Goal: Information Seeking & Learning: Learn about a topic

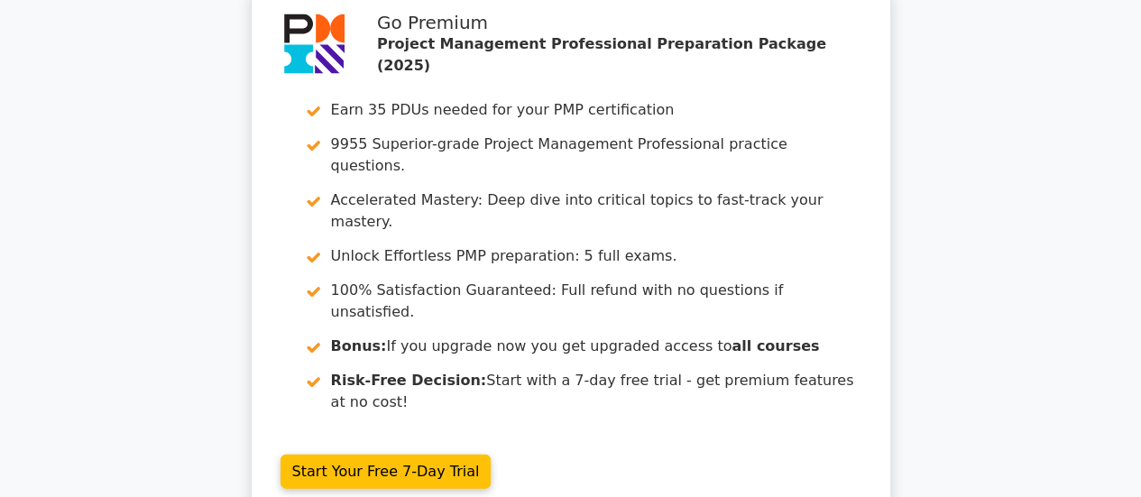
scroll to position [5244, 0]
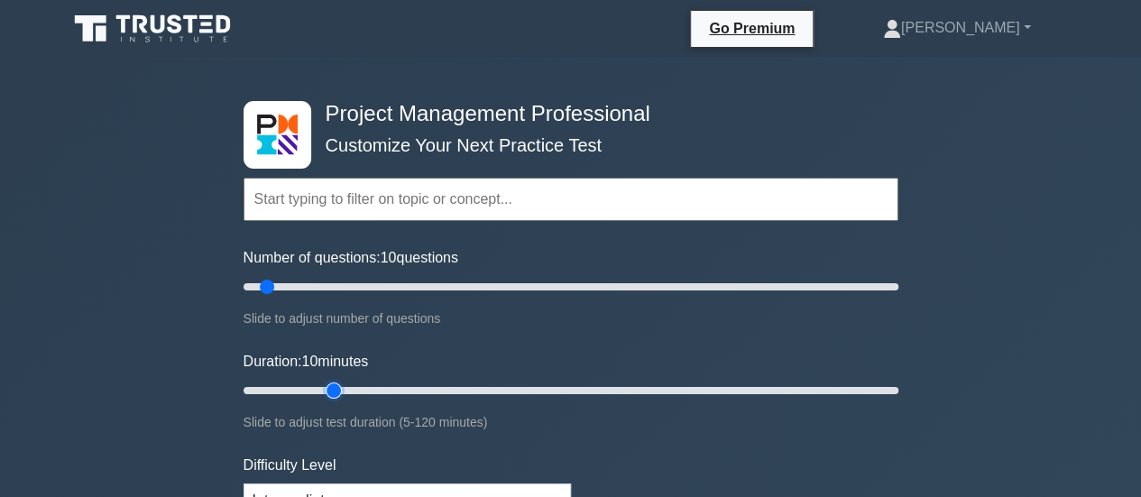
type input "20"
click at [329, 389] on input "Duration: 10 minutes" at bounding box center [571, 391] width 655 height 22
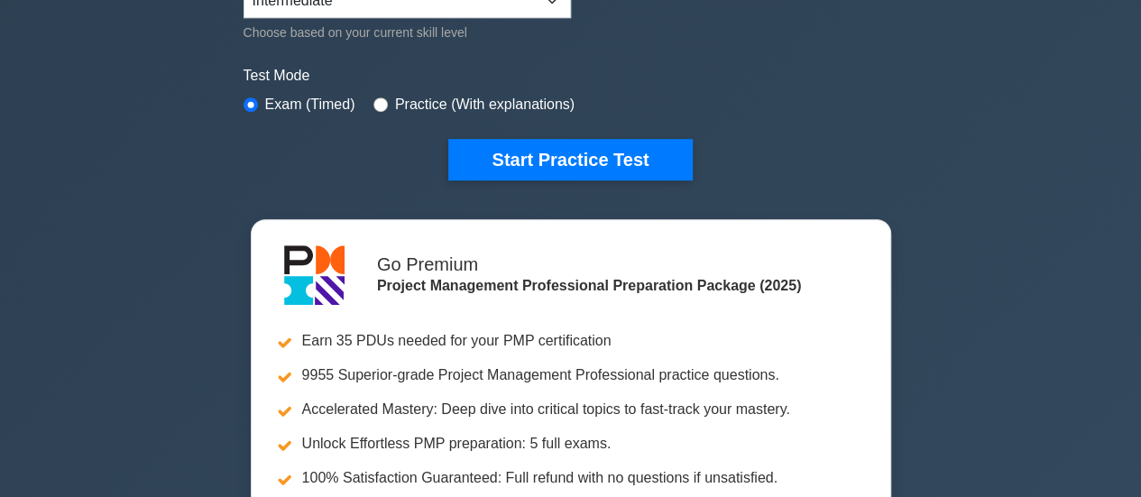
scroll to position [541, 0]
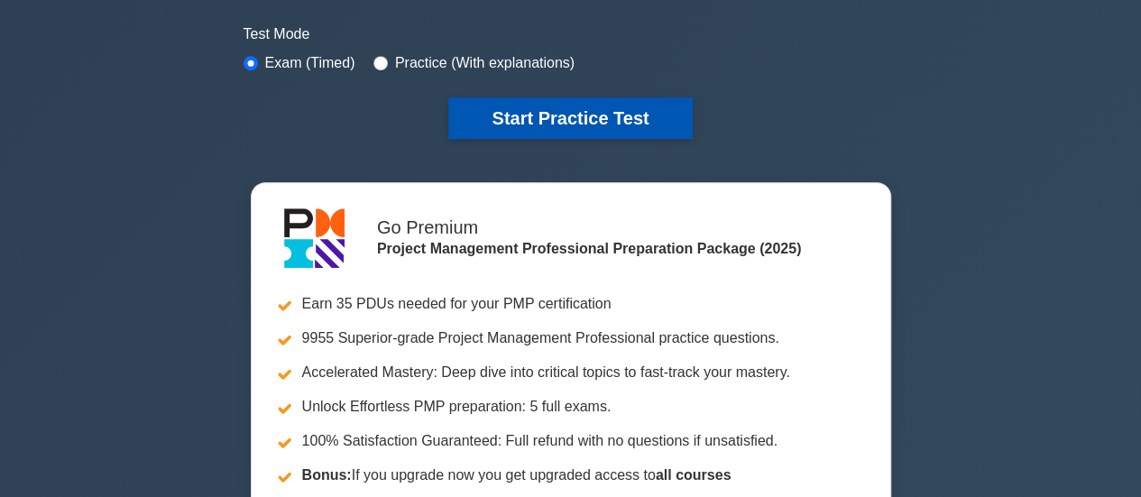
click at [567, 116] on button "Start Practice Test" at bounding box center [570, 118] width 244 height 42
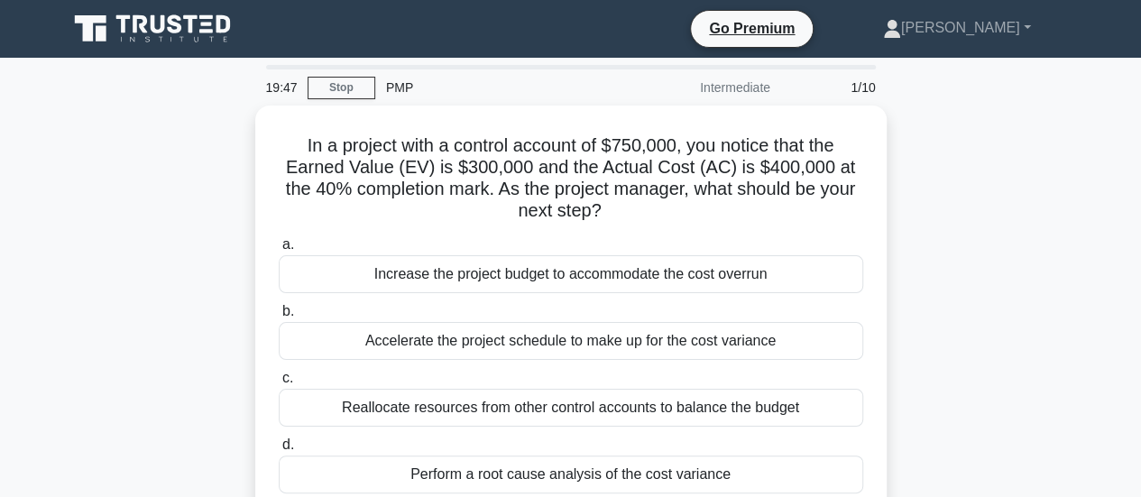
scroll to position [90, 0]
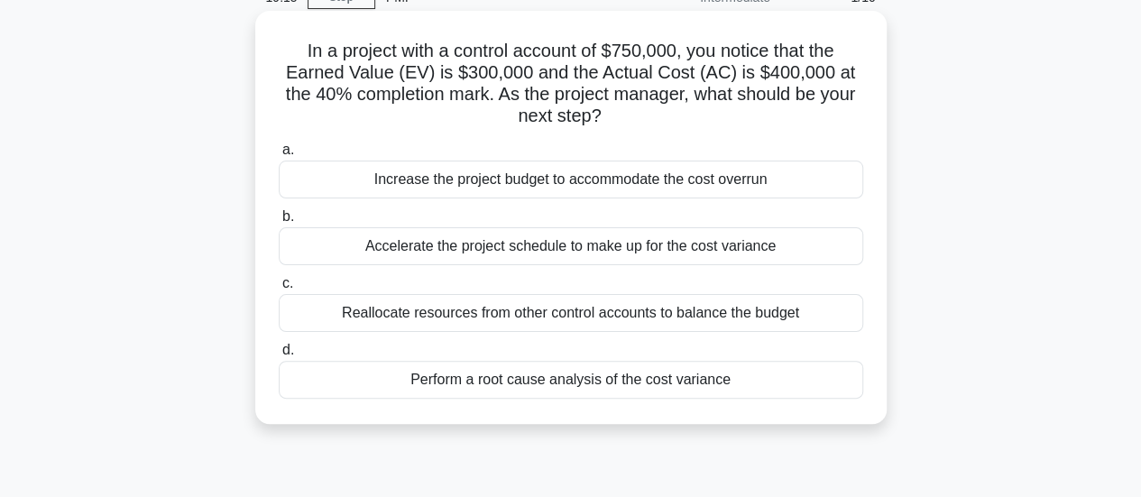
click at [666, 380] on div "Perform a root cause analysis of the cost variance" at bounding box center [571, 380] width 585 height 38
click at [279, 356] on input "d. Perform a root cause analysis of the cost variance" at bounding box center [279, 351] width 0 height 12
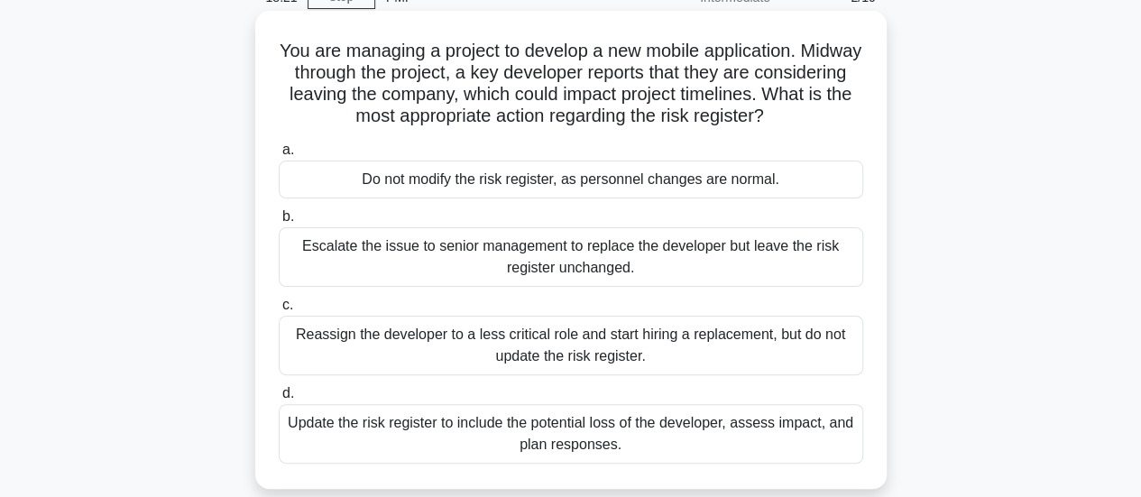
click at [795, 438] on div "Update the risk register to include the potential loss of the developer, assess…" at bounding box center [571, 434] width 585 height 60
click at [279, 400] on input "d. Update the risk register to include the potential loss of the developer, ass…" at bounding box center [279, 394] width 0 height 12
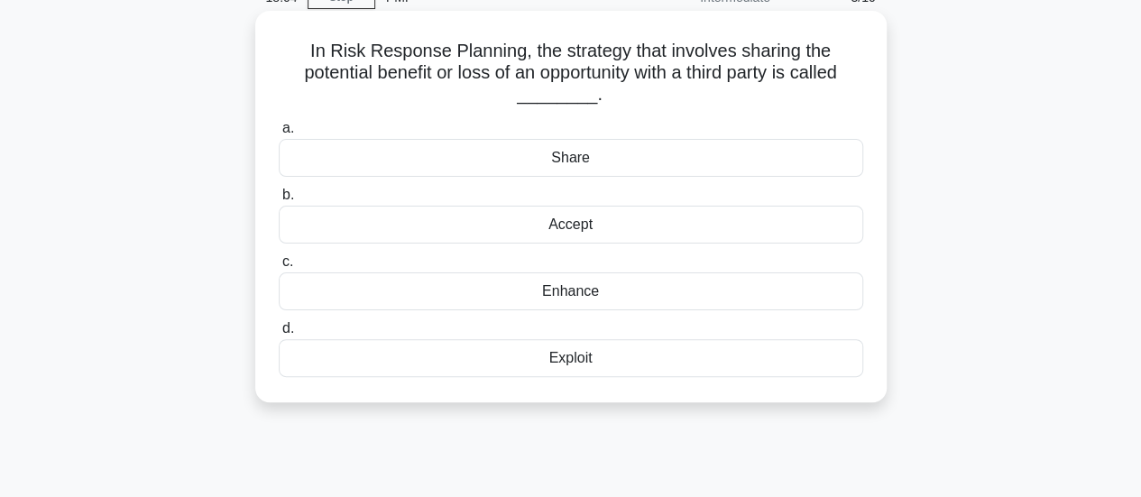
click at [699, 155] on div "Share" at bounding box center [571, 158] width 585 height 38
click at [279, 134] on input "a. Share" at bounding box center [279, 129] width 0 height 12
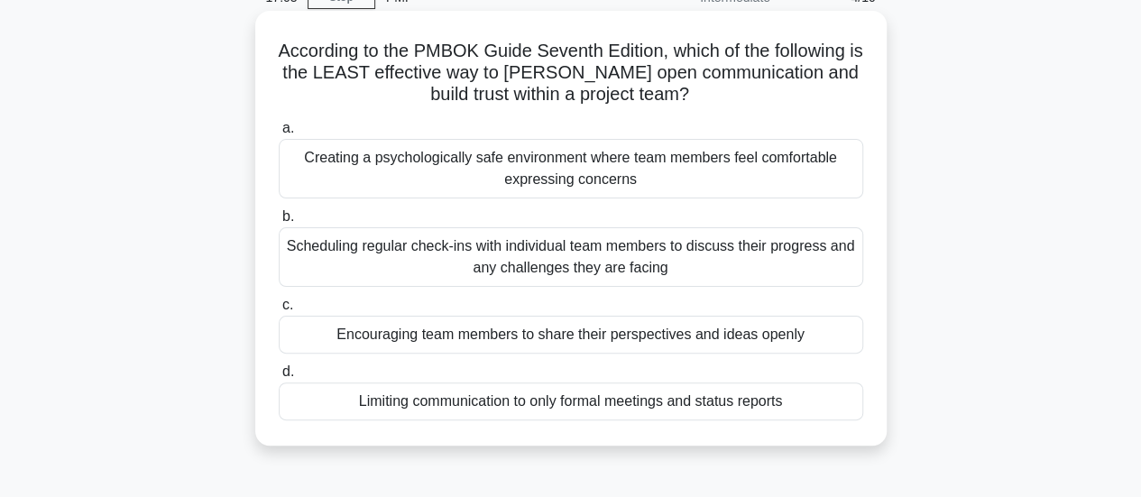
click at [745, 402] on div "Limiting communication to only formal meetings and status reports" at bounding box center [571, 402] width 585 height 38
click at [279, 378] on input "d. Limiting communication to only formal meetings and status reports" at bounding box center [279, 372] width 0 height 12
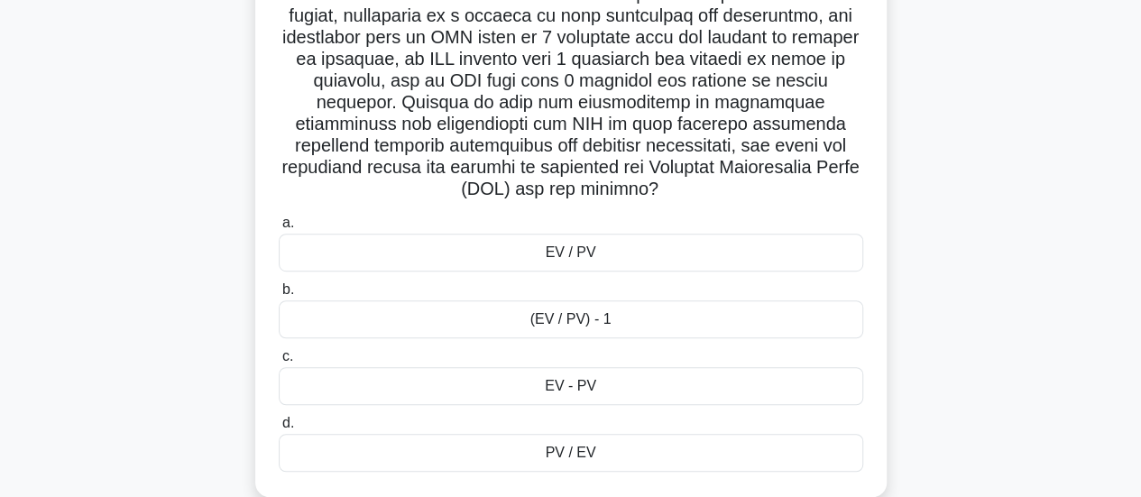
scroll to position [504, 0]
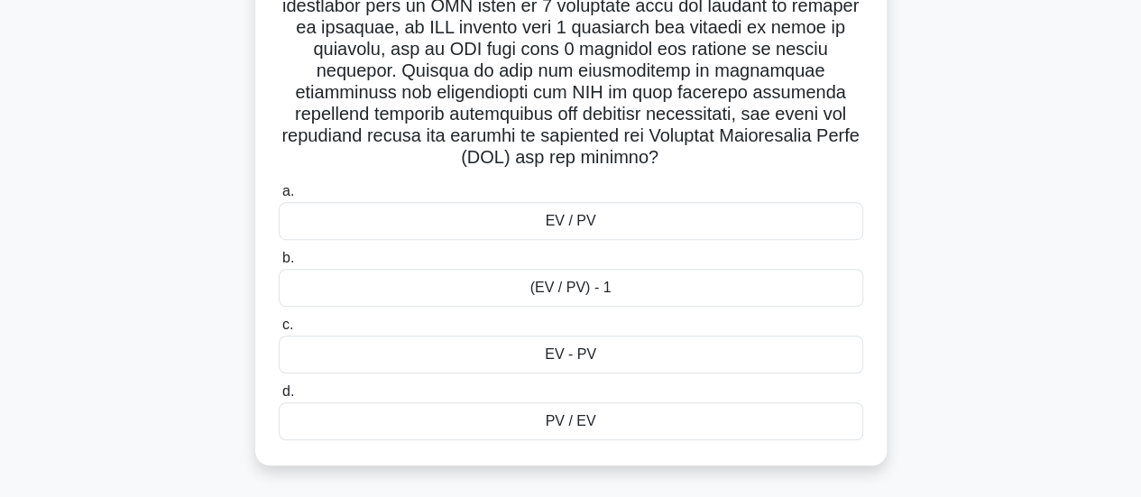
click at [627, 225] on div "EV / PV" at bounding box center [571, 221] width 585 height 38
click at [279, 198] on input "a. EV / PV" at bounding box center [279, 192] width 0 height 12
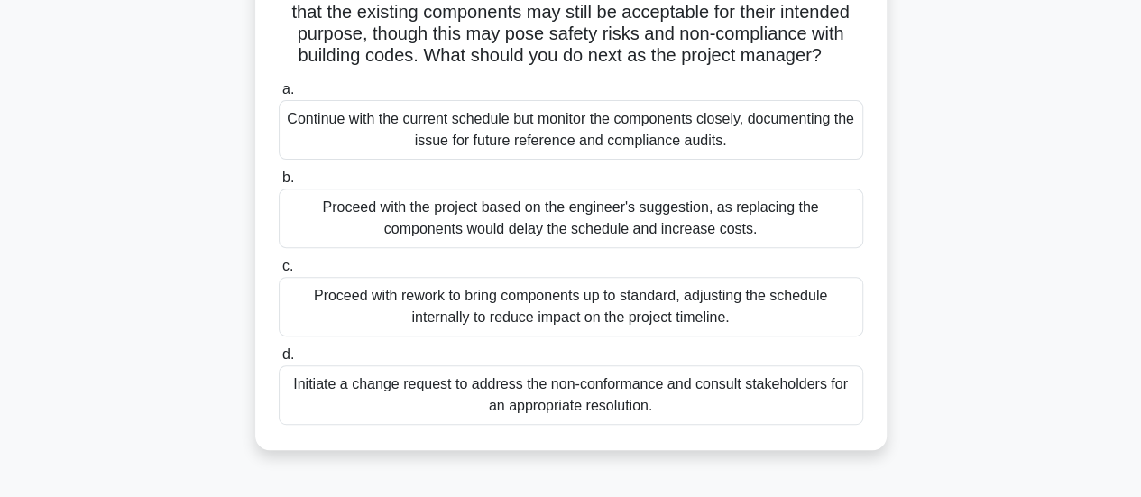
scroll to position [271, 0]
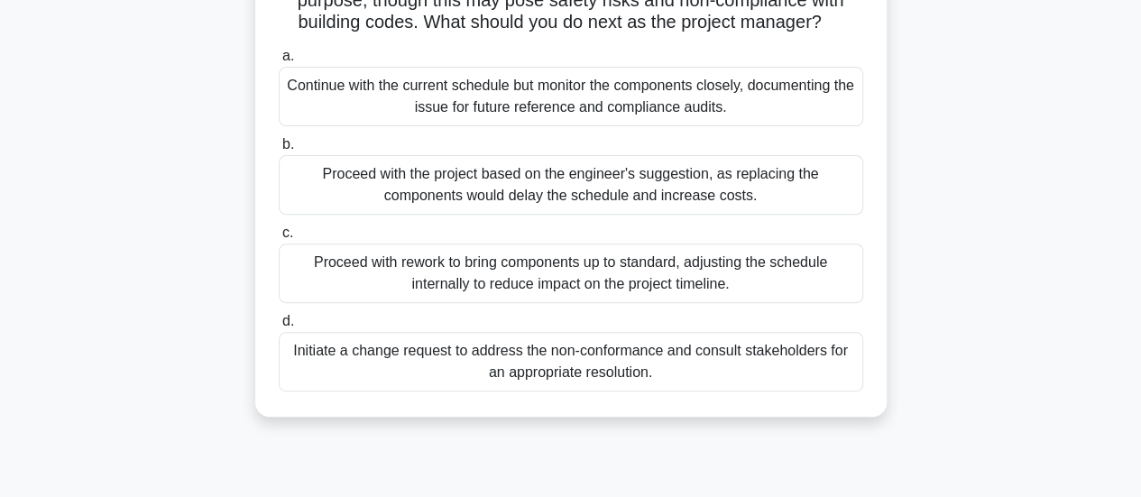
click at [698, 358] on div "Initiate a change request to address the non-conformance and consult stakeholde…" at bounding box center [571, 362] width 585 height 60
click at [279, 328] on input "d. Initiate a change request to address the non-conformance and consult stakeho…" at bounding box center [279, 322] width 0 height 12
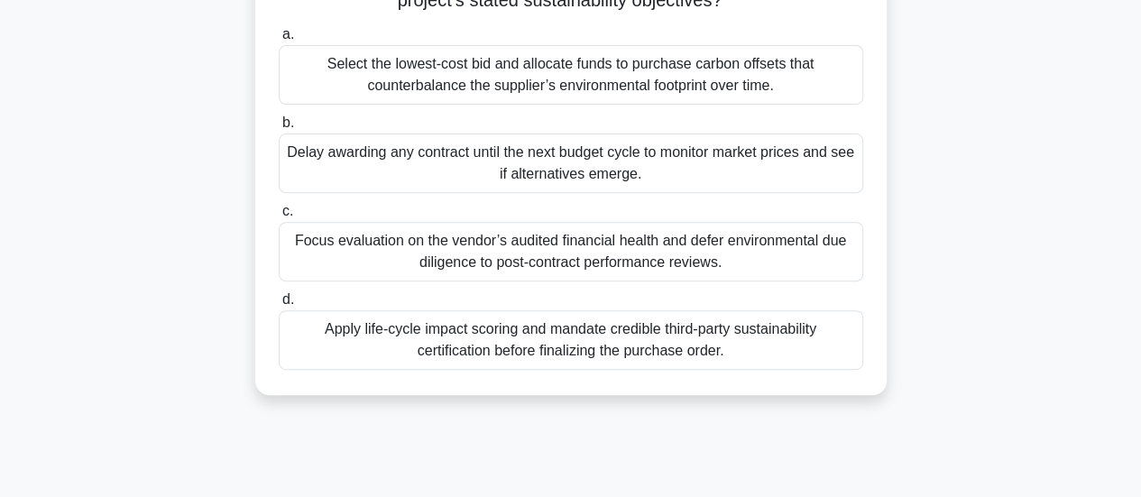
click at [751, 346] on div "Apply life-cycle impact scoring and mandate credible third-party sustainability…" at bounding box center [571, 340] width 585 height 60
click at [279, 306] on input "d. Apply life-cycle impact scoring and mandate credible third-party sustainabil…" at bounding box center [279, 300] width 0 height 12
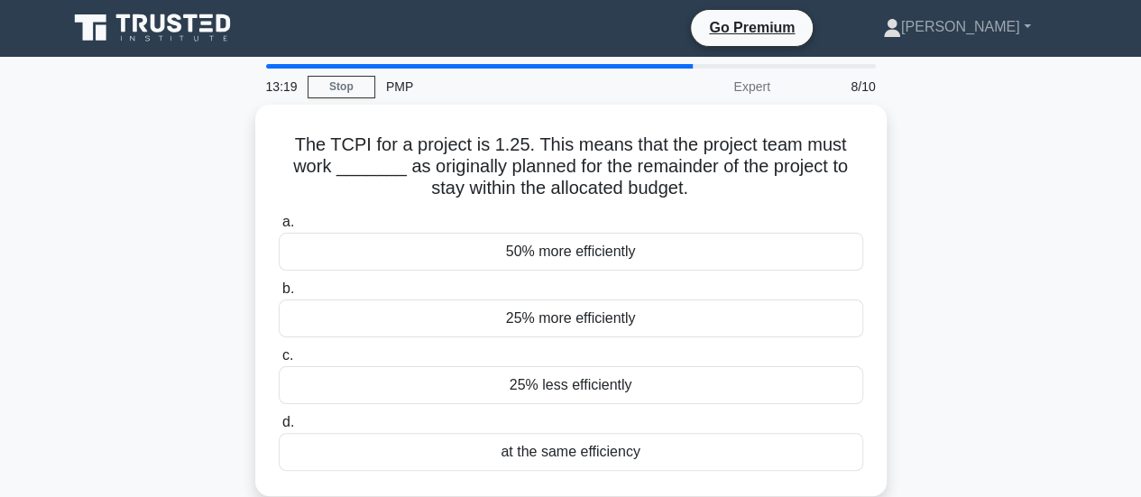
scroll to position [0, 0]
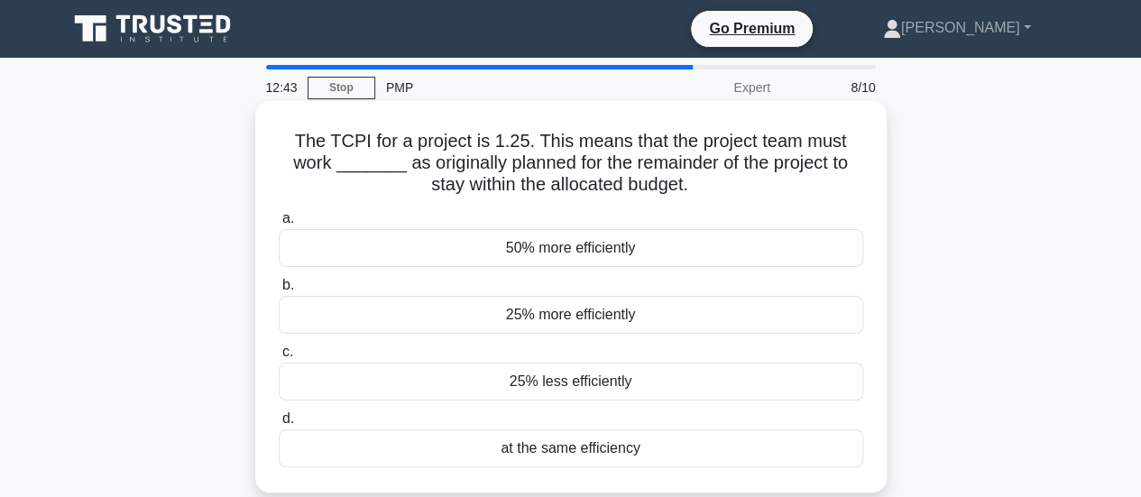
click at [749, 380] on div "25% less efficiently" at bounding box center [571, 382] width 585 height 38
click at [279, 358] on input "c. 25% less efficiently" at bounding box center [279, 353] width 0 height 12
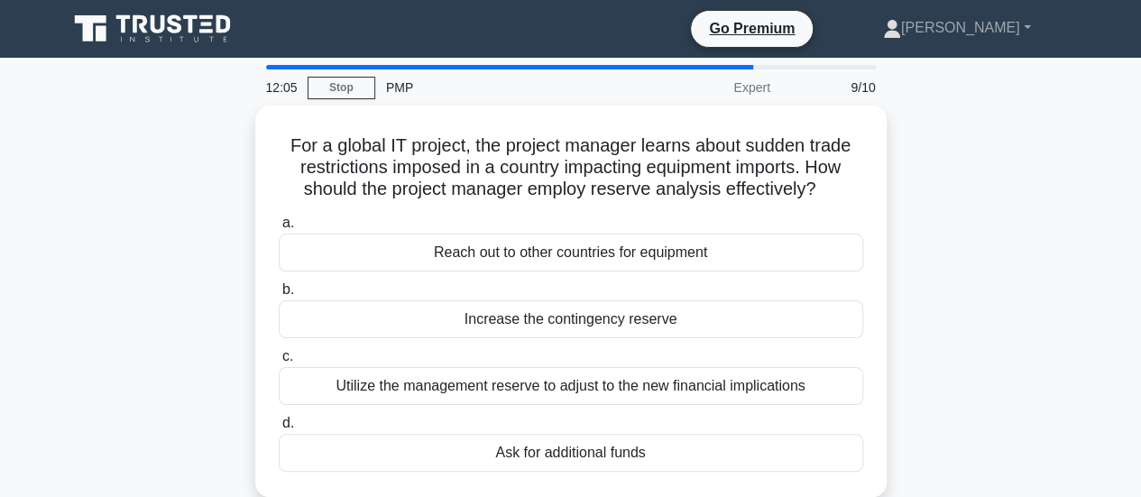
scroll to position [90, 0]
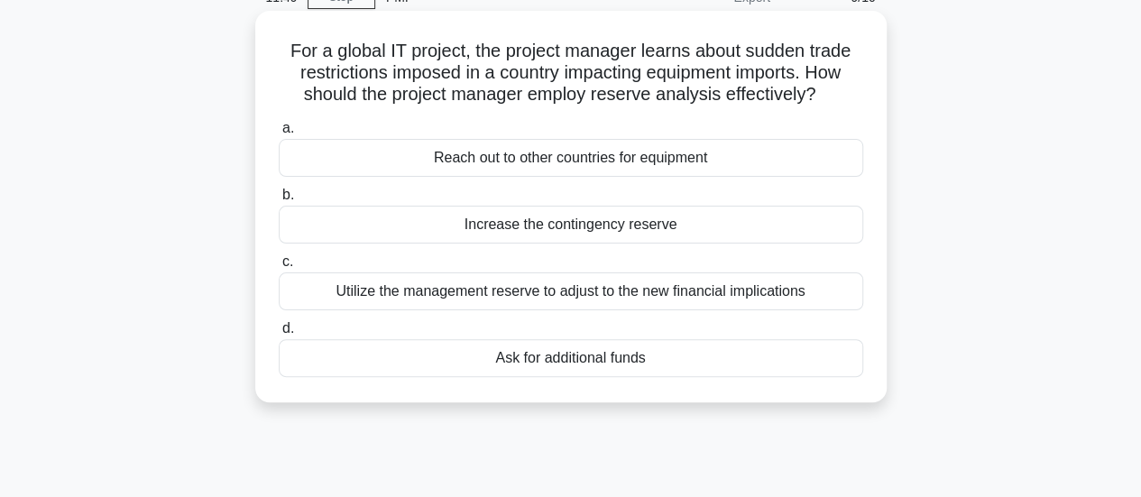
click at [788, 297] on div "Utilize the management reserve to adjust to the new financial implications" at bounding box center [571, 292] width 585 height 38
click at [279, 268] on input "c. Utilize the management reserve to adjust to the new financial implications" at bounding box center [279, 262] width 0 height 12
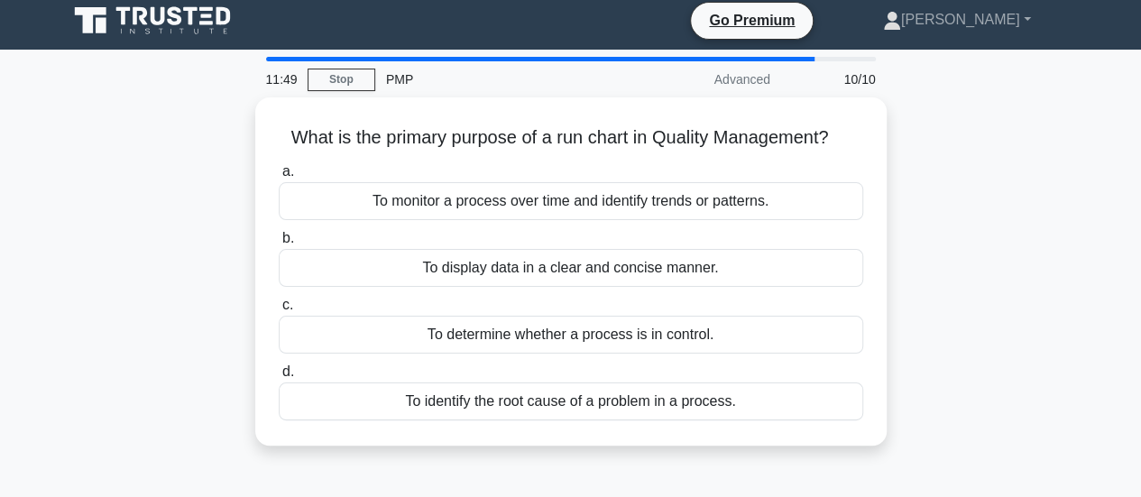
scroll to position [0, 0]
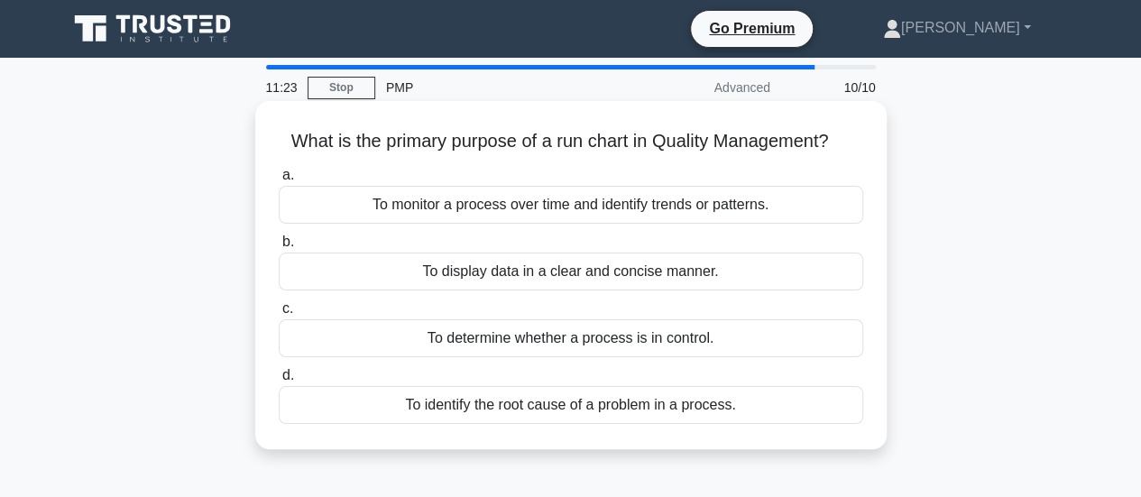
click at [731, 207] on div "To monitor a process over time and identify trends or patterns." at bounding box center [571, 205] width 585 height 38
click at [279, 181] on input "a. To monitor a process over time and identify trends or patterns." at bounding box center [279, 176] width 0 height 12
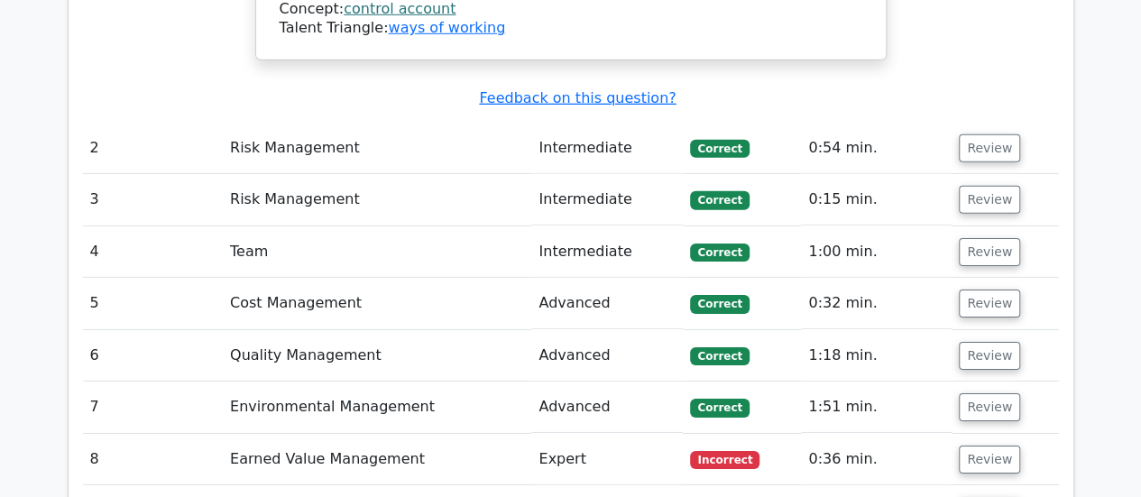
scroll to position [2797, 0]
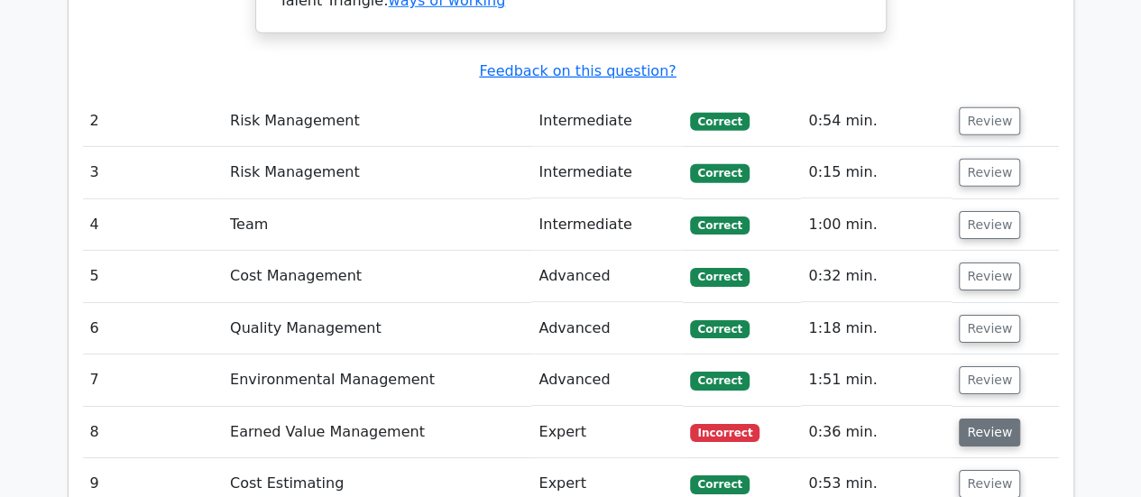
click at [993, 419] on button "Review" at bounding box center [989, 433] width 61 height 28
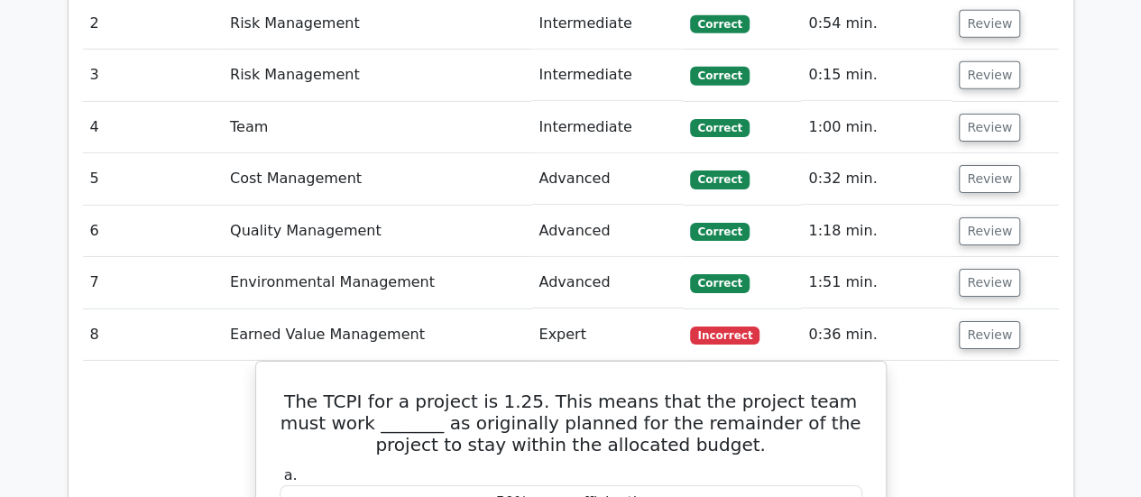
scroll to position [2888, 0]
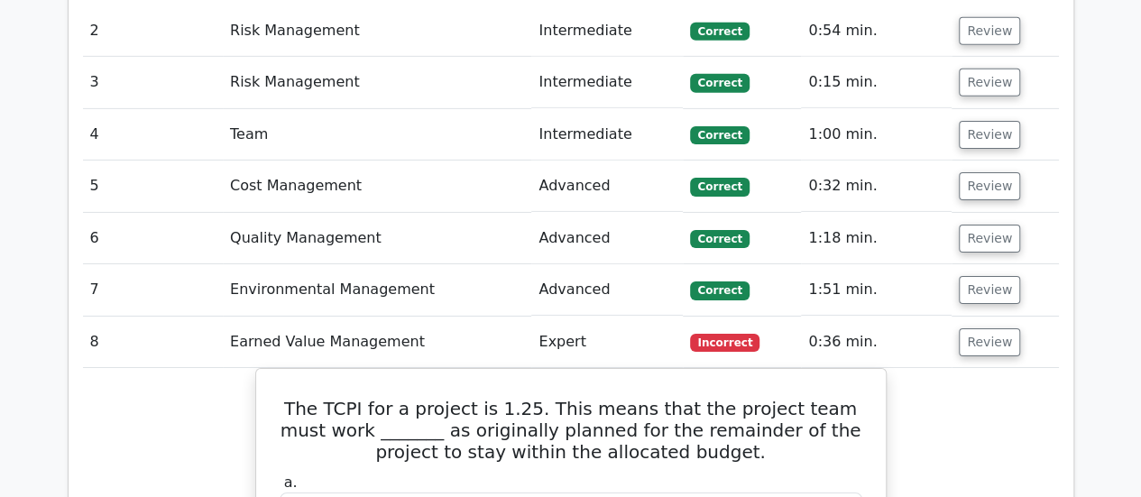
click at [985, 328] on button "Review" at bounding box center [989, 342] width 61 height 28
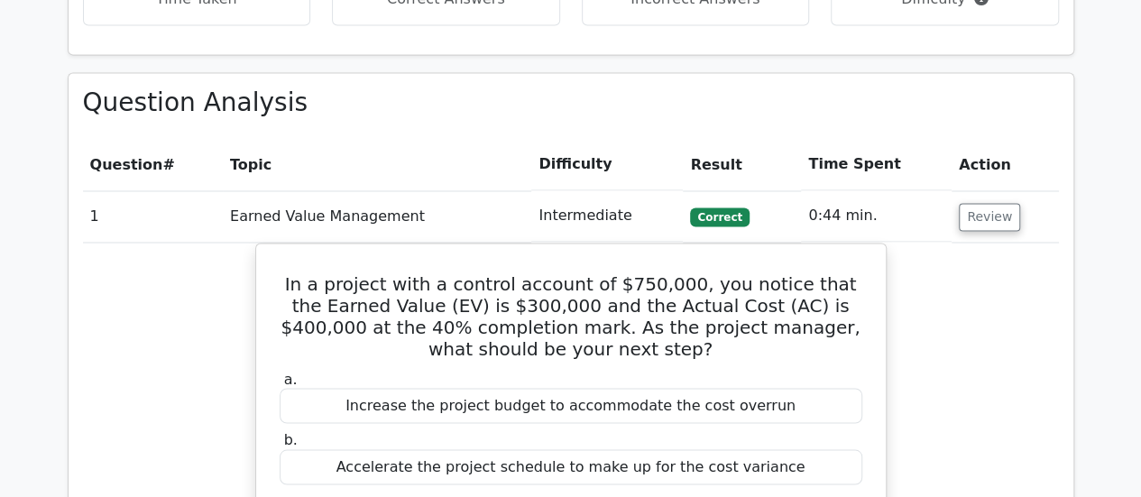
scroll to position [1382, 0]
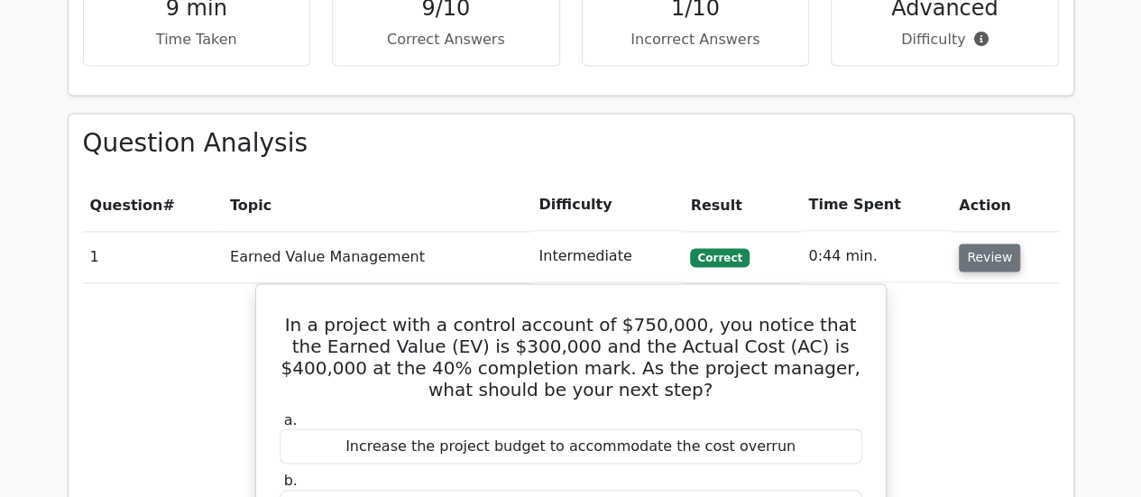
click at [989, 244] on button "Review" at bounding box center [989, 258] width 61 height 28
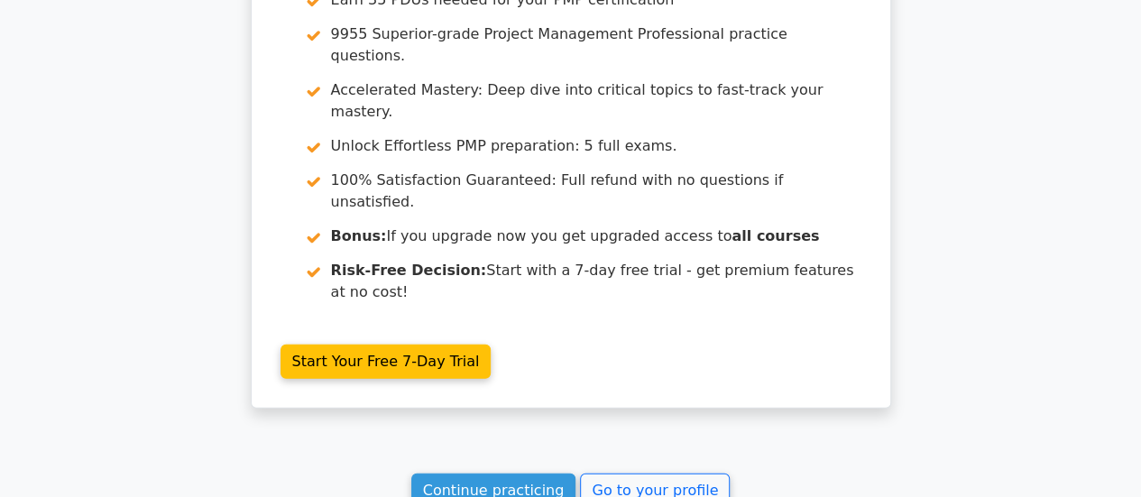
scroll to position [2437, 0]
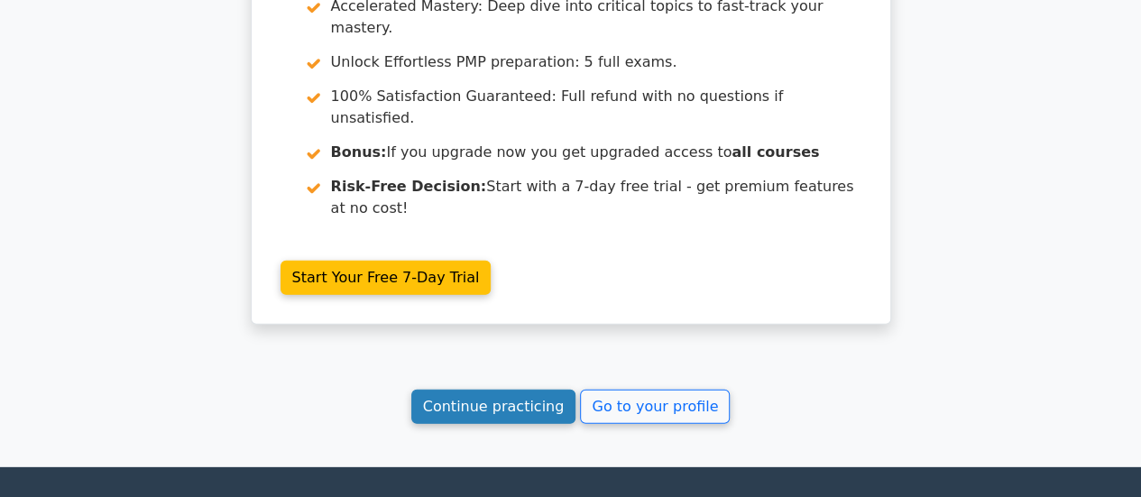
click at [540, 390] on link "Continue practicing" at bounding box center [493, 407] width 165 height 34
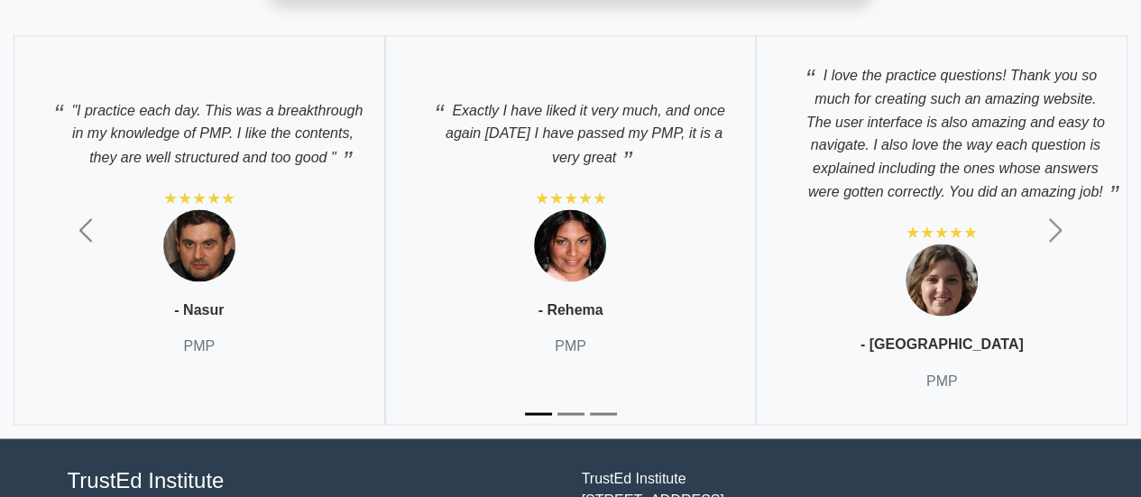
scroll to position [8121, 0]
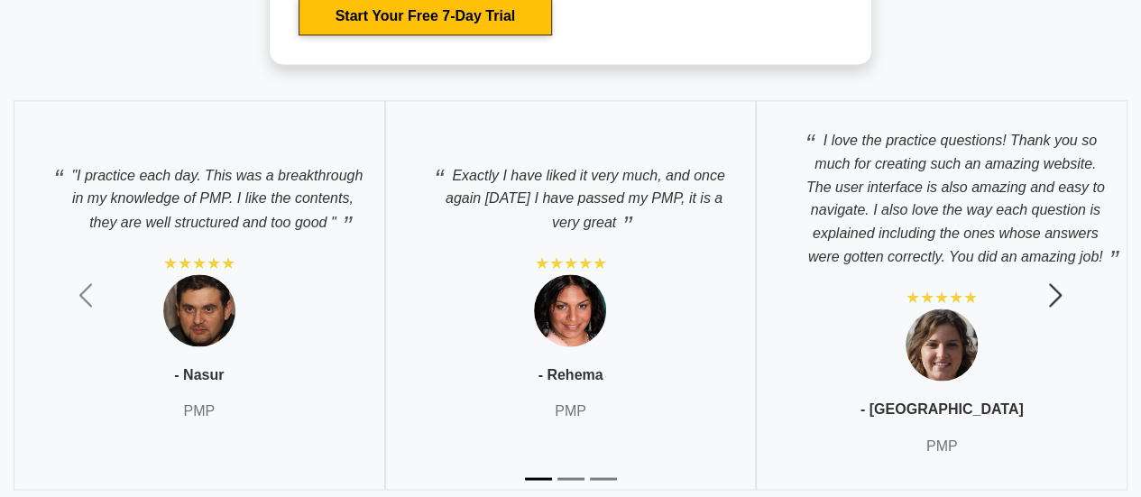
click at [1065, 289] on span "button" at bounding box center [1055, 295] width 29 height 29
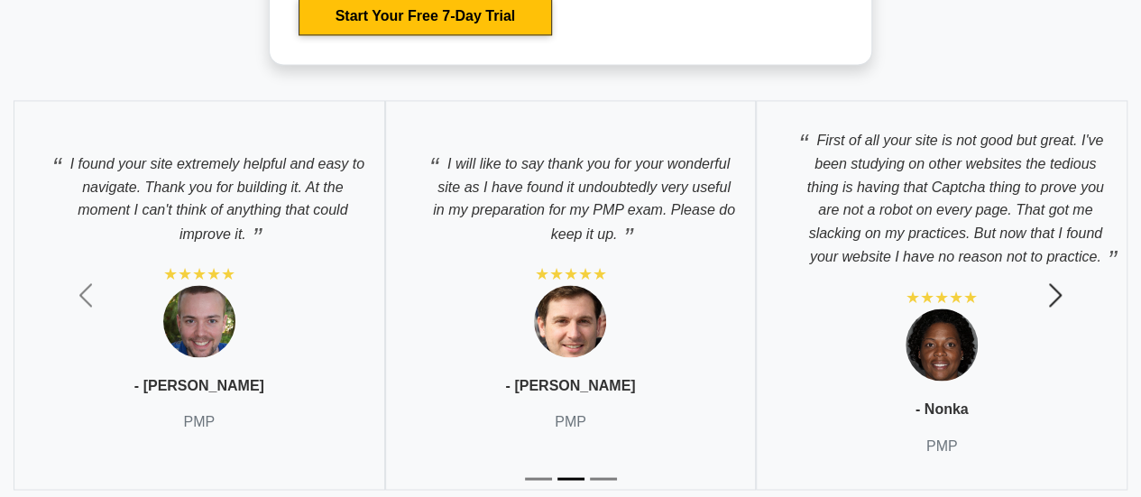
click at [1065, 289] on span "button" at bounding box center [1055, 295] width 29 height 29
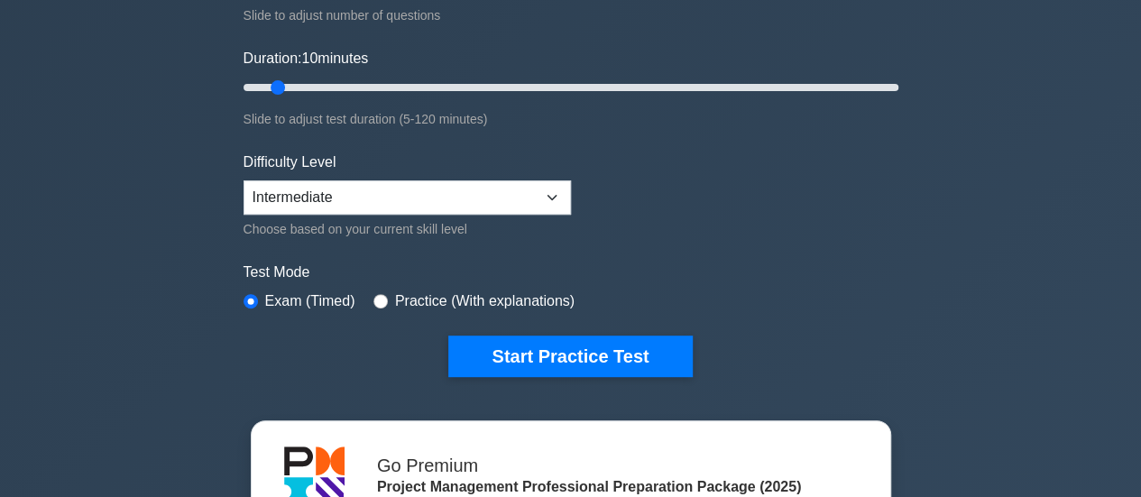
scroll to position [361, 0]
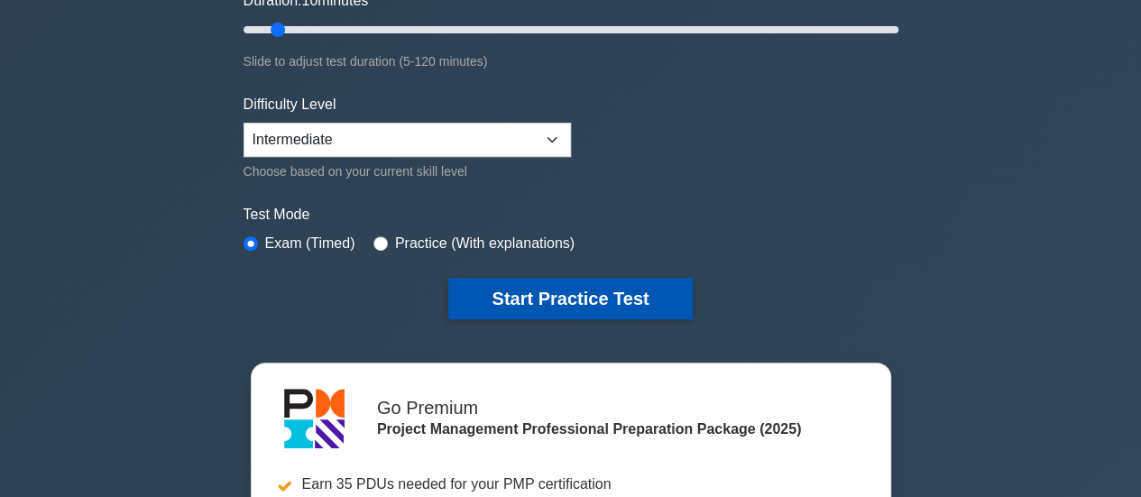
click at [581, 299] on button "Start Practice Test" at bounding box center [570, 299] width 244 height 42
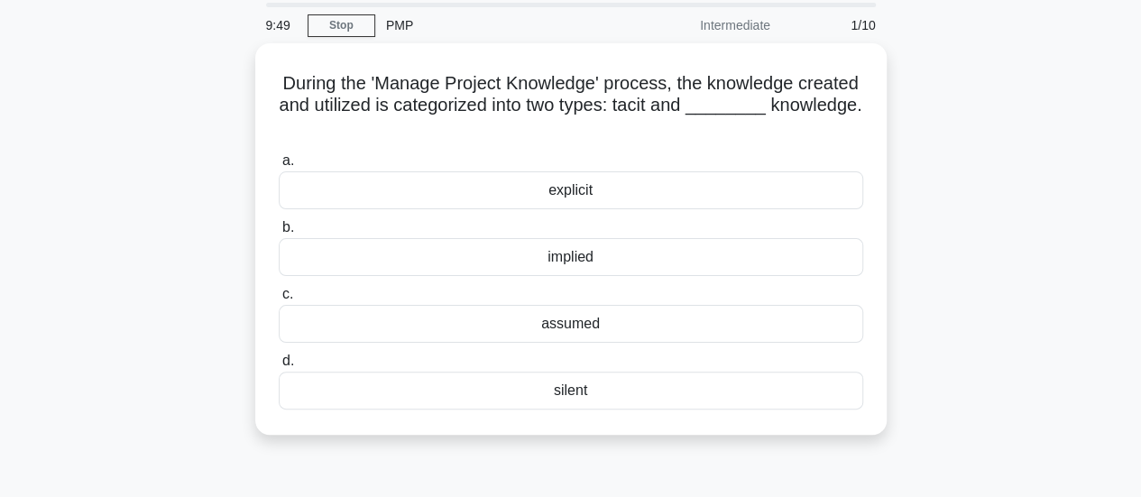
scroll to position [90, 0]
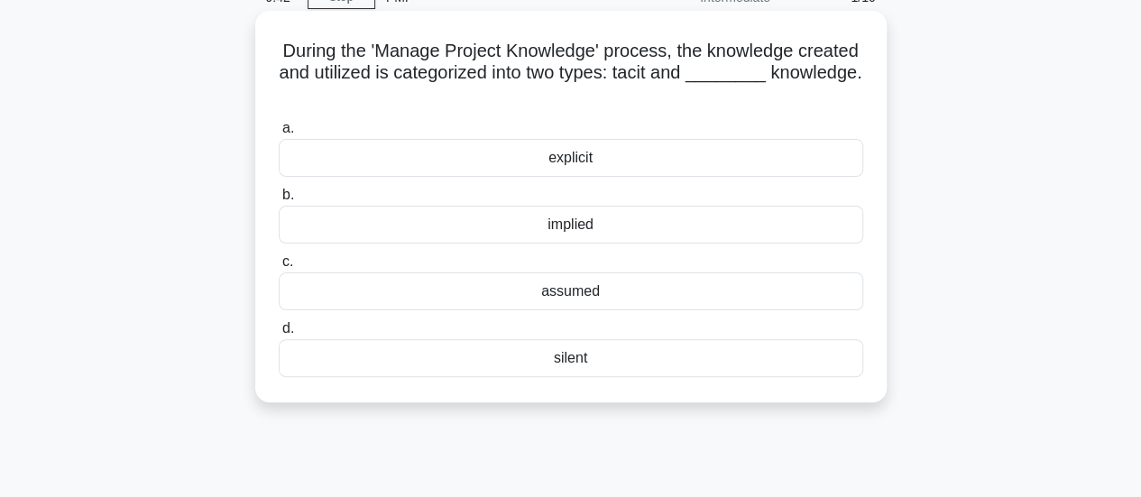
click at [632, 160] on div "explicit" at bounding box center [571, 158] width 585 height 38
click at [279, 134] on input "a. explicit" at bounding box center [279, 129] width 0 height 12
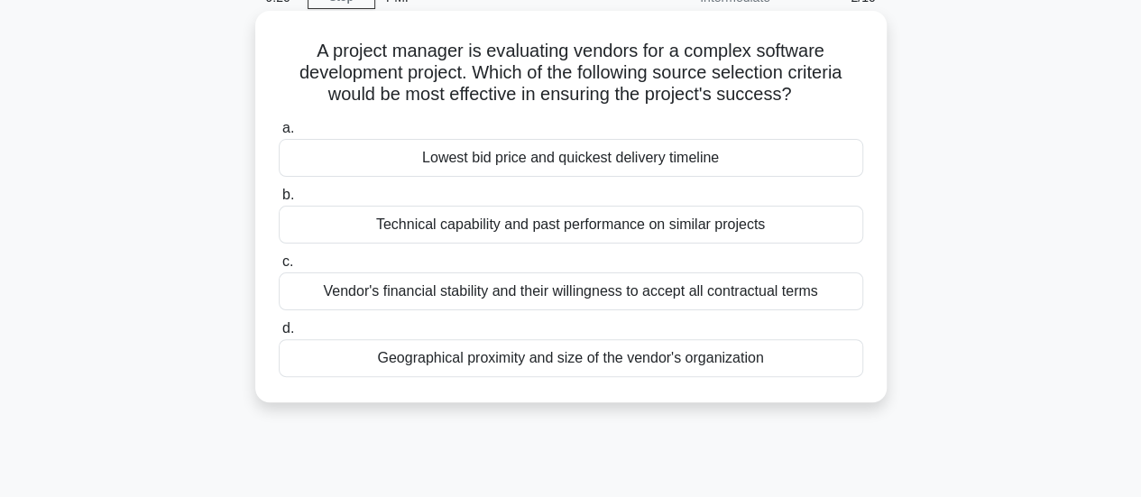
click at [656, 228] on div "Technical capability and past performance on similar projects" at bounding box center [571, 225] width 585 height 38
click at [279, 201] on input "b. Technical capability and past performance on similar projects" at bounding box center [279, 195] width 0 height 12
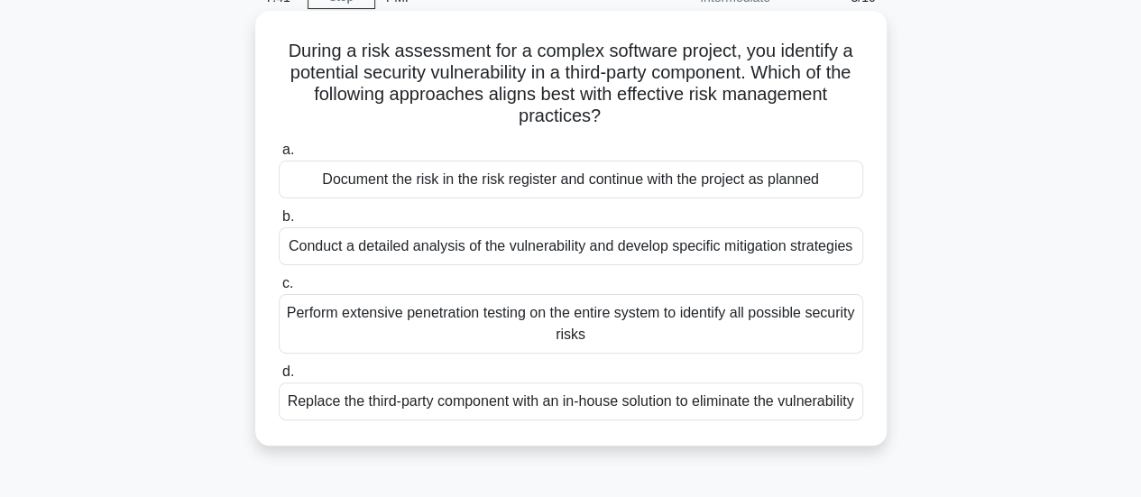
click at [641, 243] on div "Conduct a detailed analysis of the vulnerability and develop specific mitigatio…" at bounding box center [571, 246] width 585 height 38
click at [279, 223] on input "b. Conduct a detailed analysis of the vulnerability and develop specific mitiga…" at bounding box center [279, 217] width 0 height 12
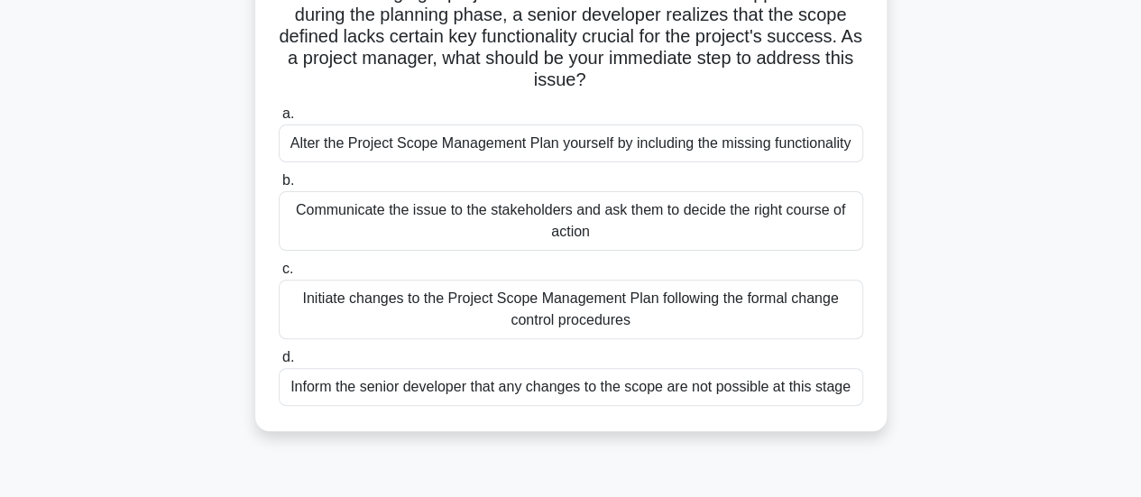
scroll to position [180, 0]
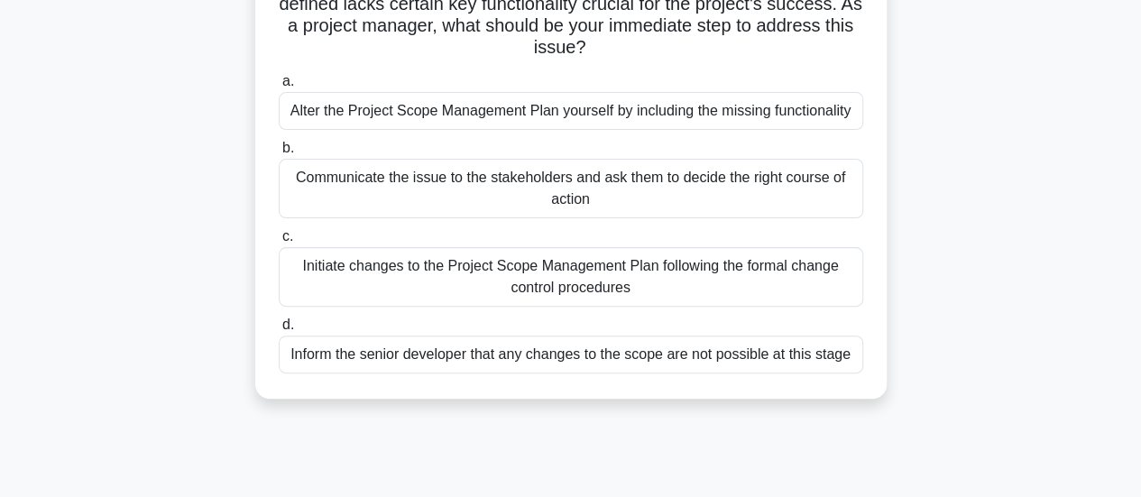
click at [743, 282] on div "Initiate changes to the Project Scope Management Plan following the formal chan…" at bounding box center [571, 277] width 585 height 60
click at [279, 243] on input "c. Initiate changes to the Project Scope Management Plan following the formal c…" at bounding box center [279, 237] width 0 height 12
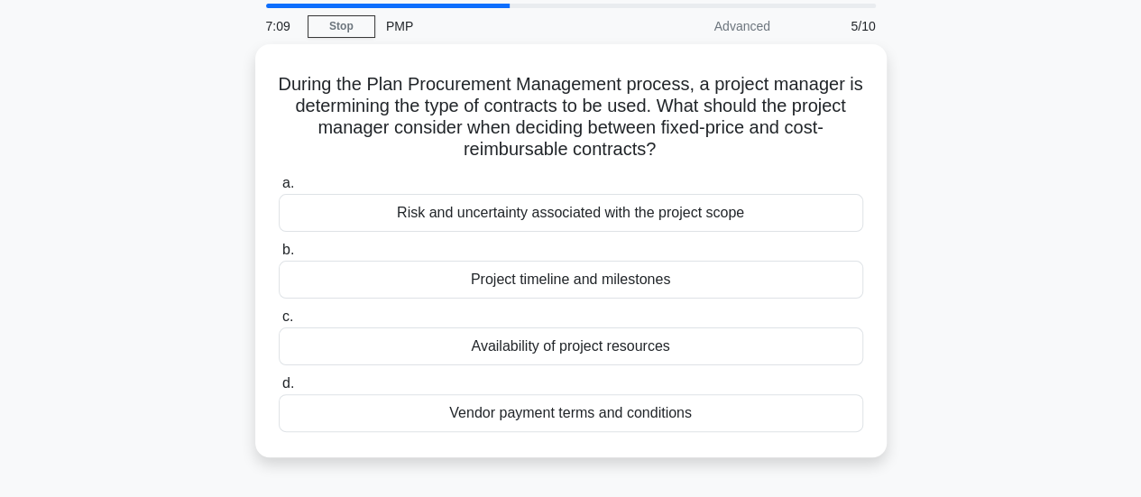
scroll to position [90, 0]
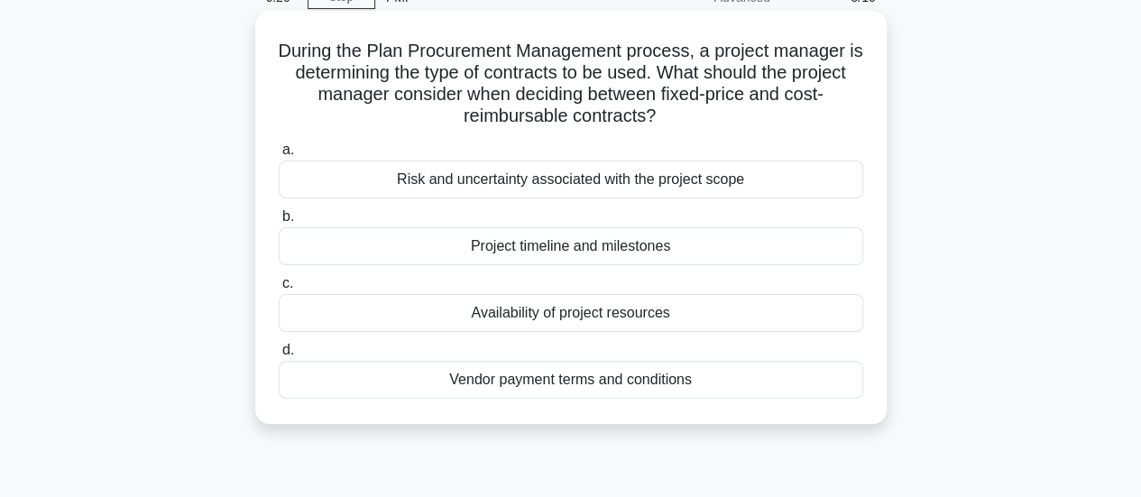
click at [841, 184] on div "Risk and uncertainty associated with the project scope" at bounding box center [571, 180] width 585 height 38
click at [279, 156] on input "a. Risk and uncertainty associated with the project scope" at bounding box center [279, 150] width 0 height 12
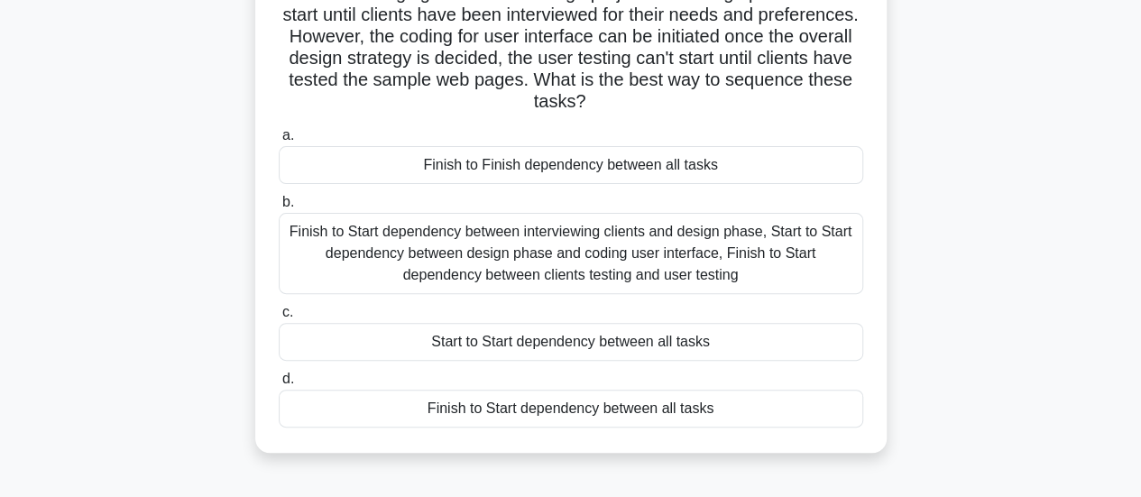
scroll to position [180, 0]
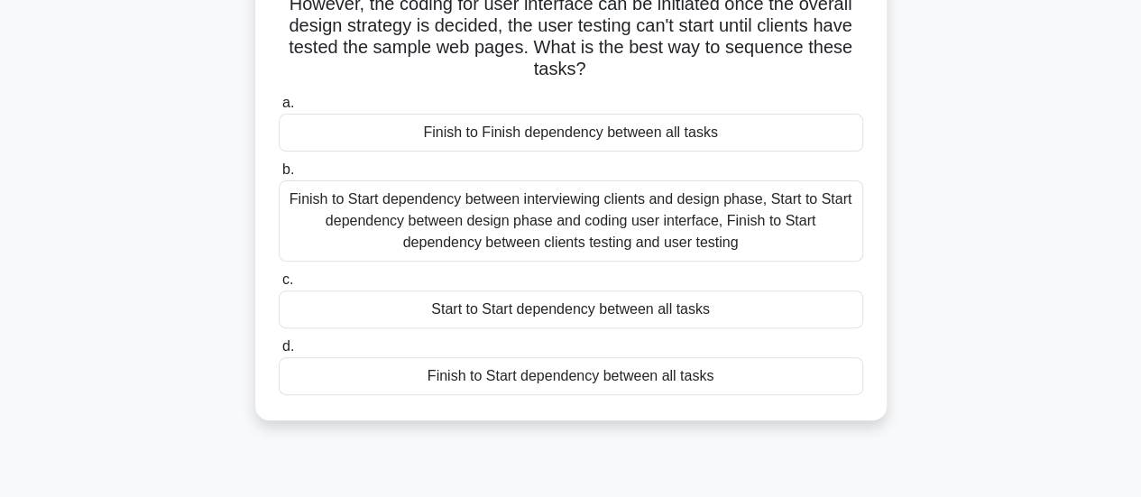
click at [794, 217] on div "Finish to Start dependency between interviewing clients and design phase, Start…" at bounding box center [571, 220] width 585 height 81
click at [279, 176] on input "b. Finish to Start dependency between interviewing clients and design phase, St…" at bounding box center [279, 170] width 0 height 12
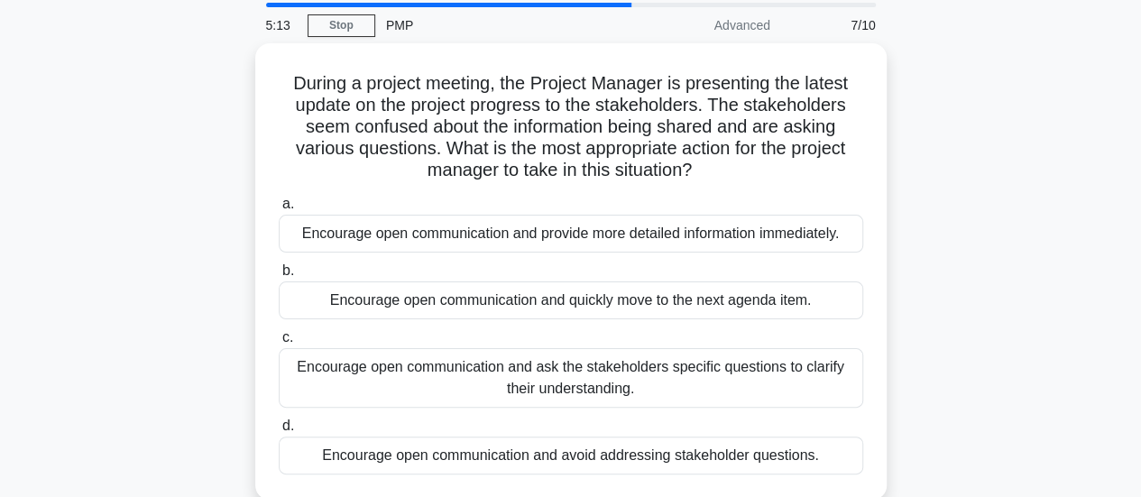
scroll to position [90, 0]
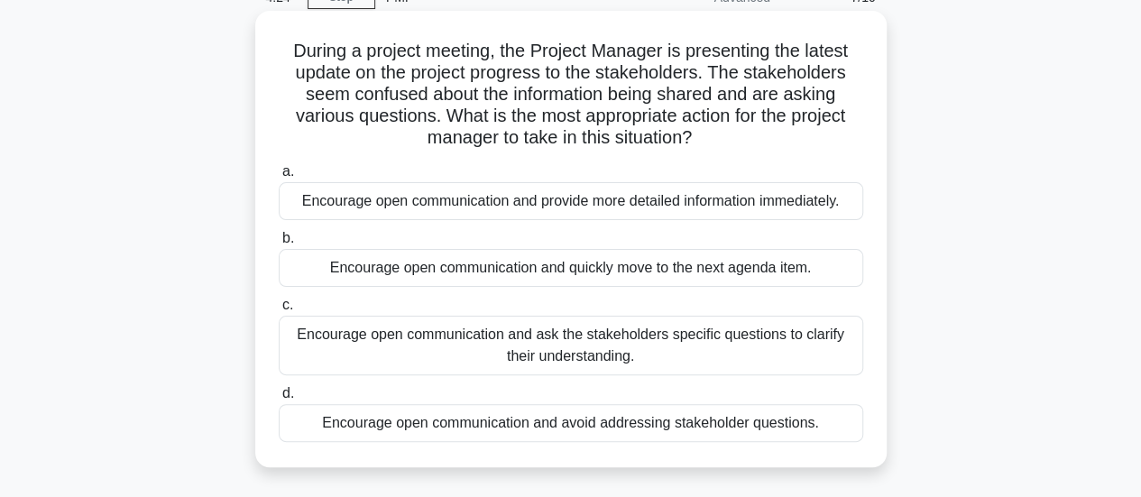
click at [738, 202] on div "Encourage open communication and provide more detailed information immediately." at bounding box center [571, 201] width 585 height 38
click at [279, 178] on input "a. Encourage open communication and provide more detailed information immediate…" at bounding box center [279, 172] width 0 height 12
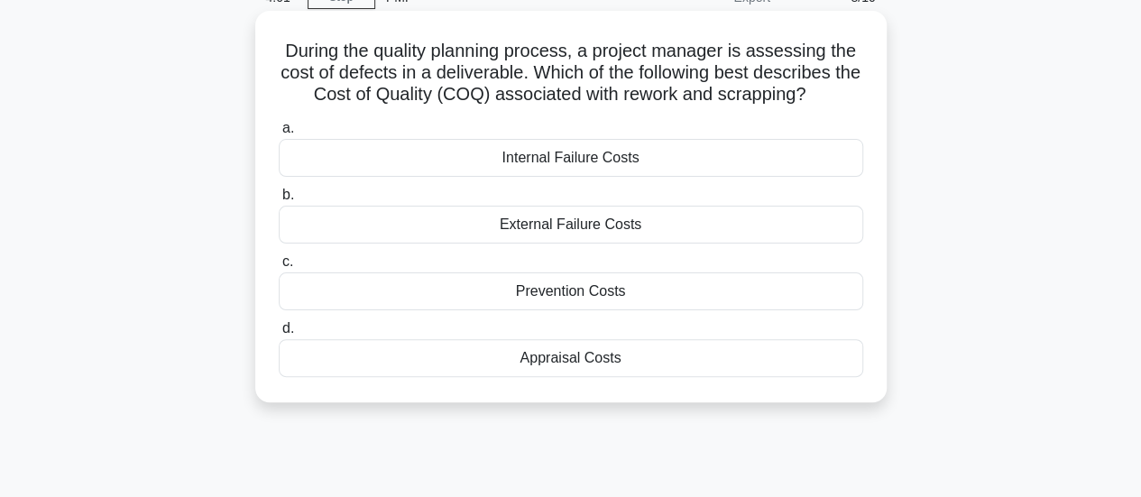
click at [624, 162] on div "Internal Failure Costs" at bounding box center [571, 158] width 585 height 38
click at [279, 134] on input "a. Internal Failure Costs" at bounding box center [279, 129] width 0 height 12
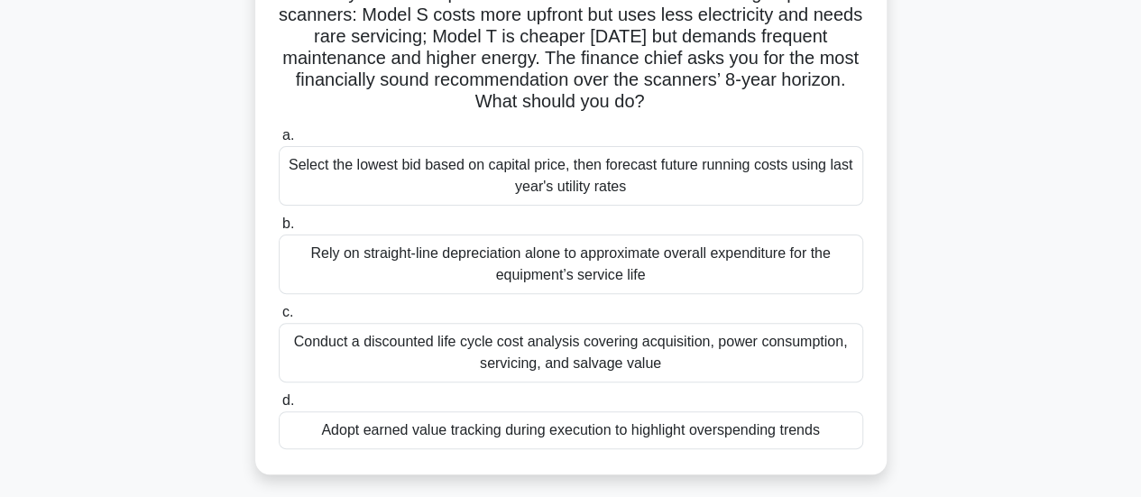
scroll to position [180, 0]
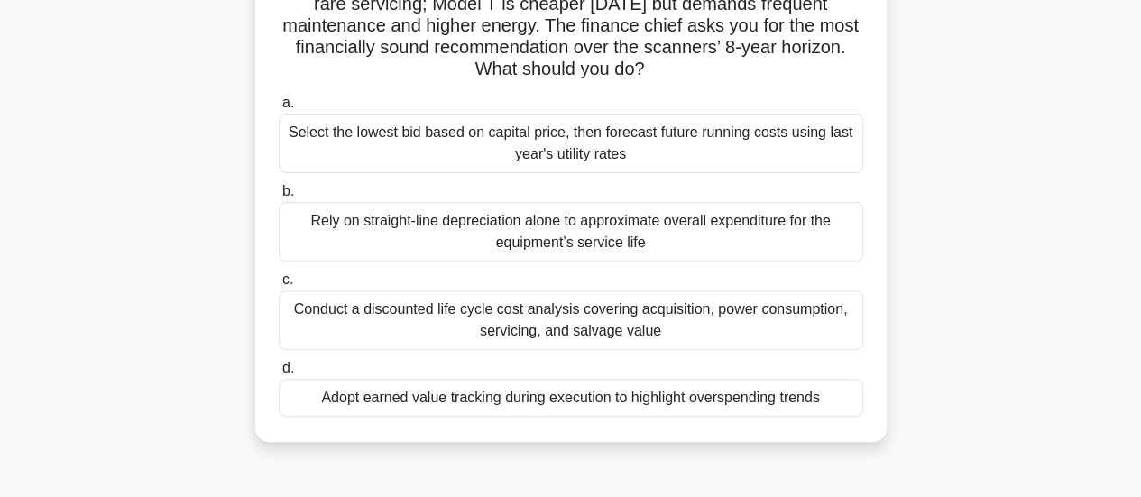
click at [758, 317] on div "Conduct a discounted life cycle cost analysis covering acquisition, power consu…" at bounding box center [571, 321] width 585 height 60
click at [279, 286] on input "c. Conduct a discounted life cycle cost analysis covering acquisition, power co…" at bounding box center [279, 280] width 0 height 12
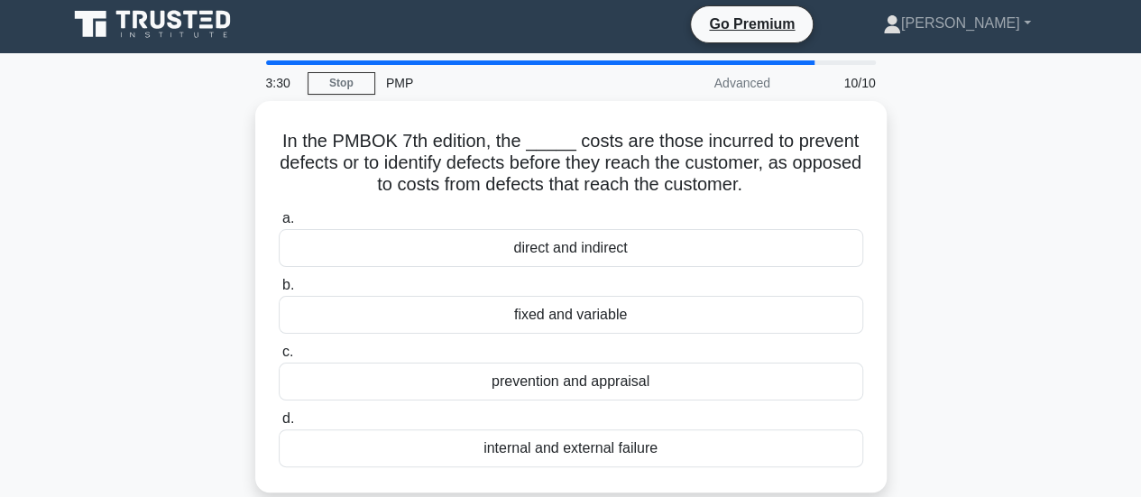
scroll to position [0, 0]
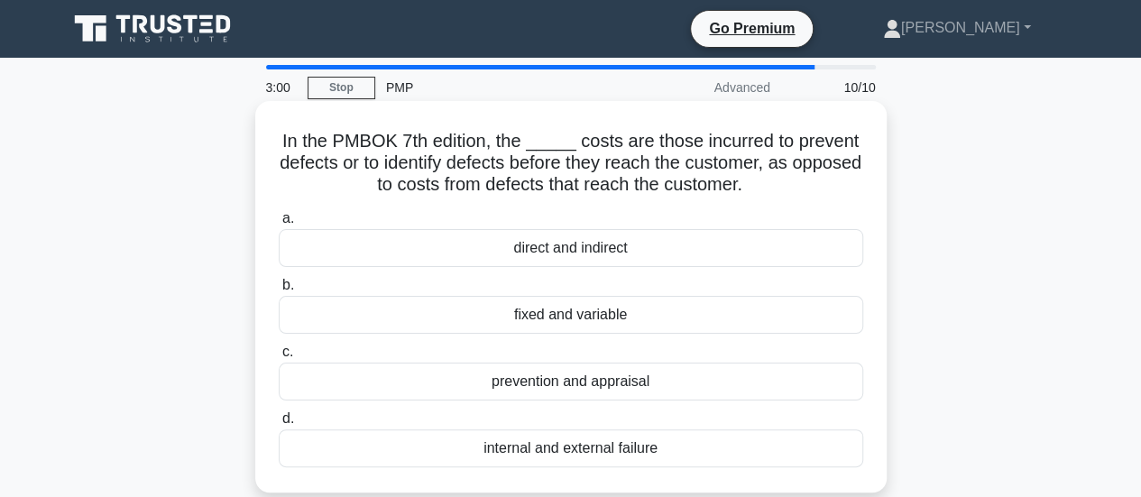
click at [653, 381] on div "prevention and appraisal" at bounding box center [571, 382] width 585 height 38
click at [279, 358] on input "c. prevention and appraisal" at bounding box center [279, 353] width 0 height 12
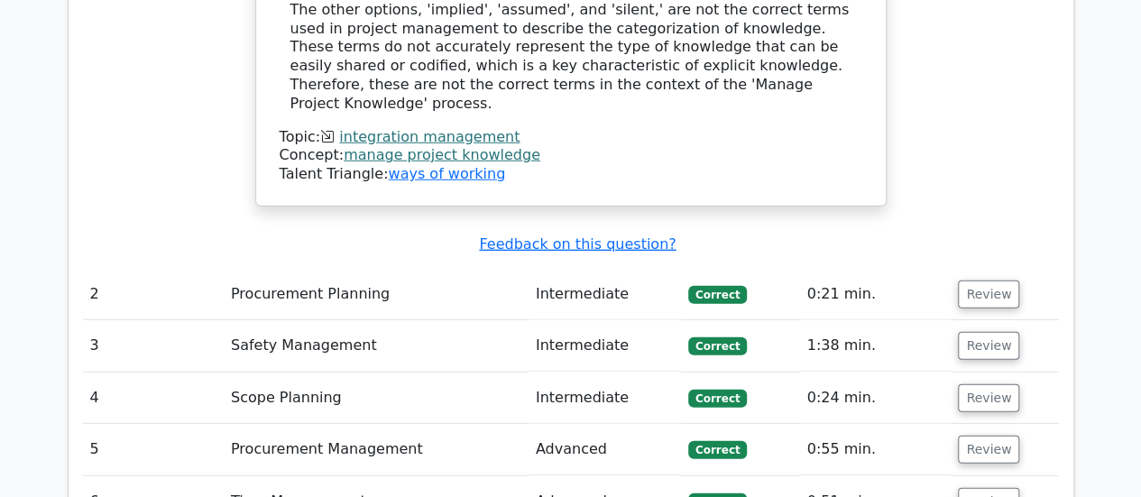
scroll to position [2527, 0]
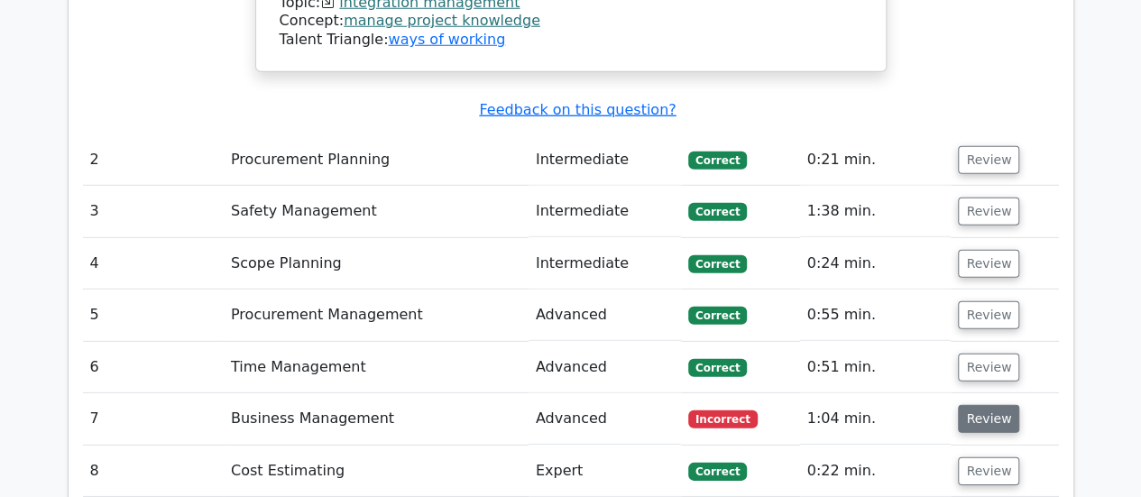
click at [964, 405] on button "Review" at bounding box center [988, 419] width 61 height 28
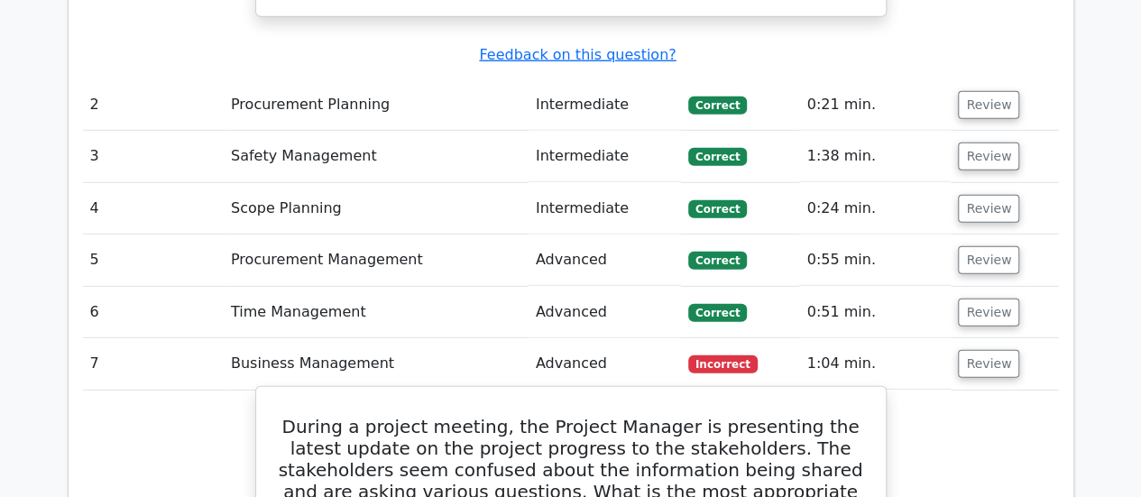
scroll to position [2617, 0]
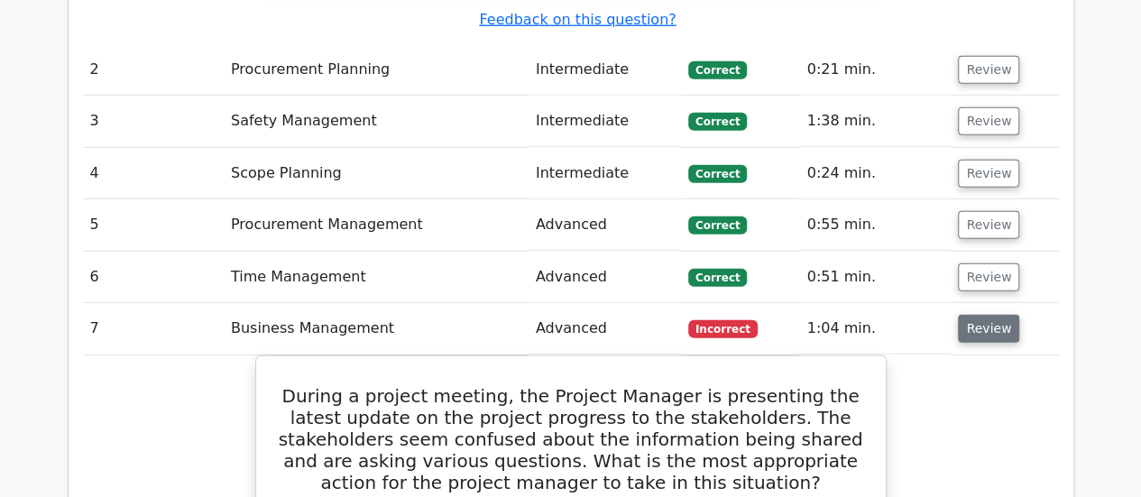
click at [989, 315] on button "Review" at bounding box center [988, 329] width 61 height 28
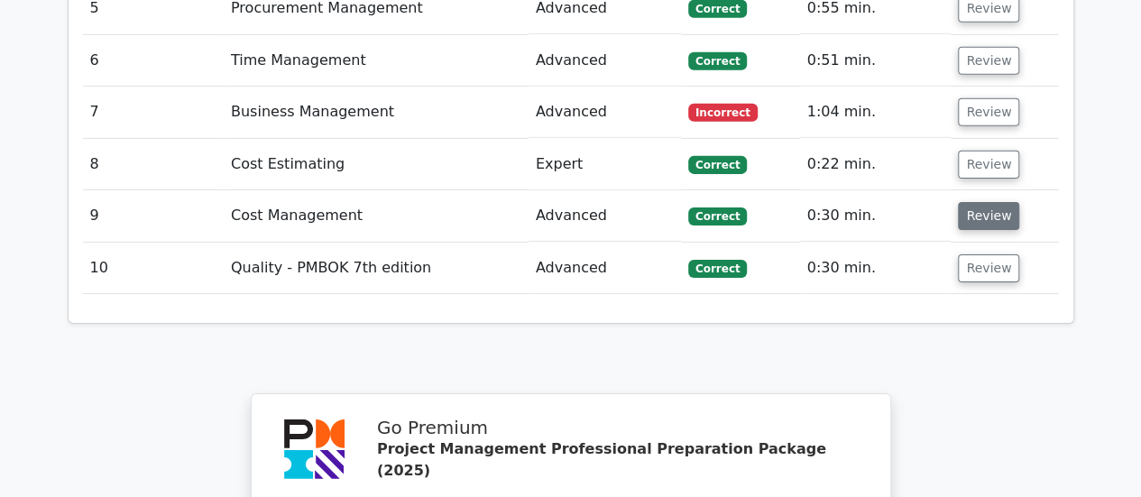
scroll to position [2797, 0]
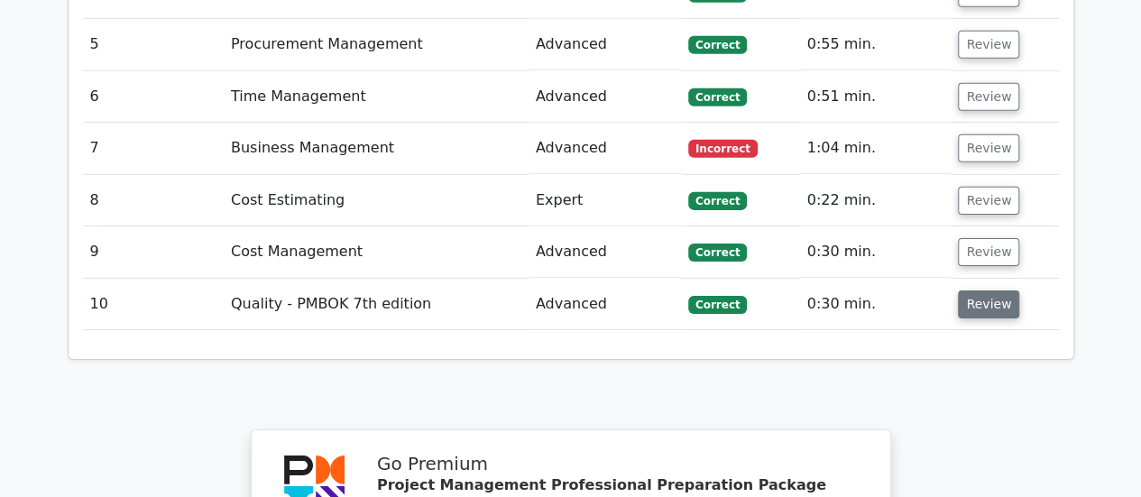
click at [1002, 291] on button "Review" at bounding box center [988, 305] width 61 height 28
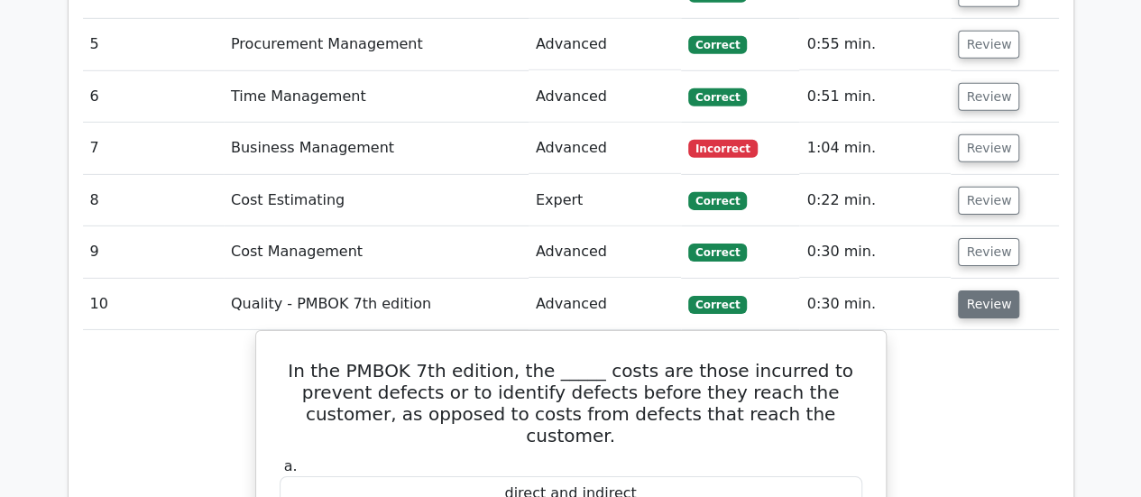
click at [1000, 291] on button "Review" at bounding box center [988, 305] width 61 height 28
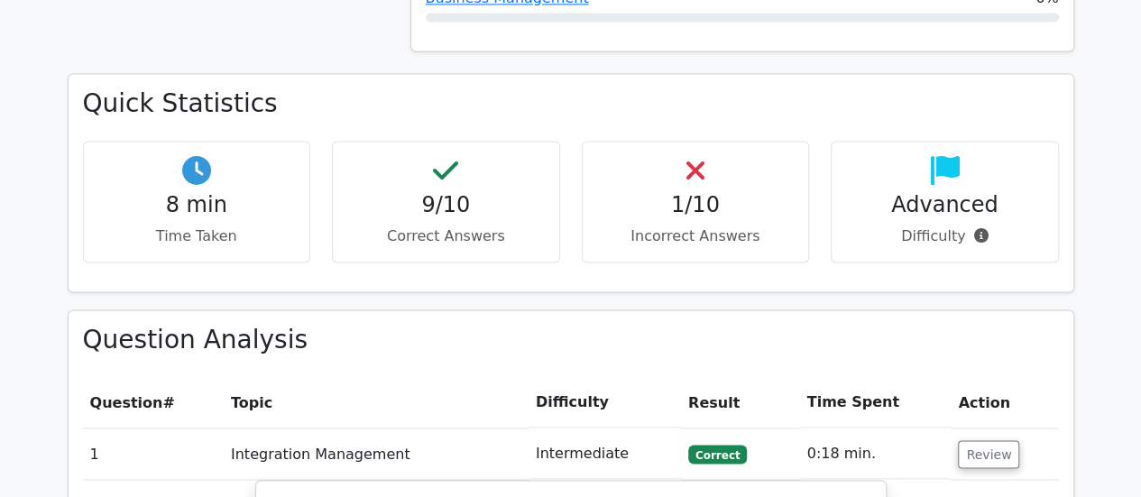
scroll to position [1330, 0]
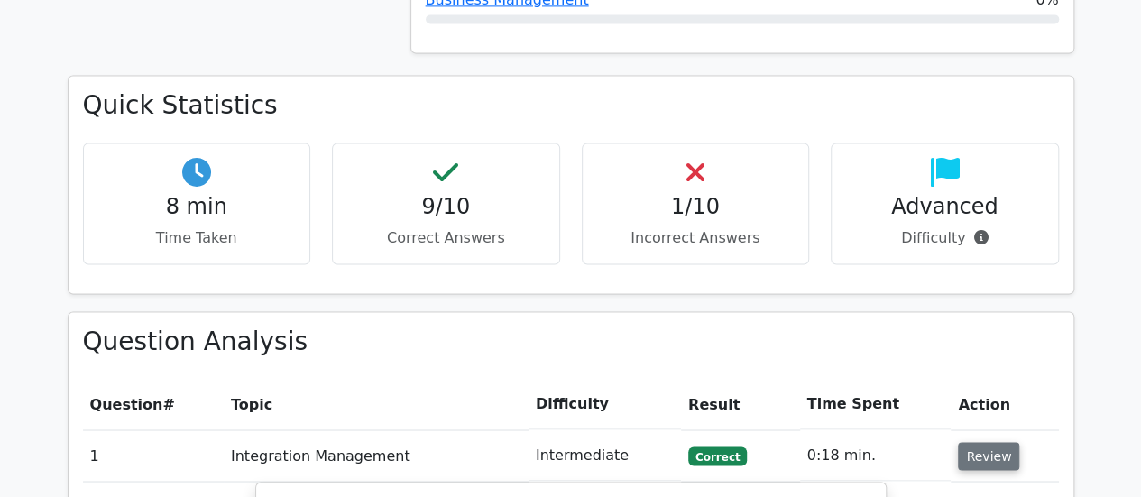
click at [994, 442] on button "Review" at bounding box center [988, 456] width 61 height 28
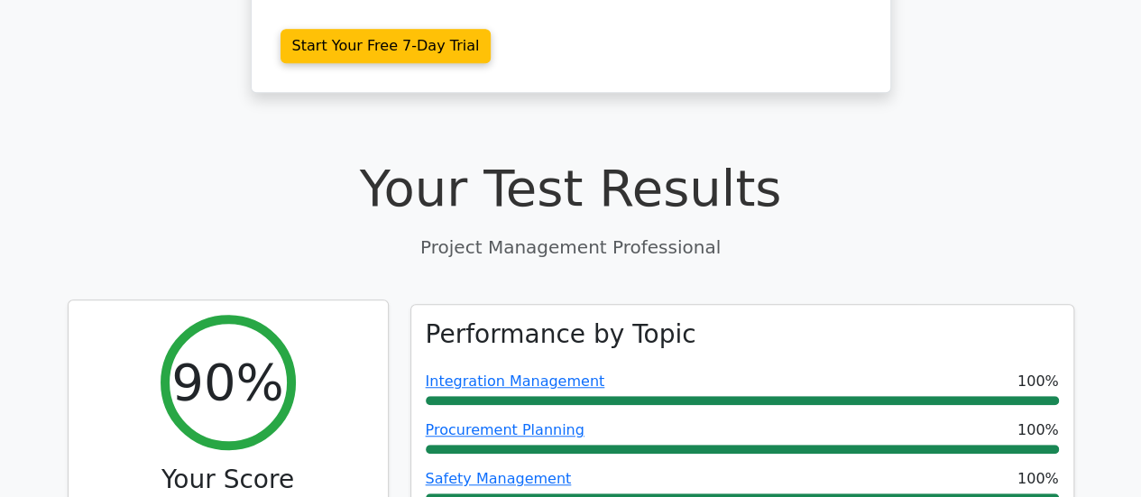
scroll to position [508, 0]
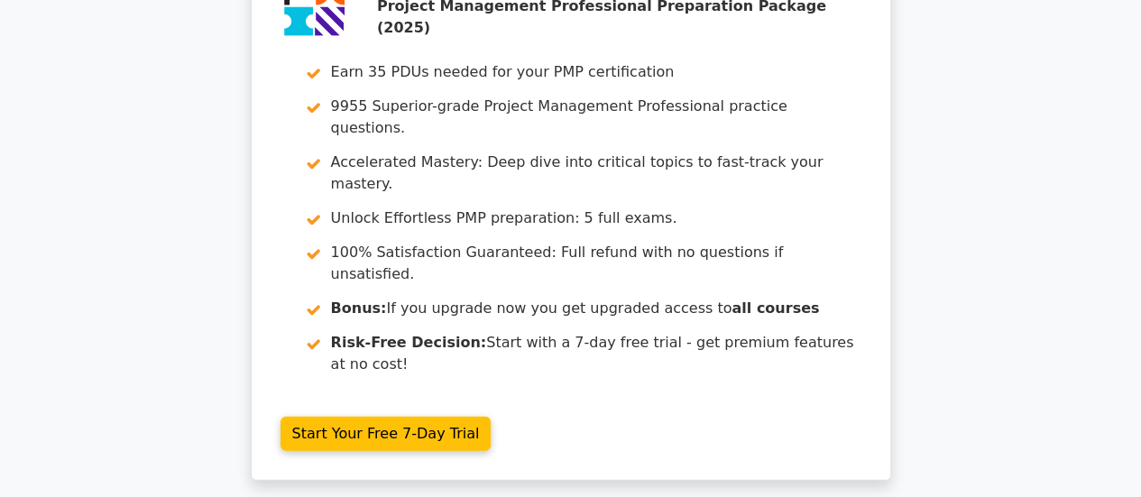
scroll to position [2527, 0]
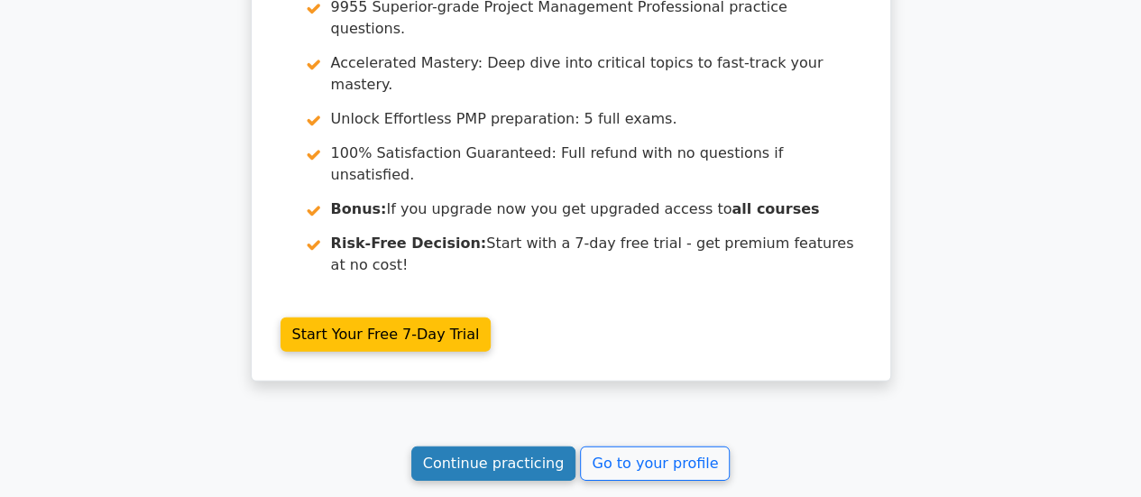
click at [522, 447] on link "Continue practicing" at bounding box center [493, 464] width 165 height 34
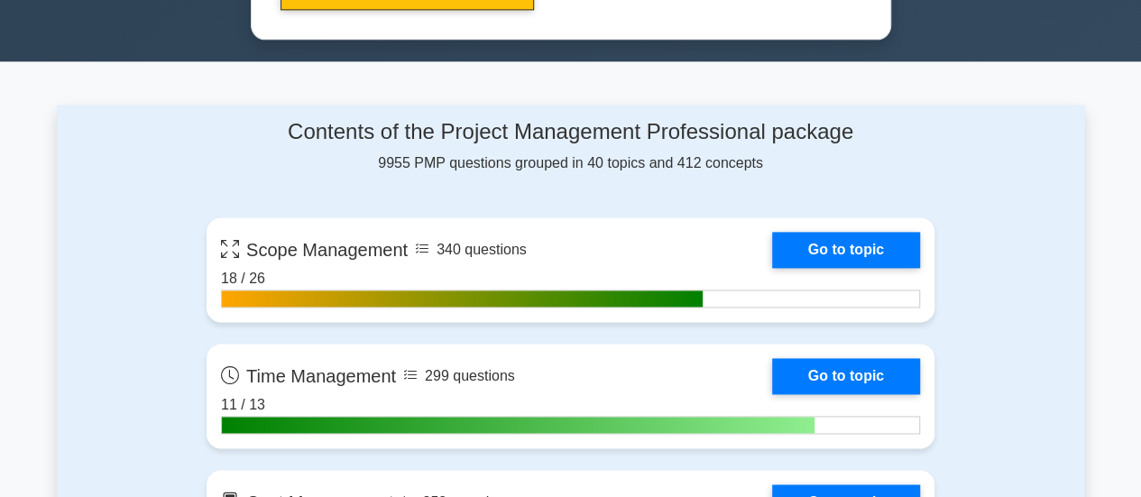
scroll to position [1173, 0]
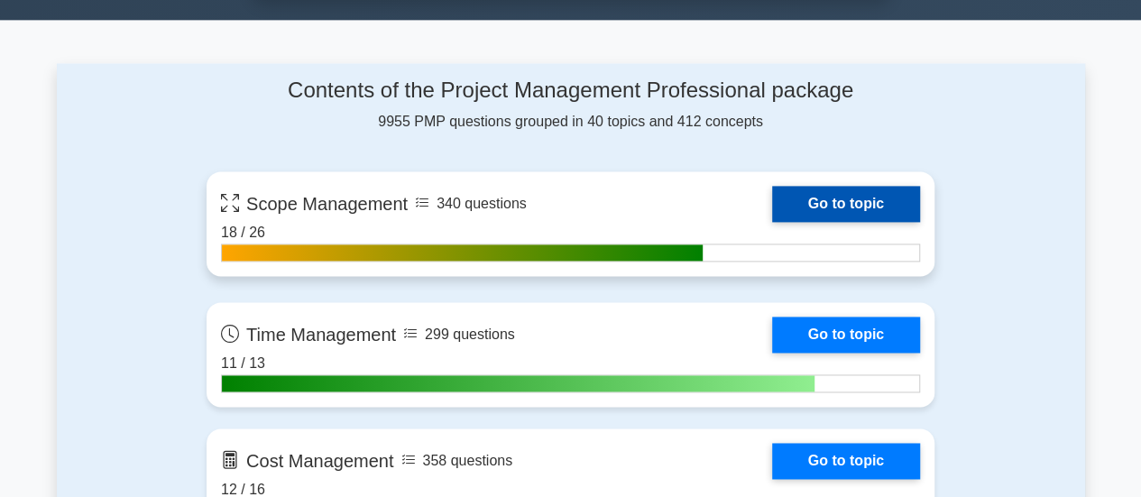
click at [861, 205] on link "Go to topic" at bounding box center [846, 204] width 148 height 36
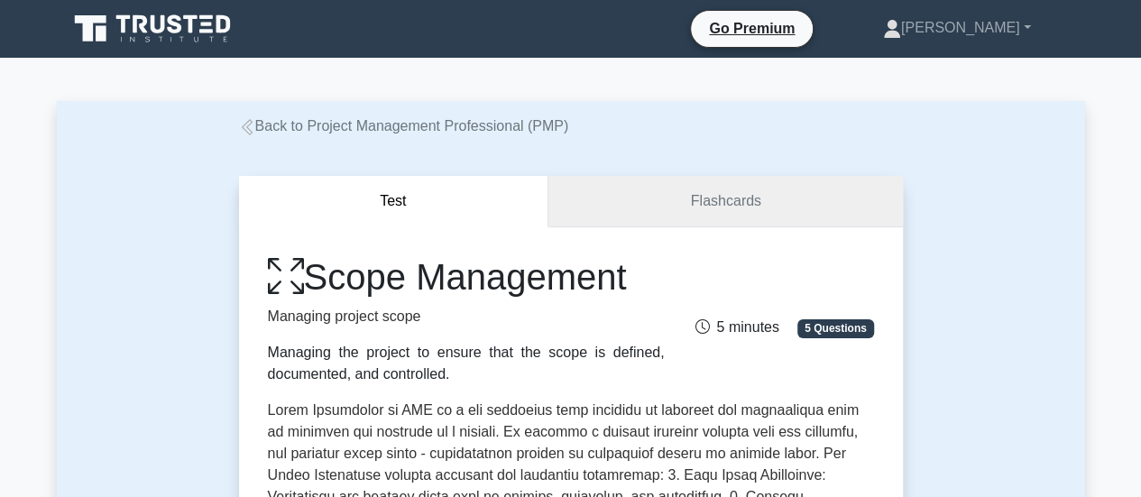
click at [778, 208] on link "Flashcards" at bounding box center [726, 201] width 354 height 51
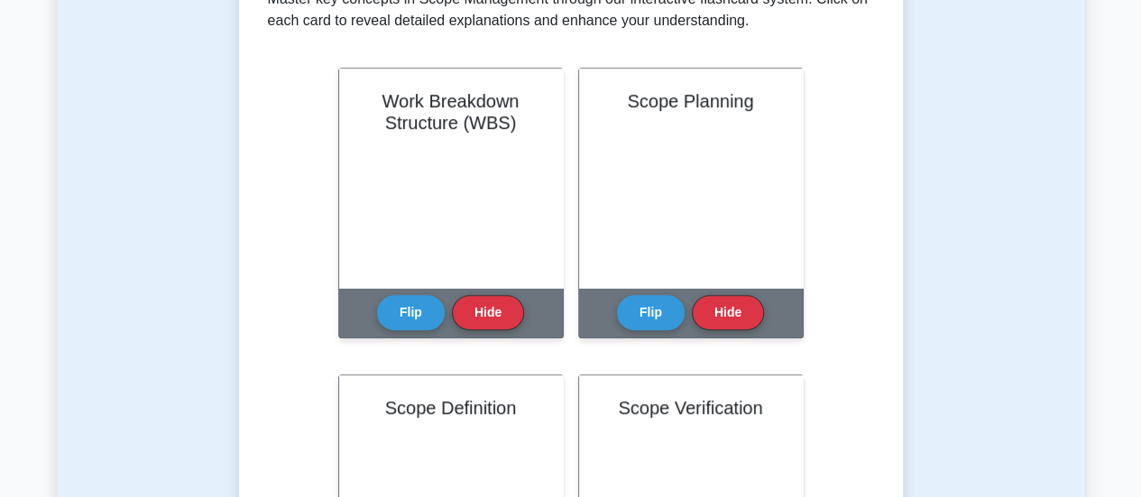
scroll to position [361, 0]
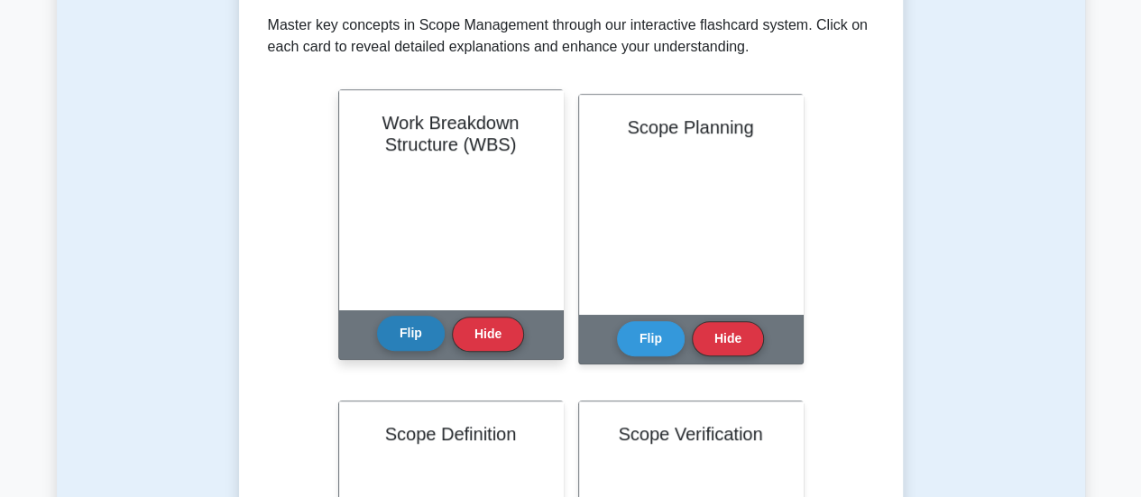
click at [397, 331] on button "Flip" at bounding box center [411, 333] width 68 height 35
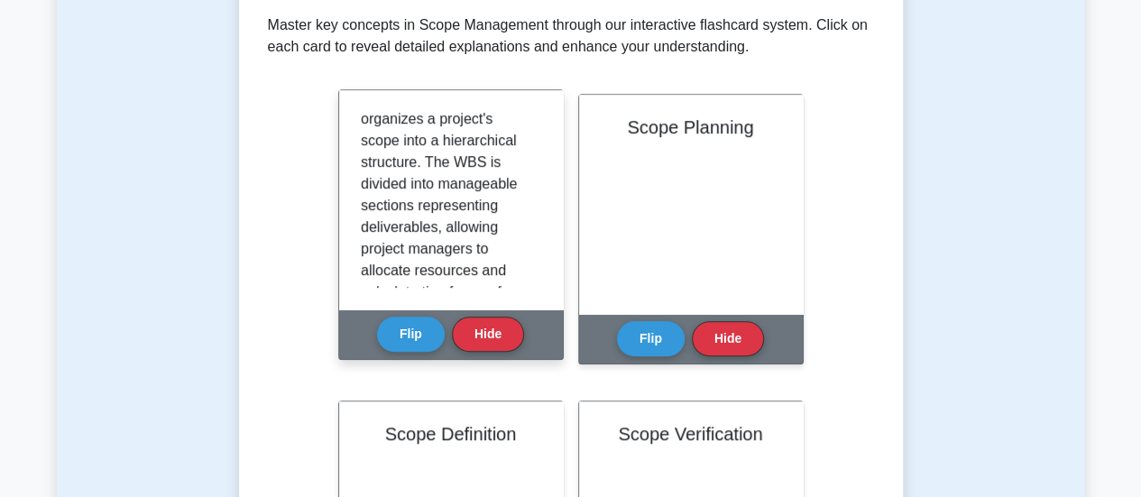
scroll to position [180, 0]
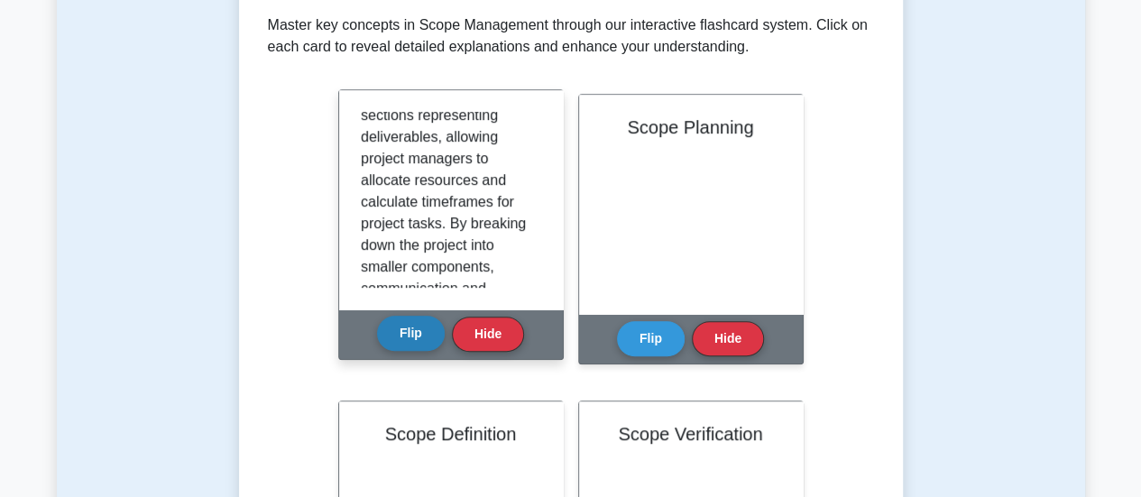
click at [423, 337] on button "Flip" at bounding box center [411, 333] width 68 height 35
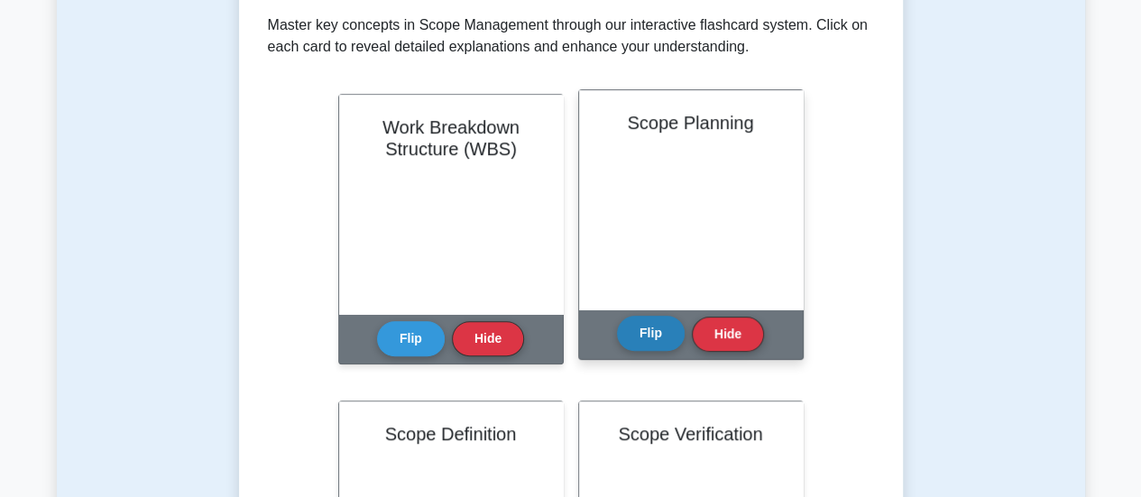
click at [624, 322] on button "Flip" at bounding box center [651, 333] width 68 height 35
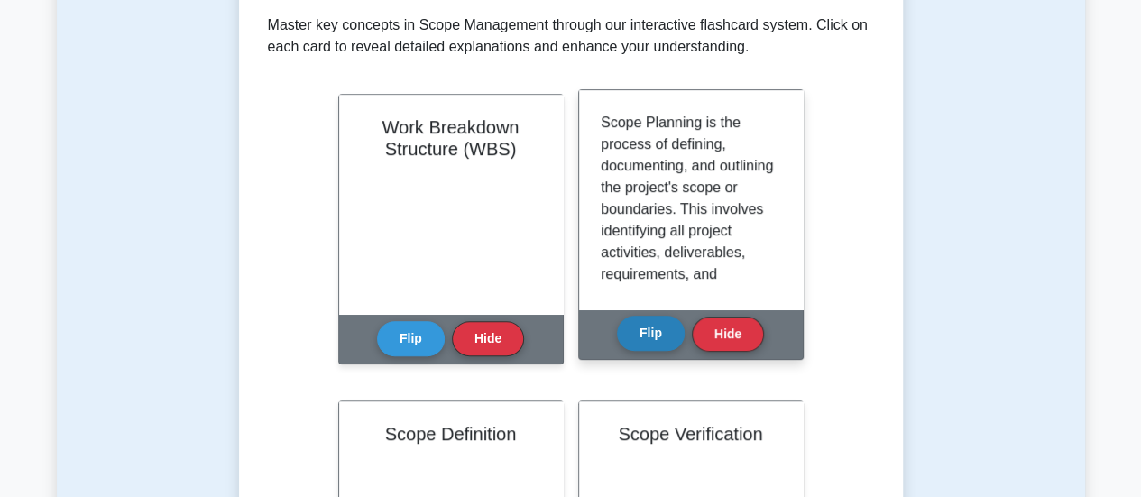
click at [653, 327] on button "Flip" at bounding box center [651, 333] width 68 height 35
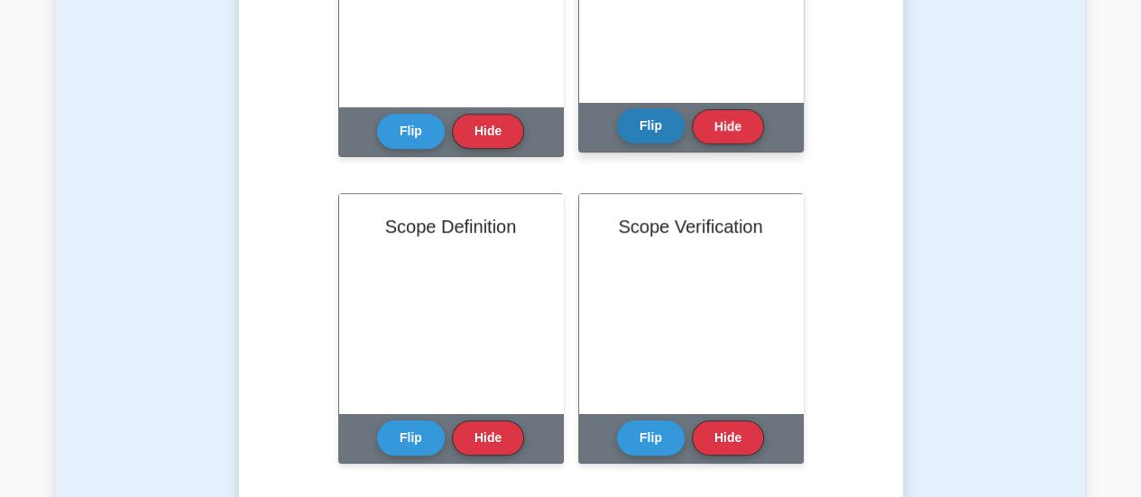
scroll to position [632, 0]
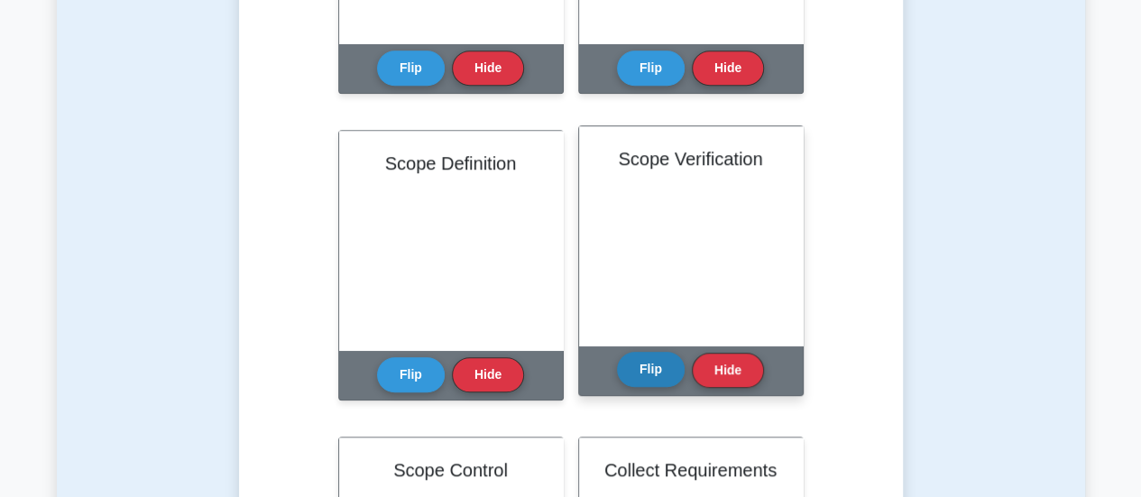
click at [660, 369] on button "Flip" at bounding box center [651, 369] width 68 height 35
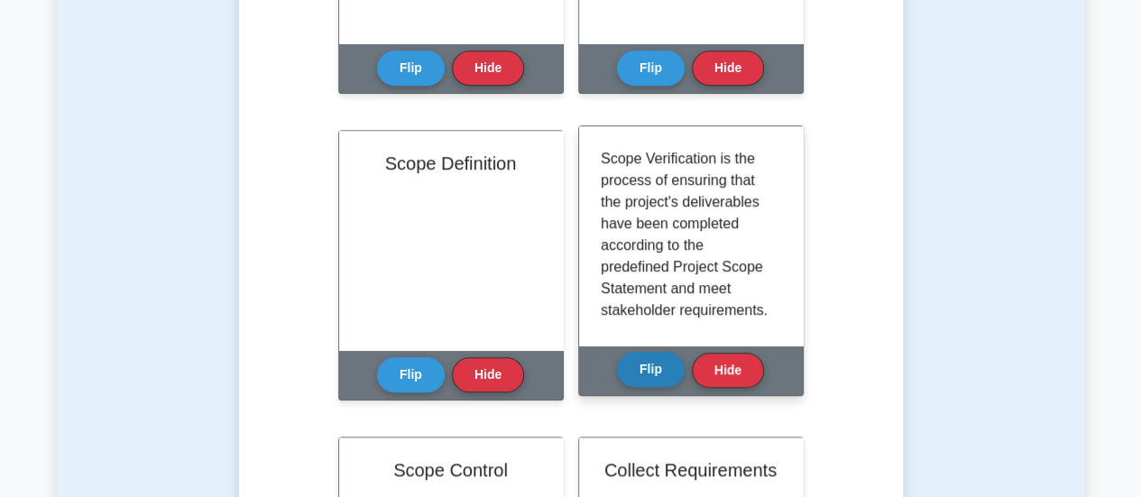
click at [660, 369] on button "Flip" at bounding box center [651, 369] width 68 height 35
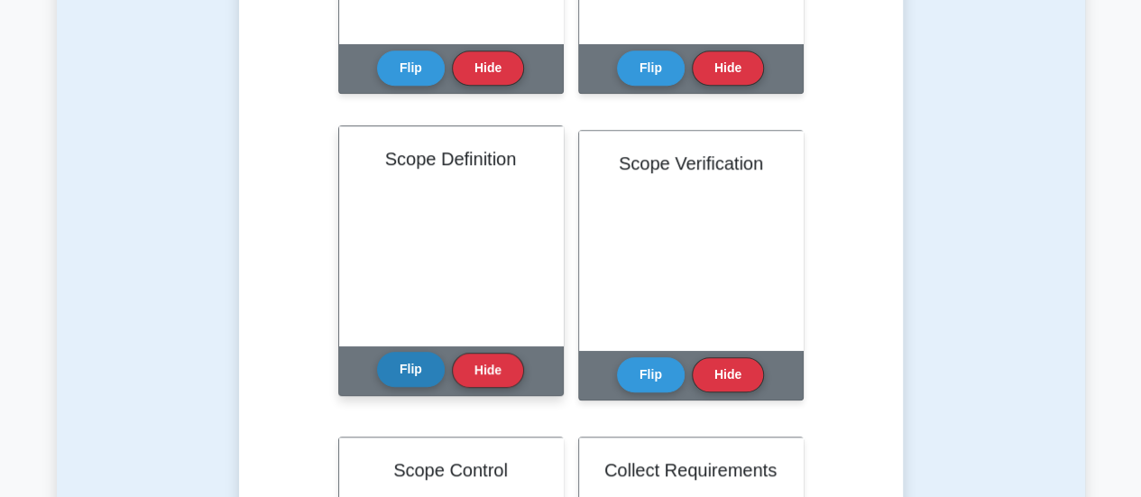
click at [410, 362] on button "Flip" at bounding box center [411, 369] width 68 height 35
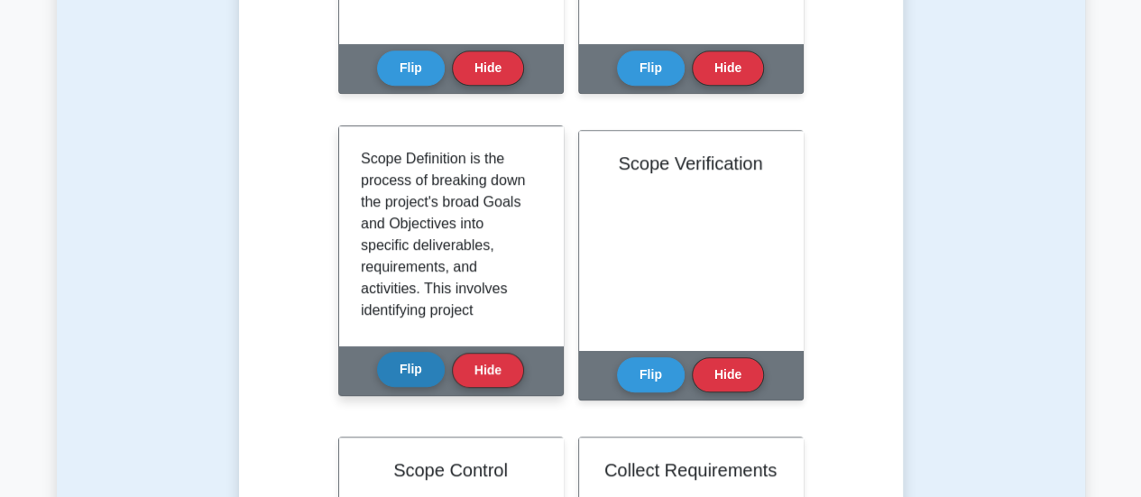
click at [410, 362] on button "Flip" at bounding box center [411, 369] width 68 height 35
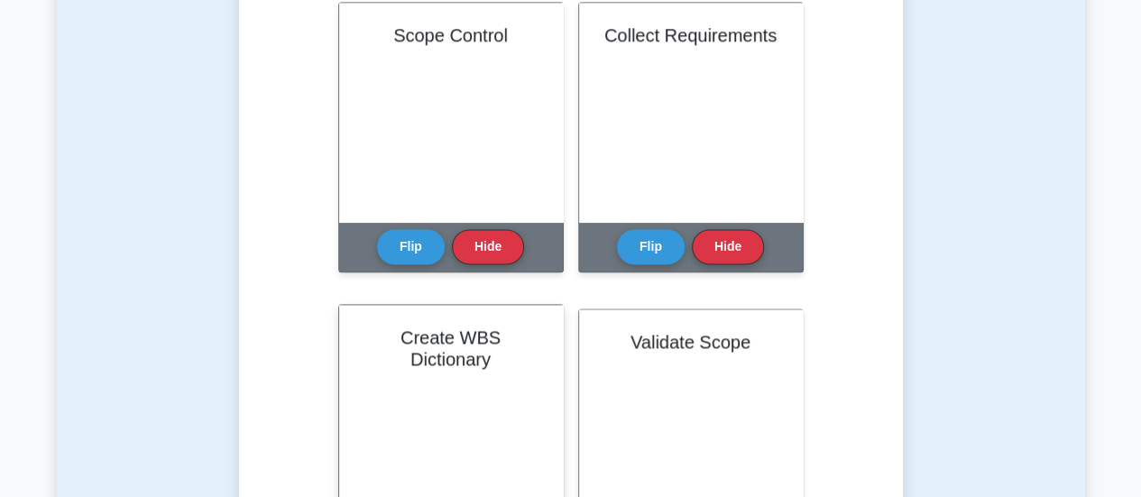
scroll to position [1083, 0]
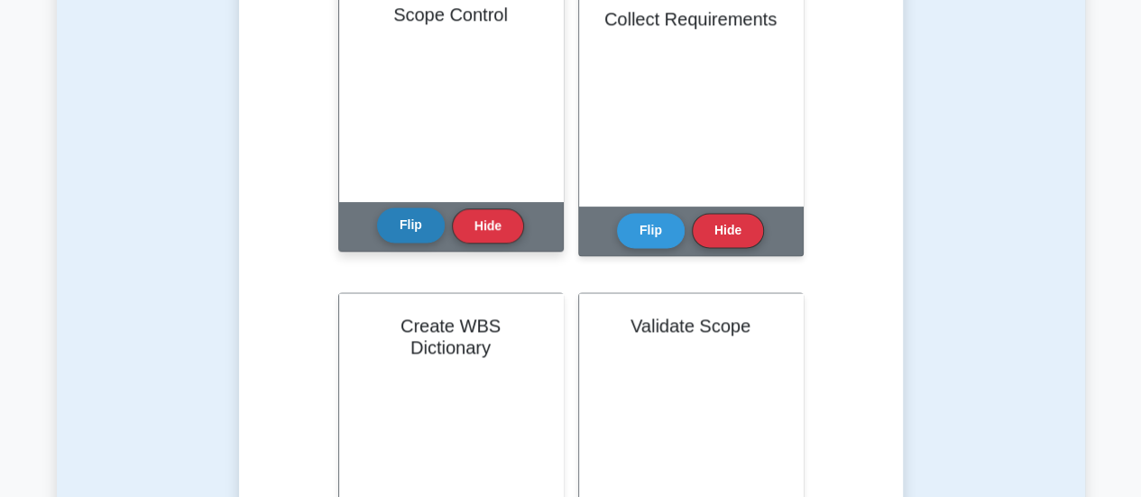
click at [400, 227] on button "Flip" at bounding box center [411, 225] width 68 height 35
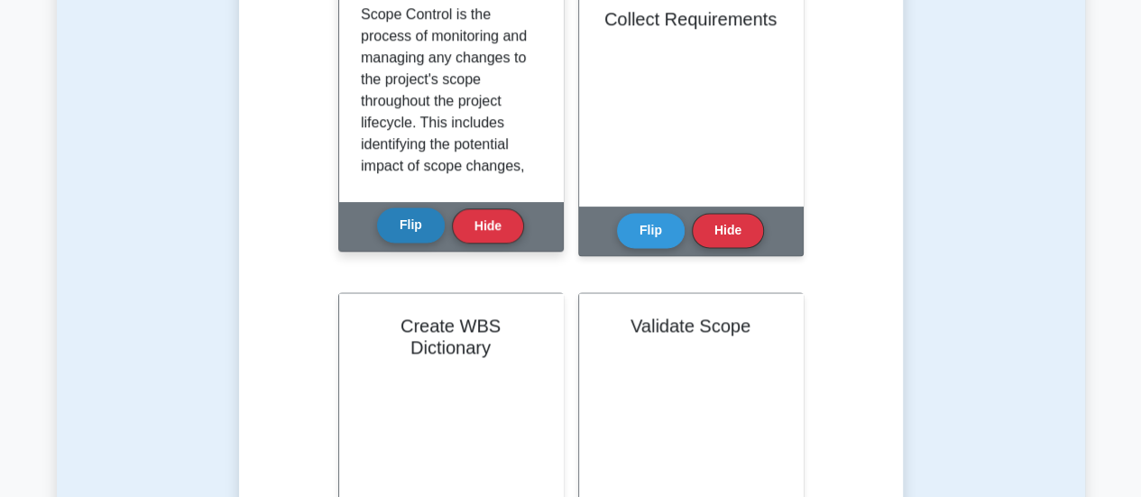
click at [400, 227] on button "Flip" at bounding box center [411, 225] width 68 height 35
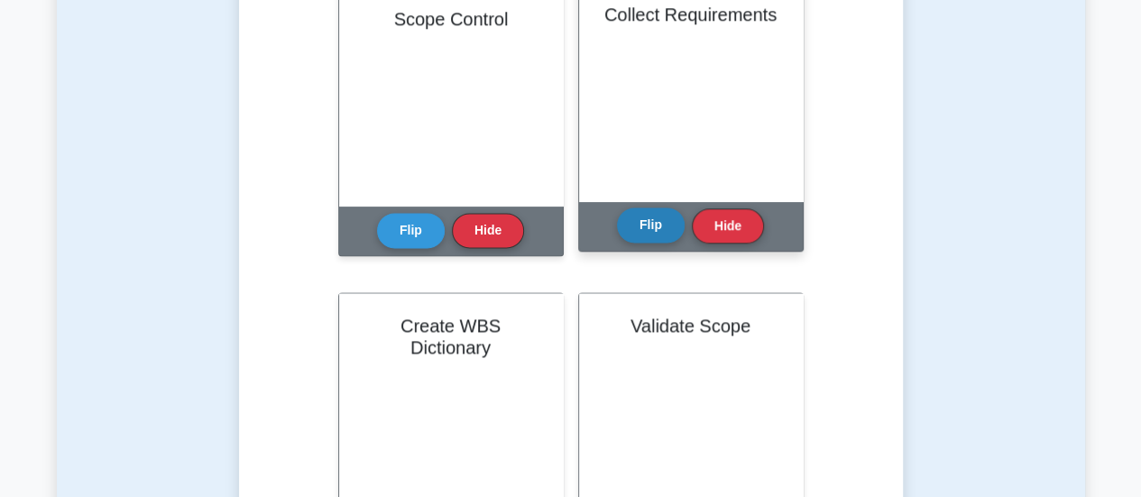
click at [671, 220] on button "Flip" at bounding box center [651, 225] width 68 height 35
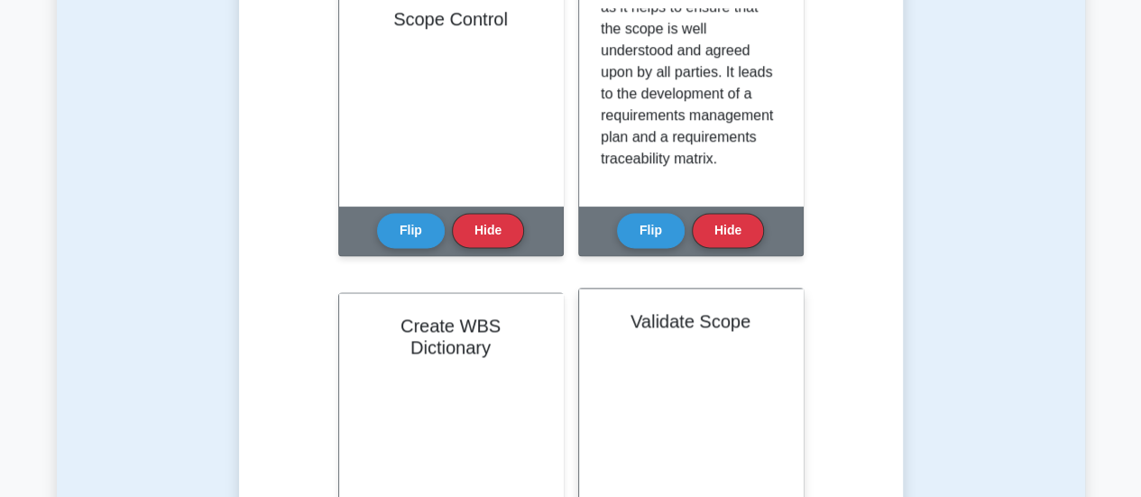
scroll to position [271, 0]
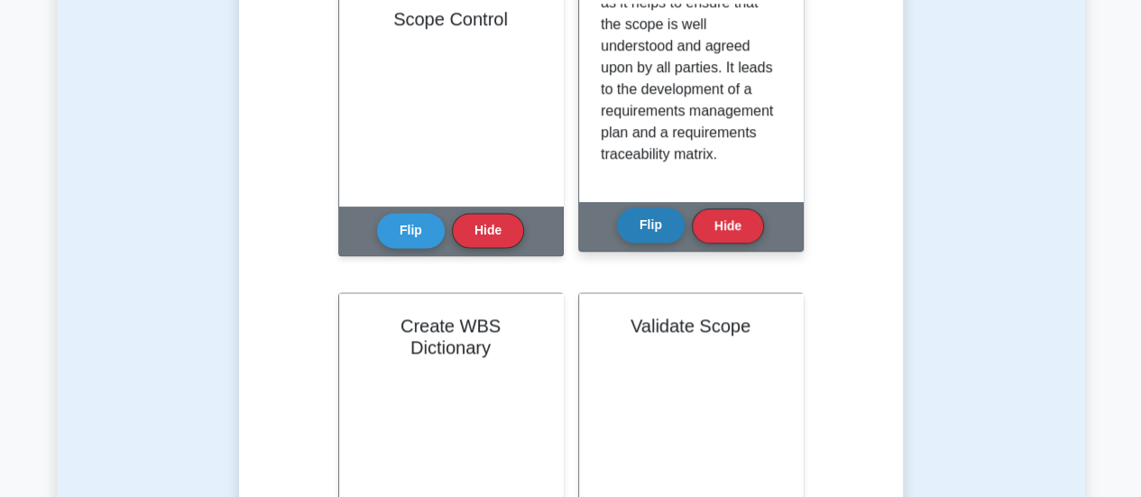
click at [631, 234] on button "Flip" at bounding box center [651, 225] width 68 height 35
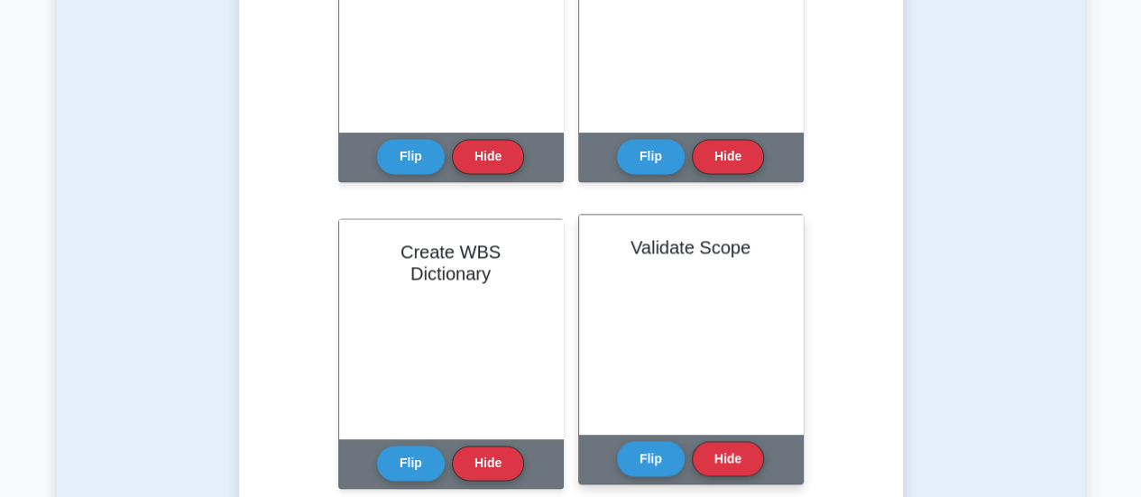
scroll to position [1263, 0]
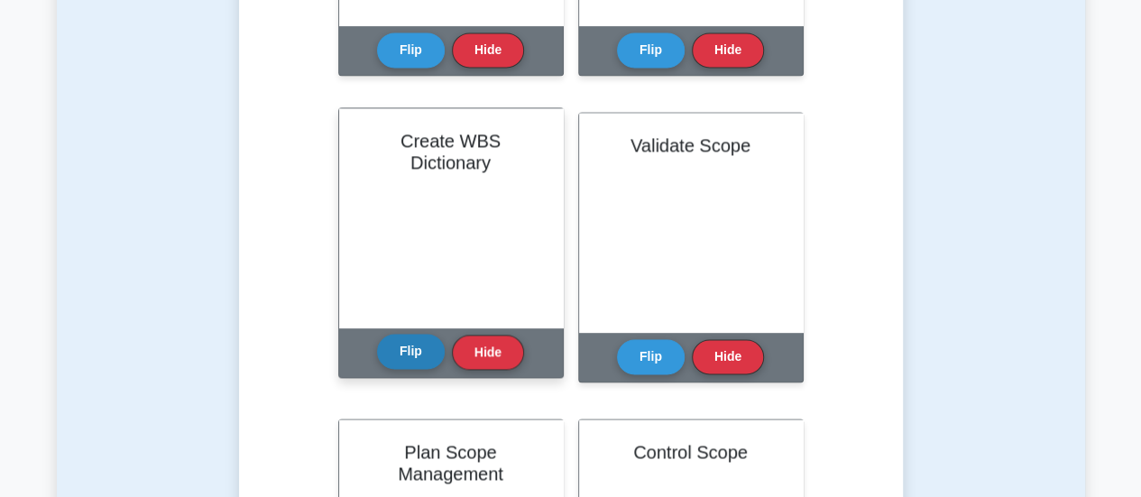
click at [420, 355] on button "Flip" at bounding box center [411, 351] width 68 height 35
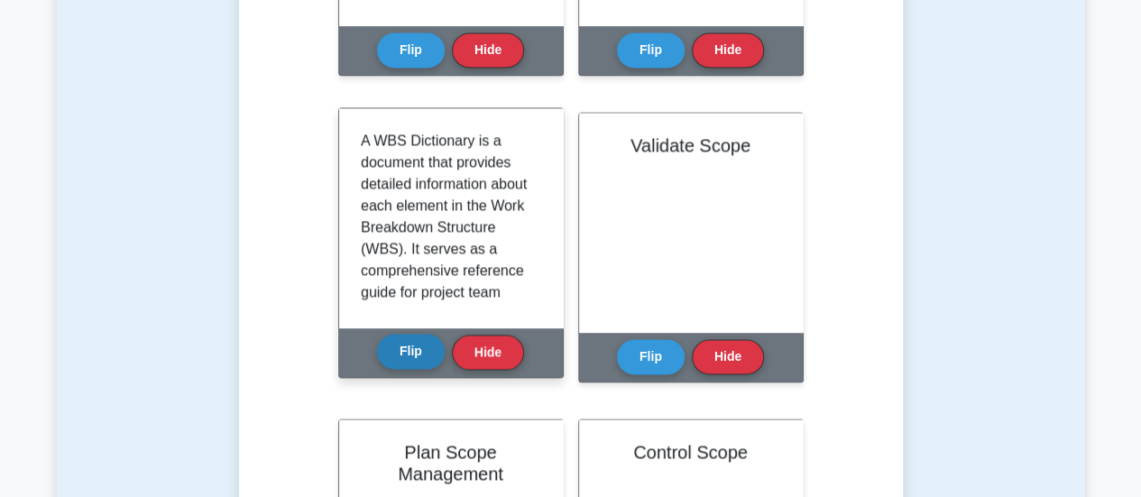
click at [420, 355] on button "Flip" at bounding box center [411, 351] width 68 height 35
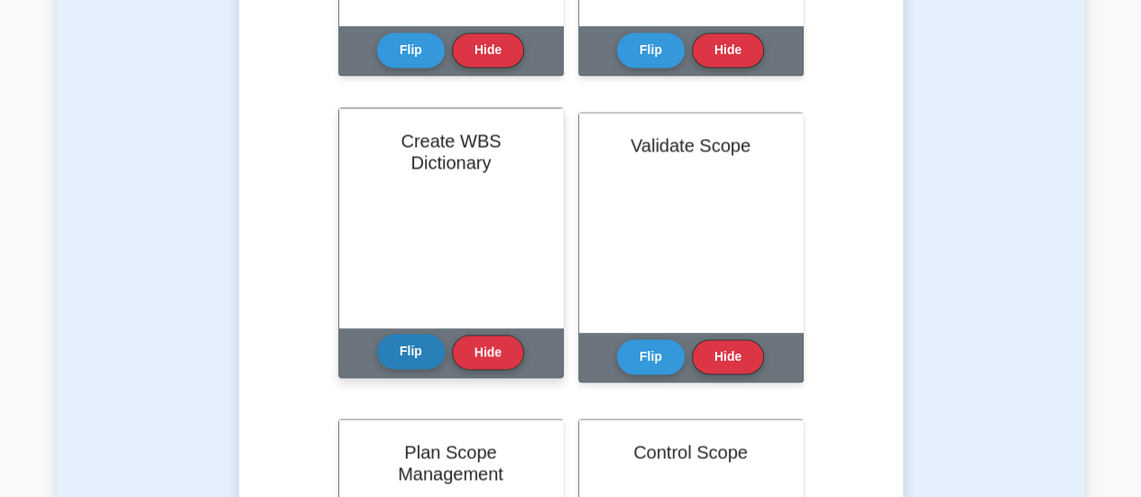
click at [420, 355] on button "Flip" at bounding box center [411, 351] width 68 height 35
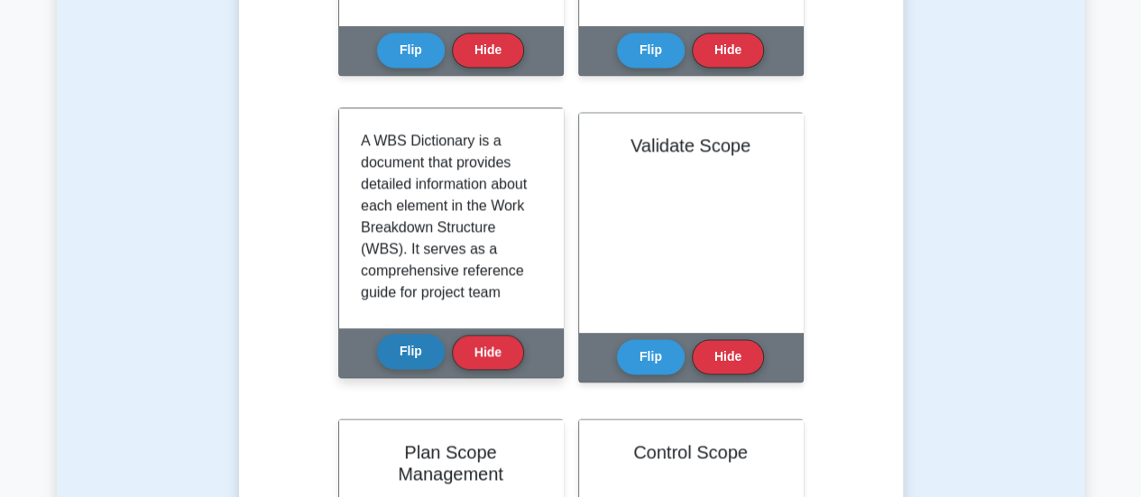
click at [420, 355] on button "Flip" at bounding box center [411, 351] width 68 height 35
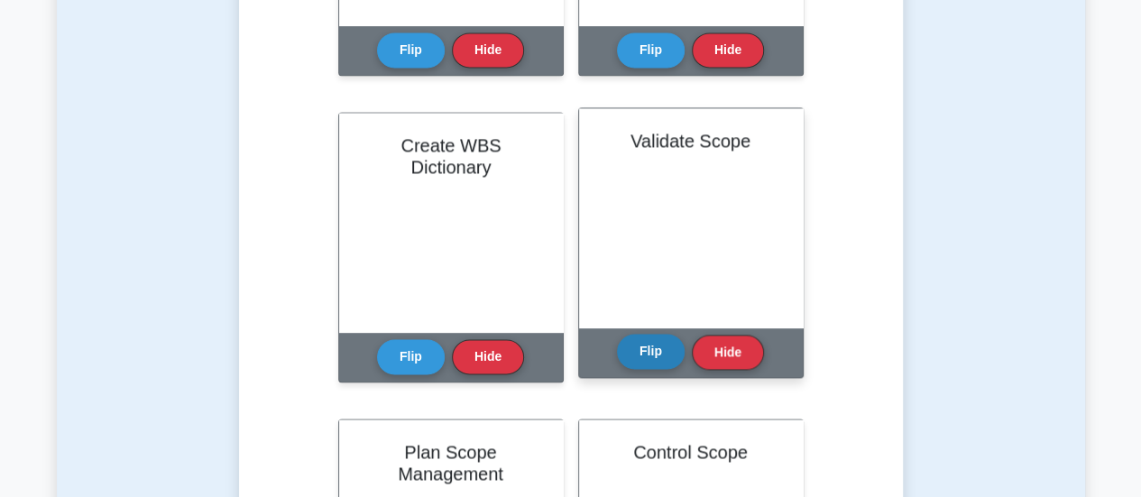
click at [653, 352] on button "Flip" at bounding box center [651, 351] width 68 height 35
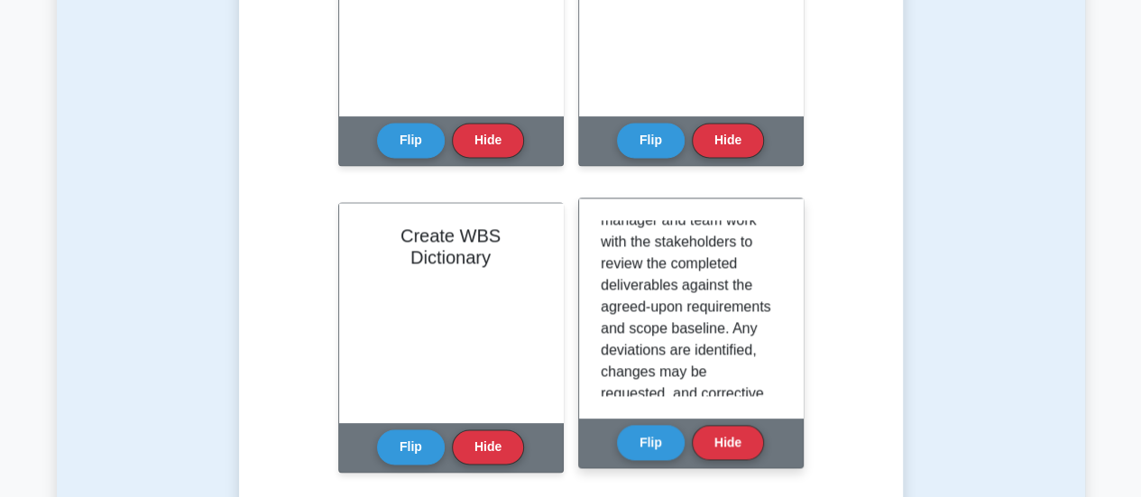
scroll to position [180, 0]
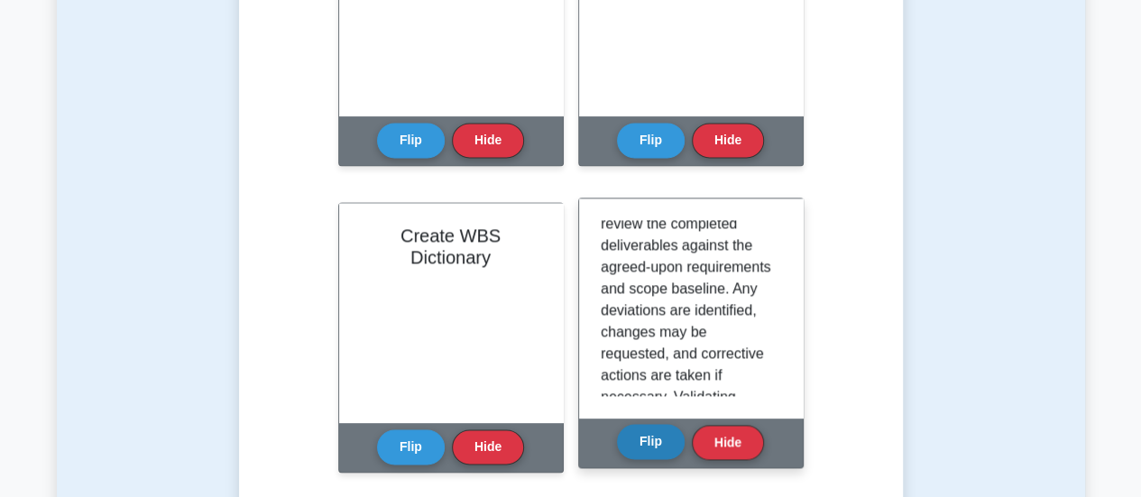
click at [644, 457] on button "Flip" at bounding box center [651, 441] width 68 height 35
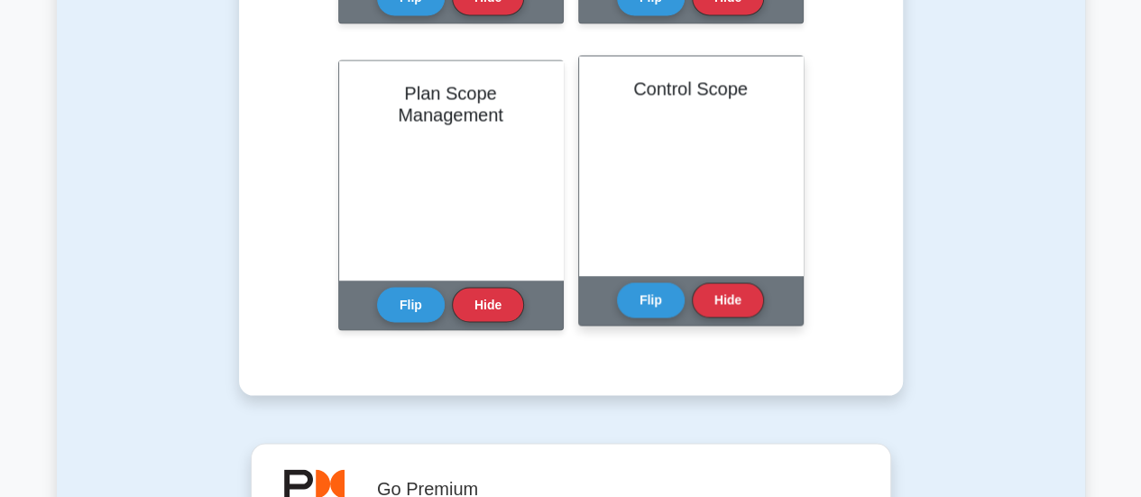
scroll to position [1534, 0]
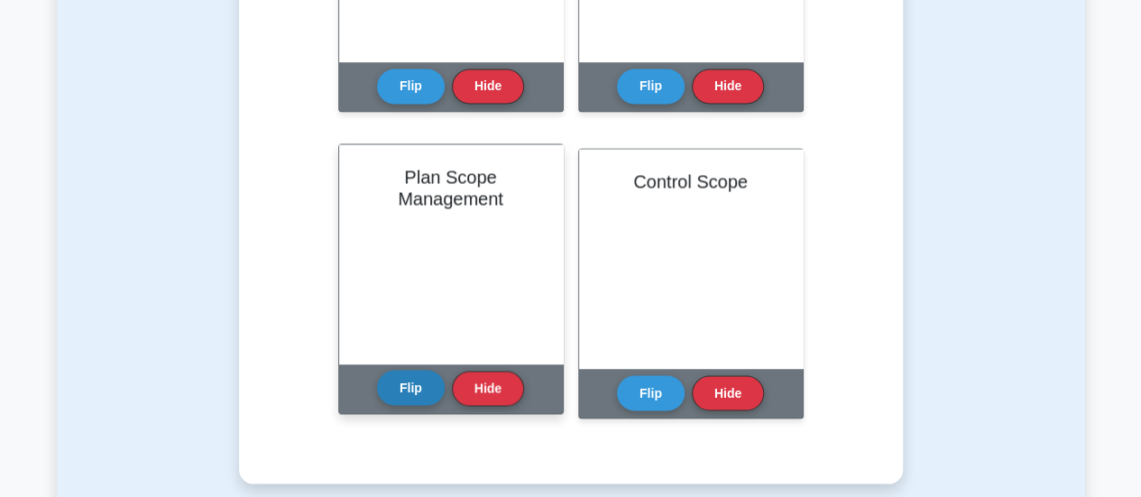
click at [406, 385] on button "Flip" at bounding box center [411, 387] width 68 height 35
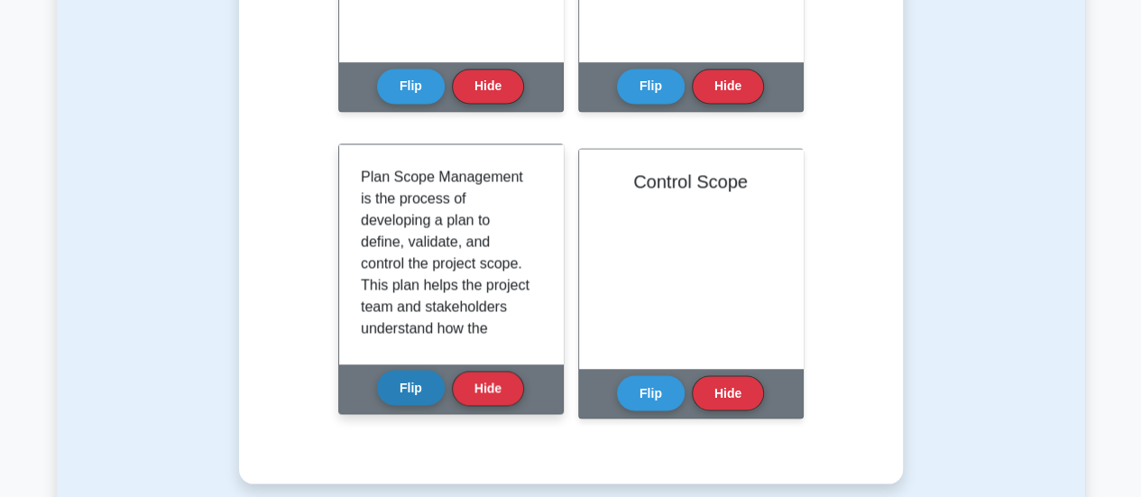
click at [406, 385] on button "Flip" at bounding box center [411, 387] width 68 height 35
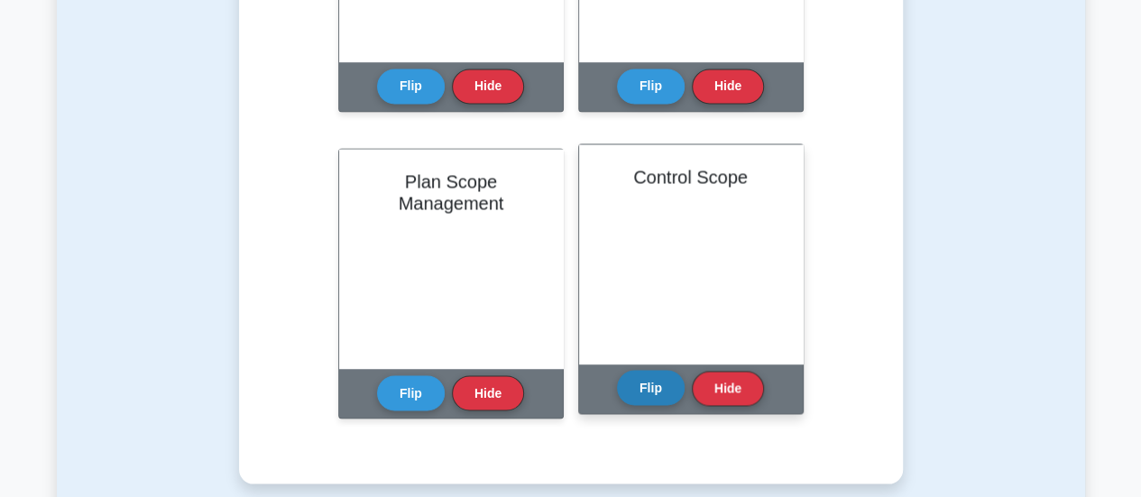
click at [654, 385] on button "Flip" at bounding box center [651, 387] width 68 height 35
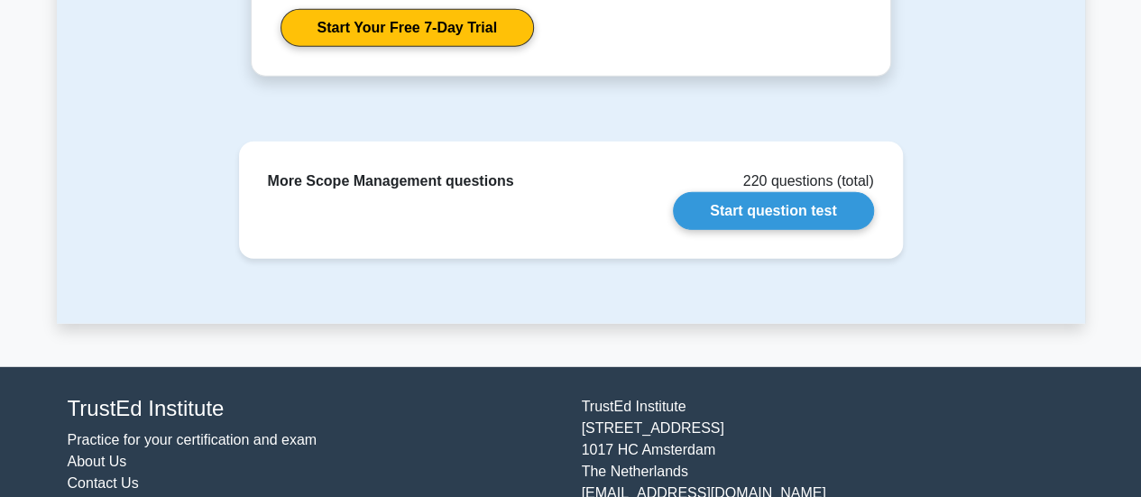
scroll to position [2346, 0]
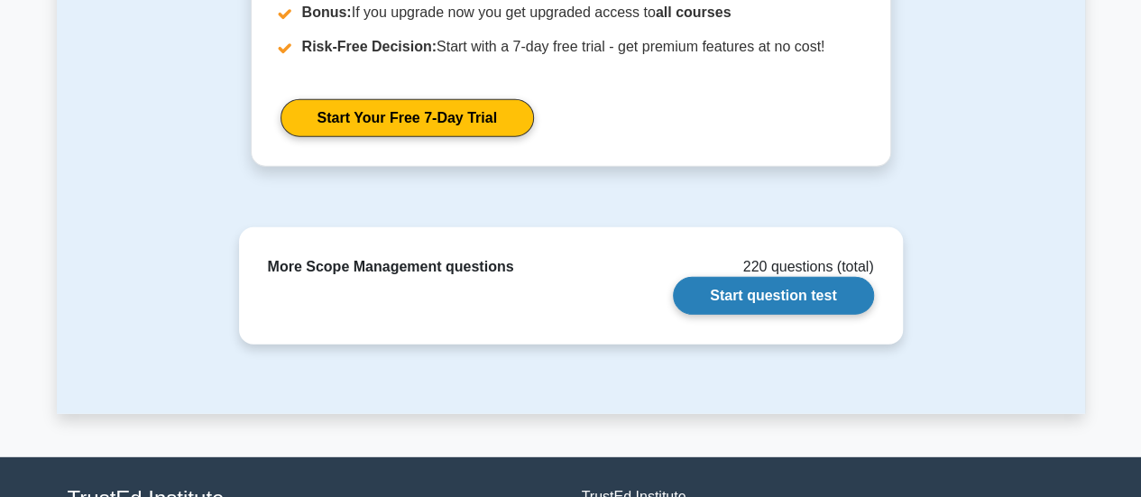
click at [786, 297] on link "Start question test" at bounding box center [773, 296] width 200 height 38
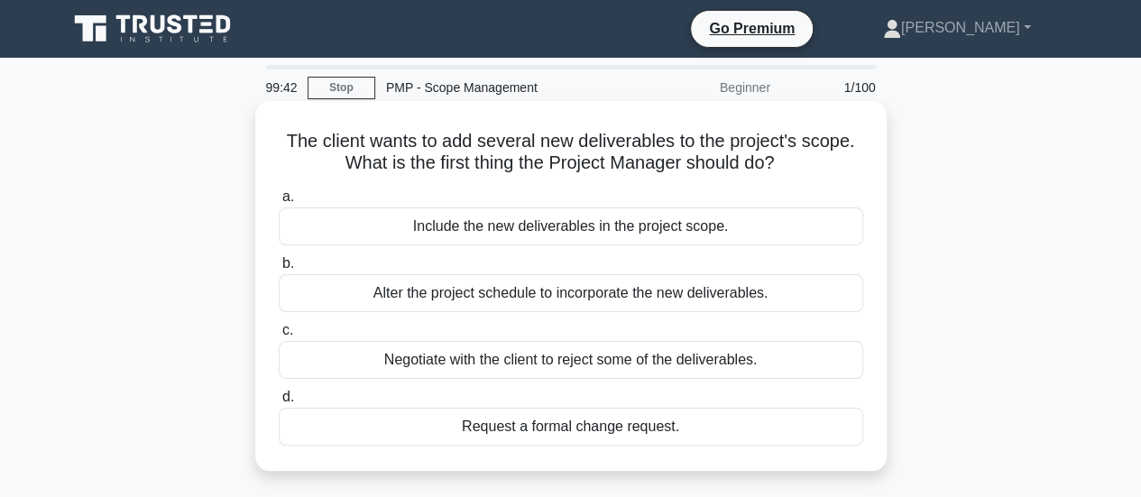
click at [709, 433] on div "Request a formal change request." at bounding box center [571, 427] width 585 height 38
click at [279, 403] on input "d. Request a formal change request." at bounding box center [279, 398] width 0 height 12
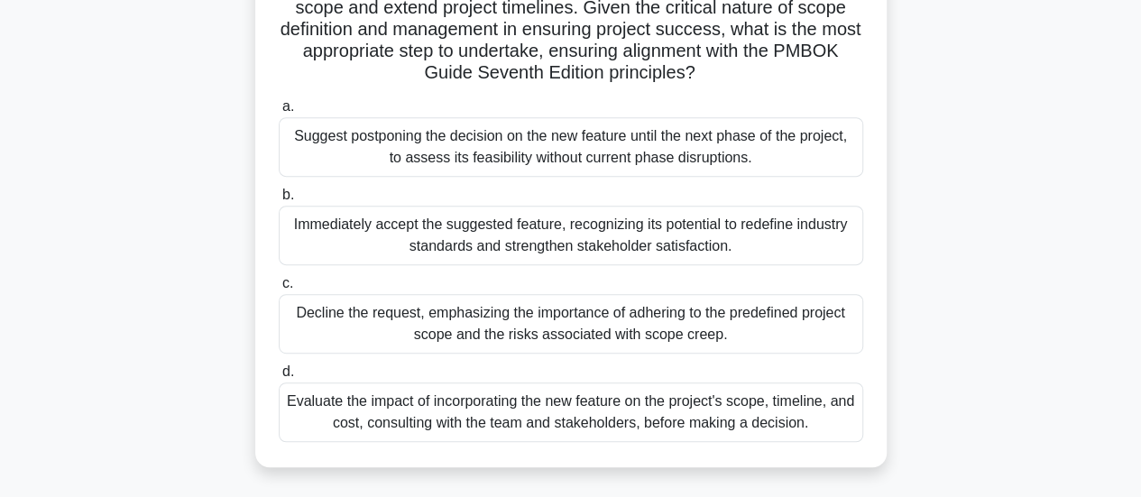
scroll to position [361, 0]
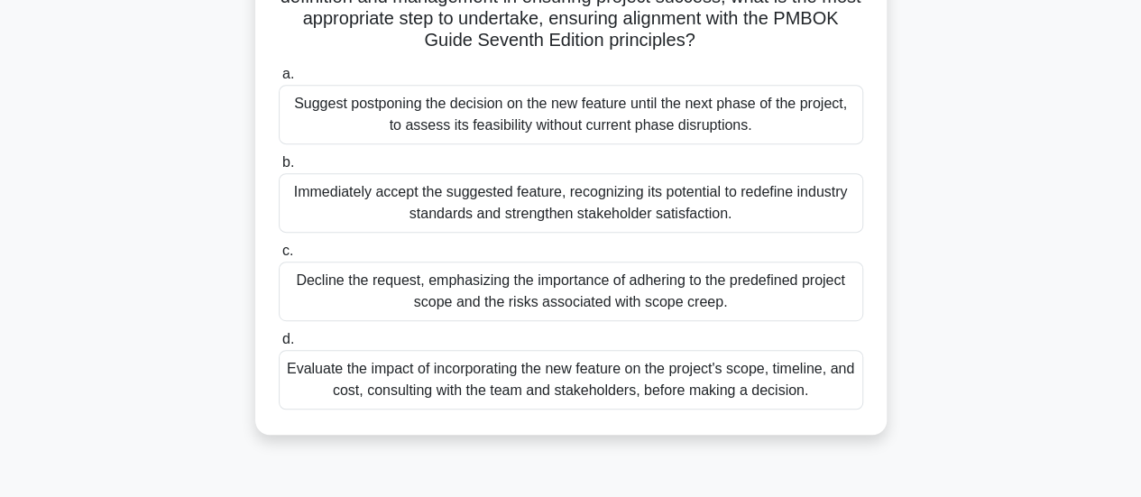
click at [778, 377] on div "Evaluate the impact of incorporating the new feature on the project's scope, ti…" at bounding box center [571, 380] width 585 height 60
click at [279, 346] on input "d. Evaluate the impact of incorporating the new feature on the project's scope,…" at bounding box center [279, 340] width 0 height 12
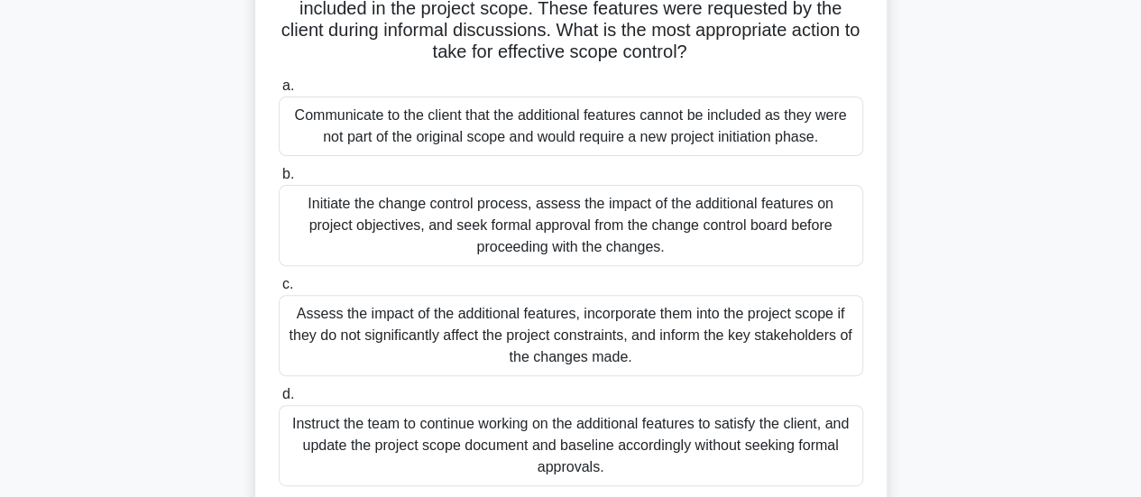
scroll to position [271, 0]
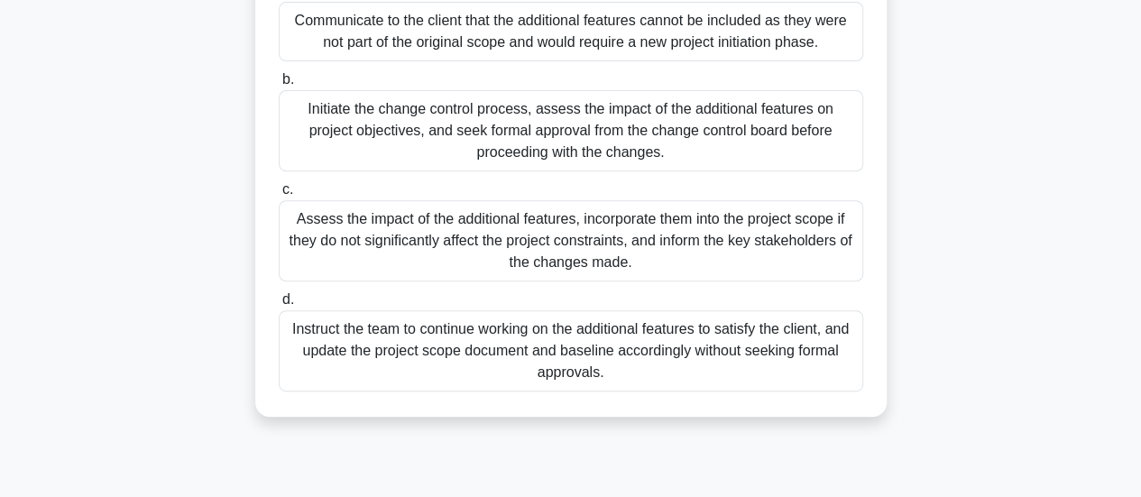
click at [601, 128] on div "Initiate the change control process, assess the impact of the additional featur…" at bounding box center [571, 130] width 585 height 81
click at [279, 86] on input "b. Initiate the change control process, assess the impact of the additional fea…" at bounding box center [279, 80] width 0 height 12
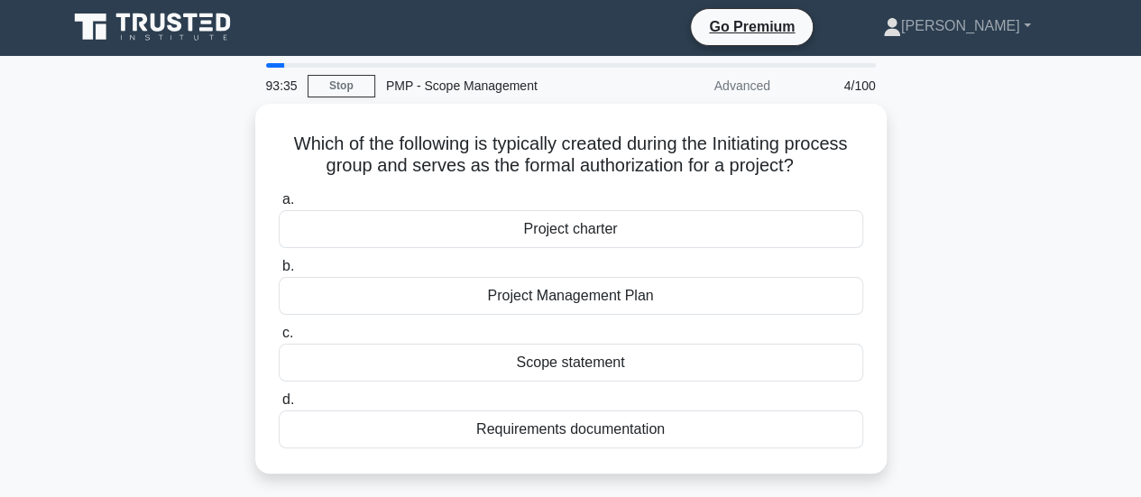
scroll to position [0, 0]
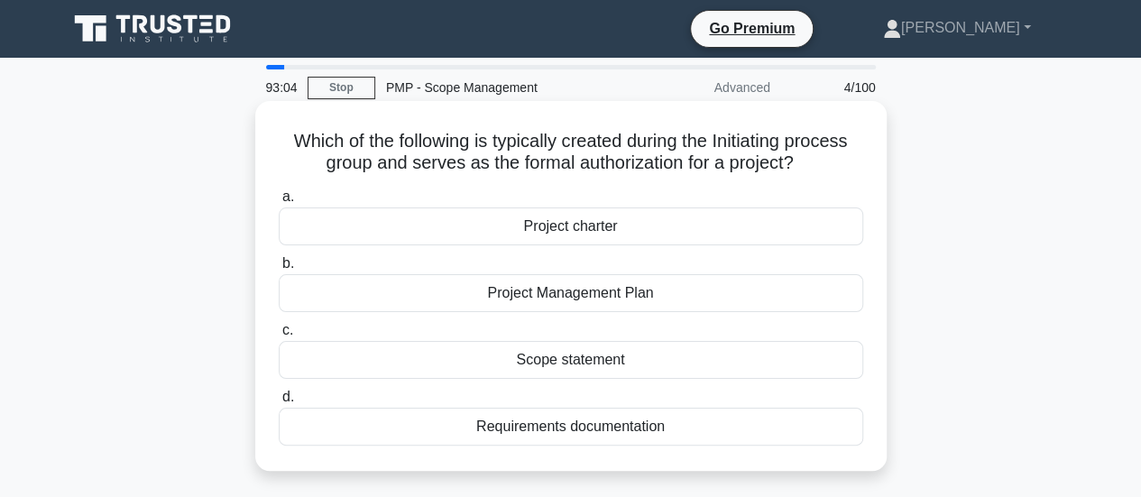
click at [675, 235] on div "Project charter" at bounding box center [571, 227] width 585 height 38
click at [279, 203] on input "a. Project charter" at bounding box center [279, 197] width 0 height 12
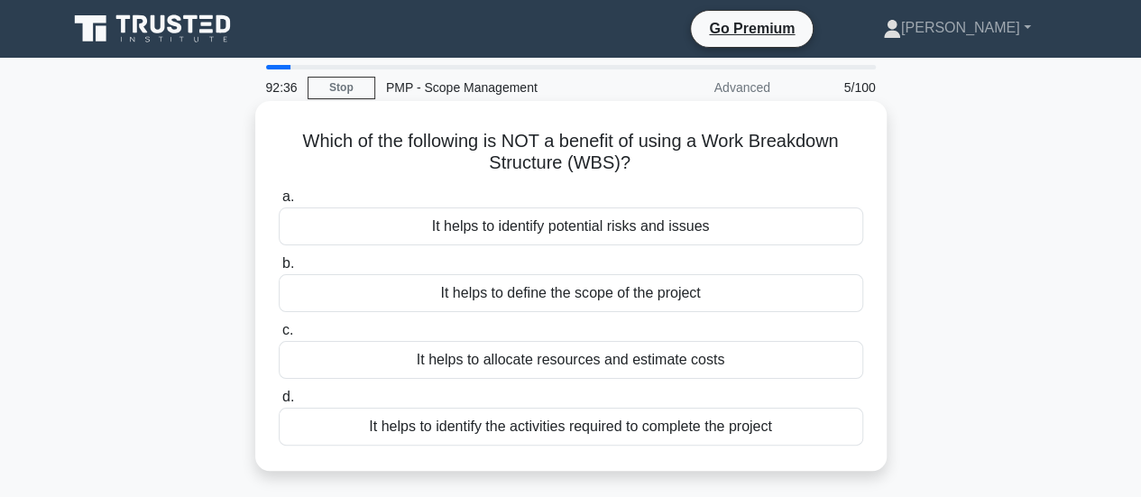
click at [599, 293] on div "It helps to define the scope of the project" at bounding box center [571, 293] width 585 height 38
click at [279, 270] on input "b. It helps to define the scope of the project" at bounding box center [279, 264] width 0 height 12
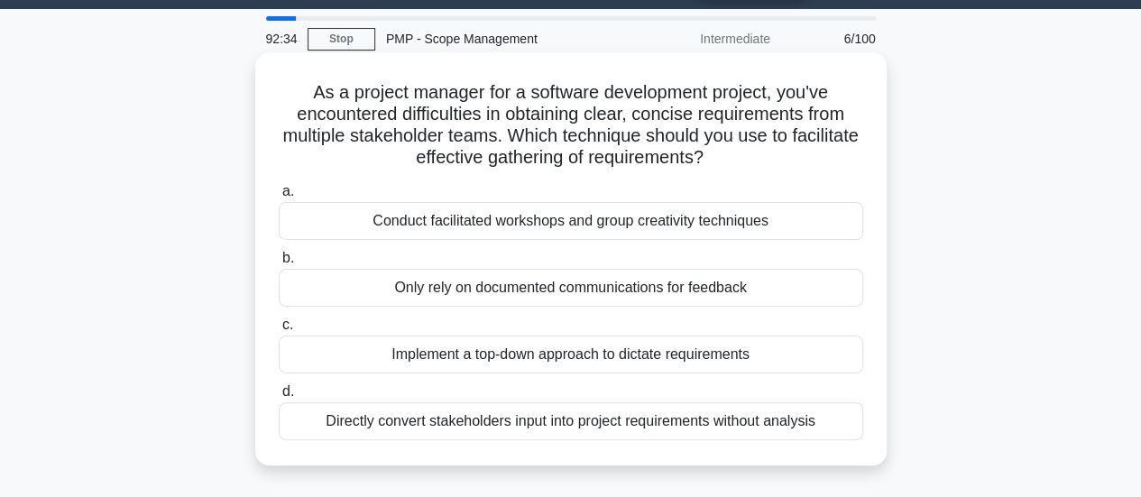
scroll to position [90, 0]
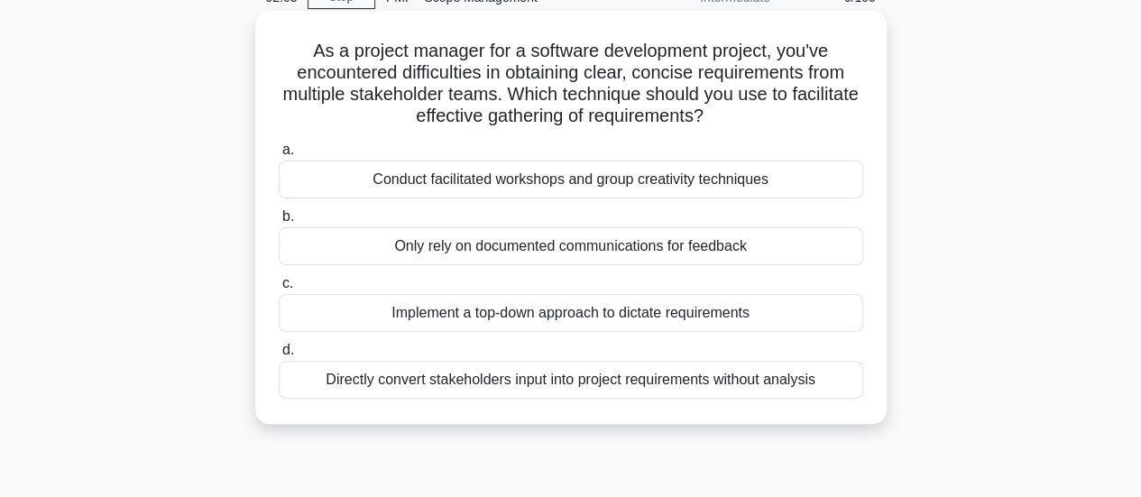
click at [665, 181] on div "Conduct facilitated workshops and group creativity techniques" at bounding box center [571, 180] width 585 height 38
click at [279, 156] on input "a. Conduct facilitated workshops and group creativity techniques" at bounding box center [279, 150] width 0 height 12
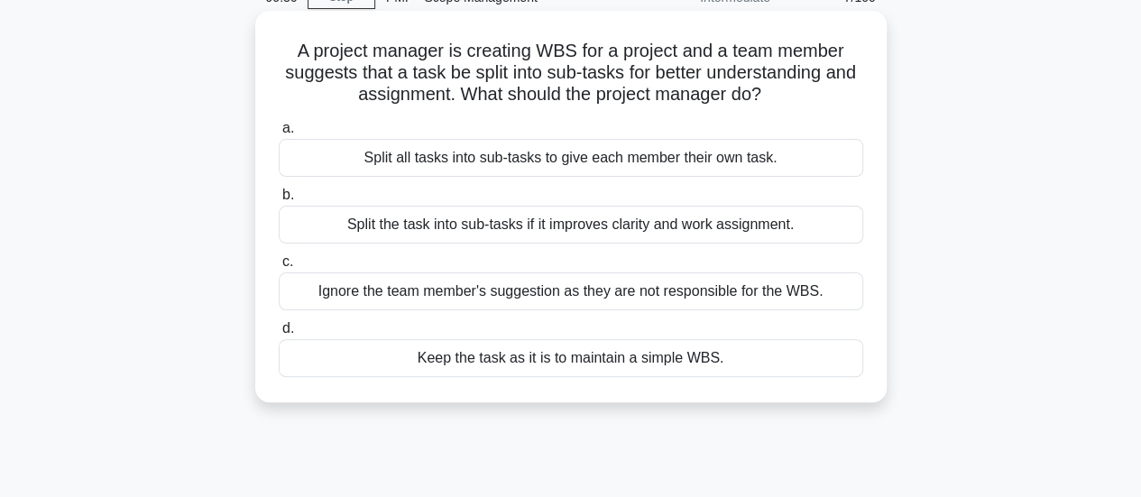
click at [756, 223] on div "Split the task into sub-tasks if it improves clarity and work assignment." at bounding box center [571, 225] width 585 height 38
click at [279, 201] on input "b. Split the task into sub-tasks if it improves clarity and work assignment." at bounding box center [279, 195] width 0 height 12
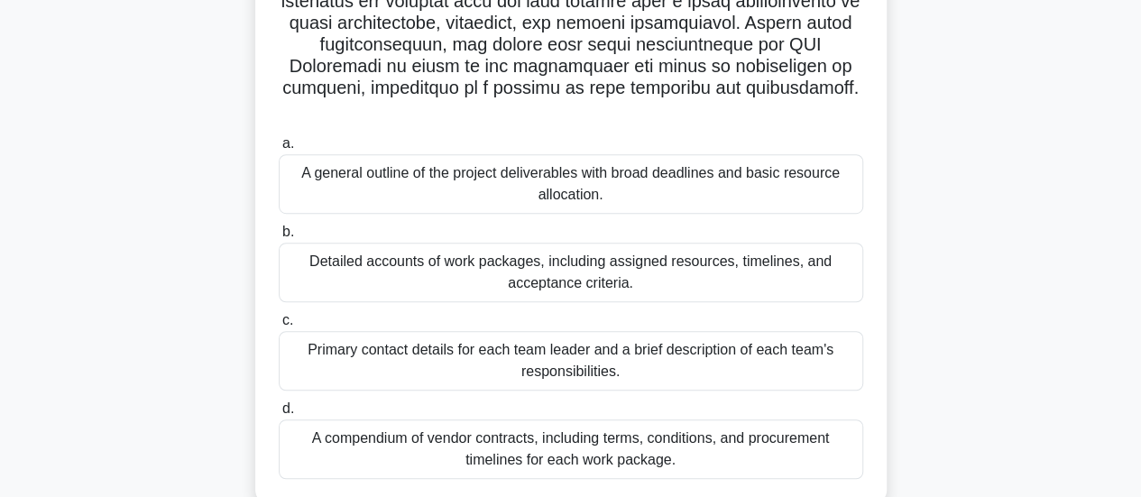
scroll to position [541, 0]
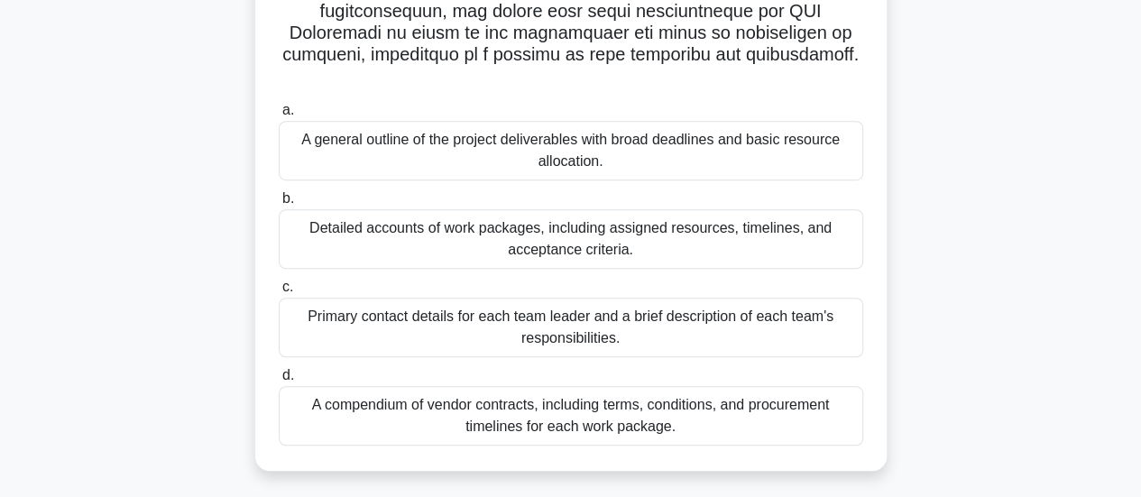
click at [756, 239] on div "Detailed accounts of work packages, including assigned resources, timelines, an…" at bounding box center [571, 239] width 585 height 60
click at [279, 205] on input "b. Detailed accounts of work packages, including assigned resources, timelines,…" at bounding box center [279, 199] width 0 height 12
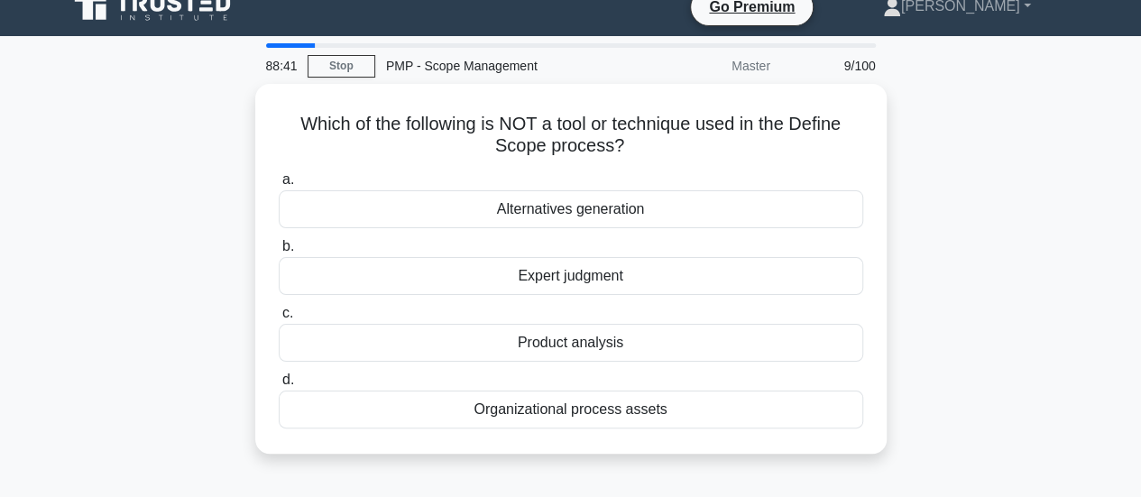
scroll to position [0, 0]
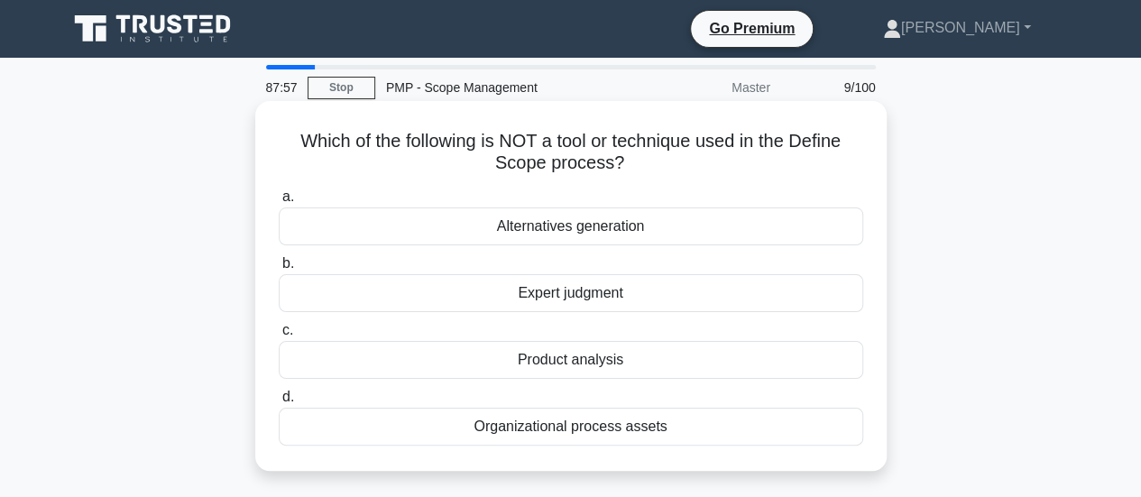
click at [615, 423] on div "Organizational process assets" at bounding box center [571, 427] width 585 height 38
click at [279, 403] on input "d. Organizational process assets" at bounding box center [279, 398] width 0 height 12
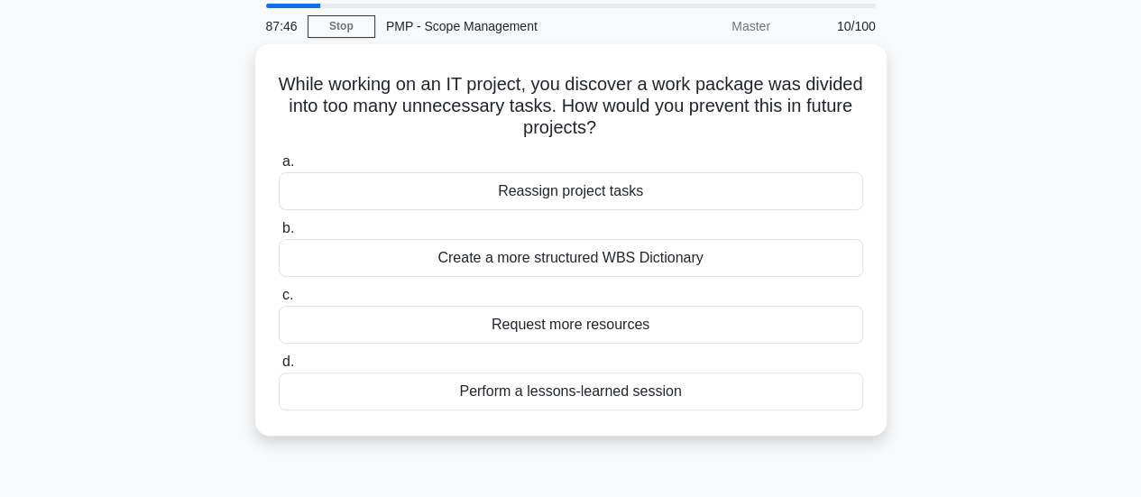
scroll to position [90, 0]
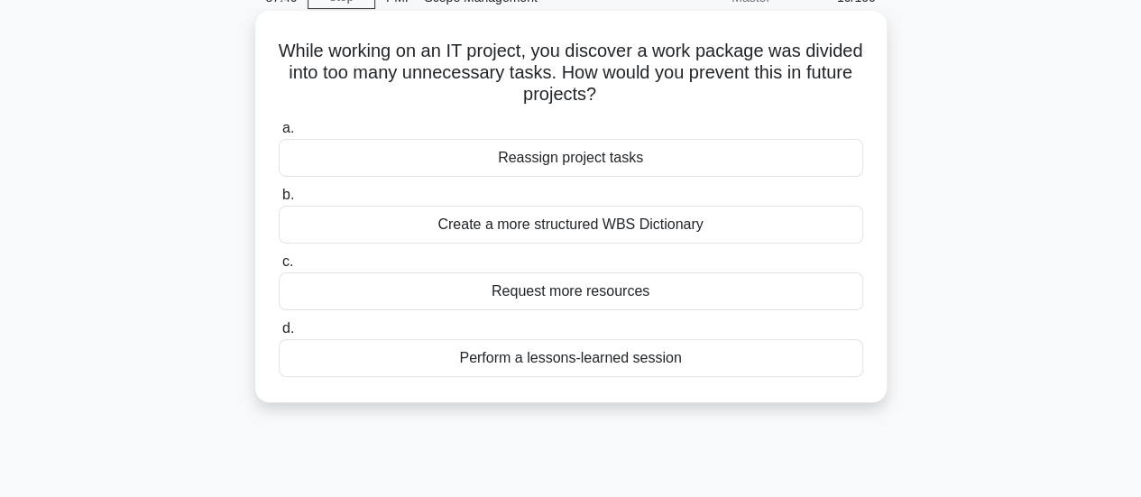
click at [694, 365] on div "Perform a lessons-learned session" at bounding box center [571, 358] width 585 height 38
click at [279, 335] on input "d. Perform a lessons-learned session" at bounding box center [279, 329] width 0 height 12
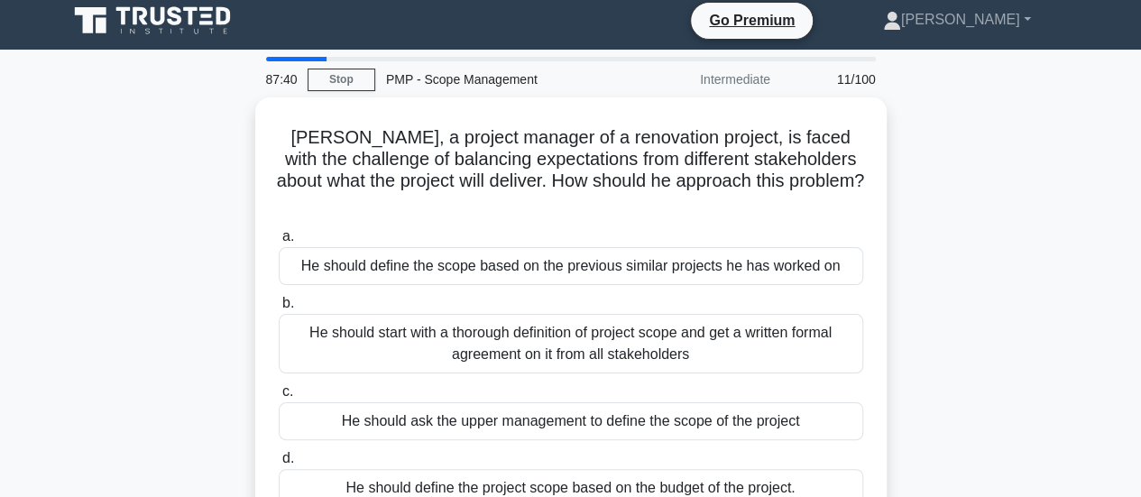
scroll to position [0, 0]
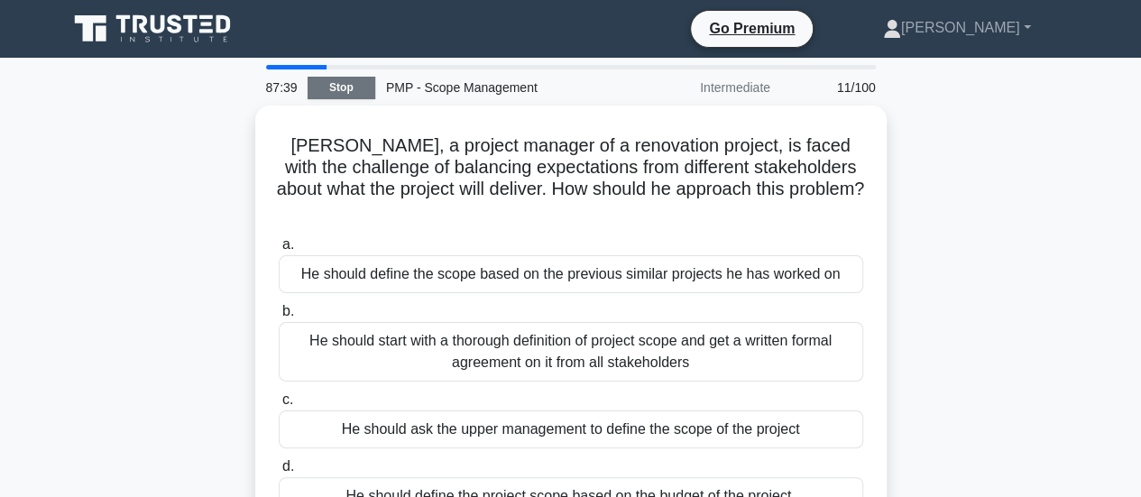
click at [340, 95] on link "Stop" at bounding box center [342, 88] width 68 height 23
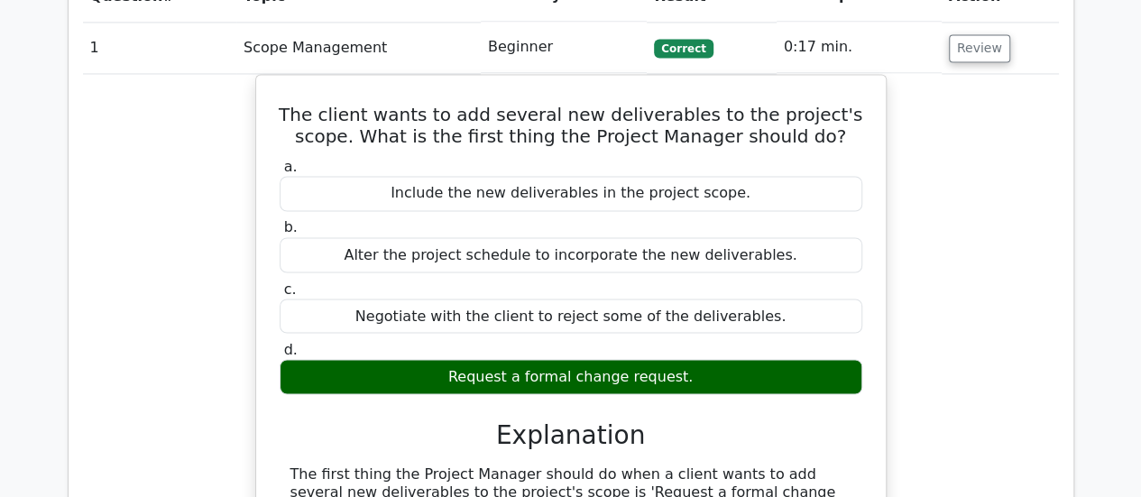
scroll to position [1354, 0]
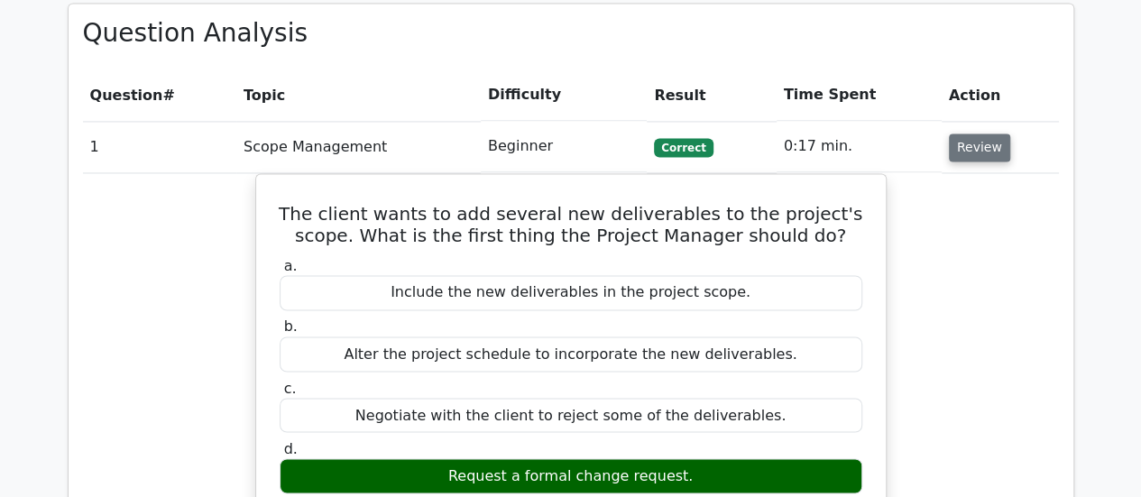
click at [949, 134] on button "Review" at bounding box center [979, 148] width 61 height 28
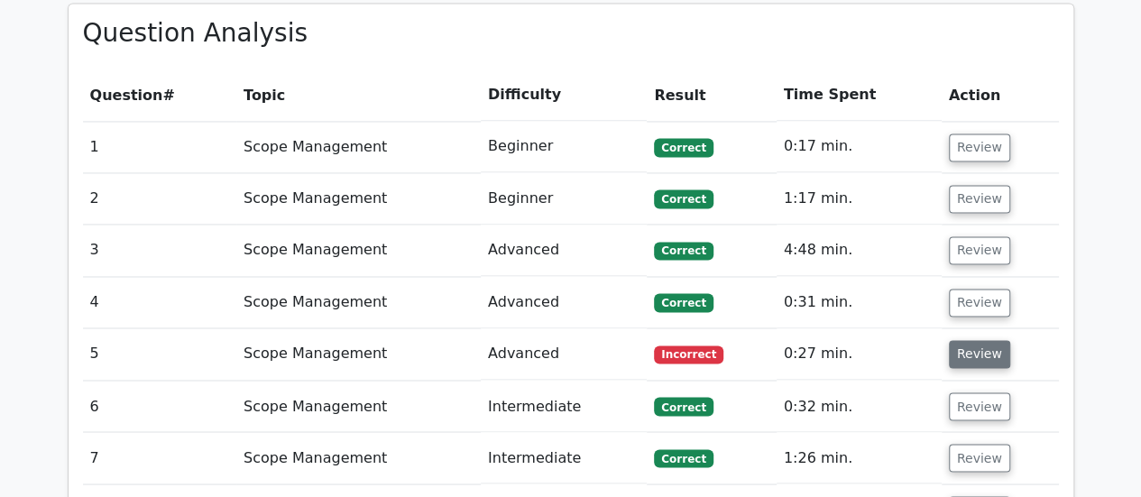
click at [975, 340] on button "Review" at bounding box center [979, 354] width 61 height 28
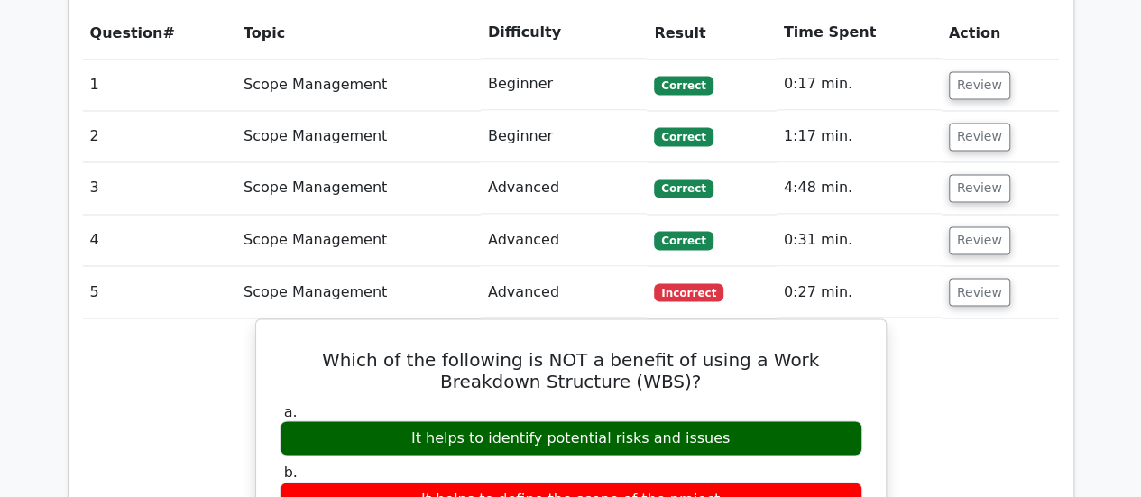
scroll to position [1444, 0]
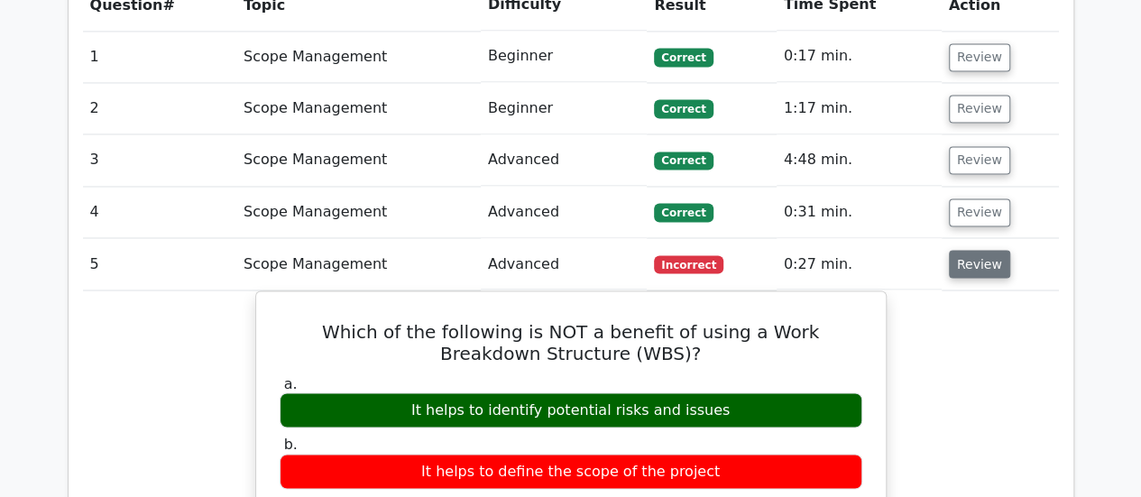
click at [984, 250] on button "Review" at bounding box center [979, 264] width 61 height 28
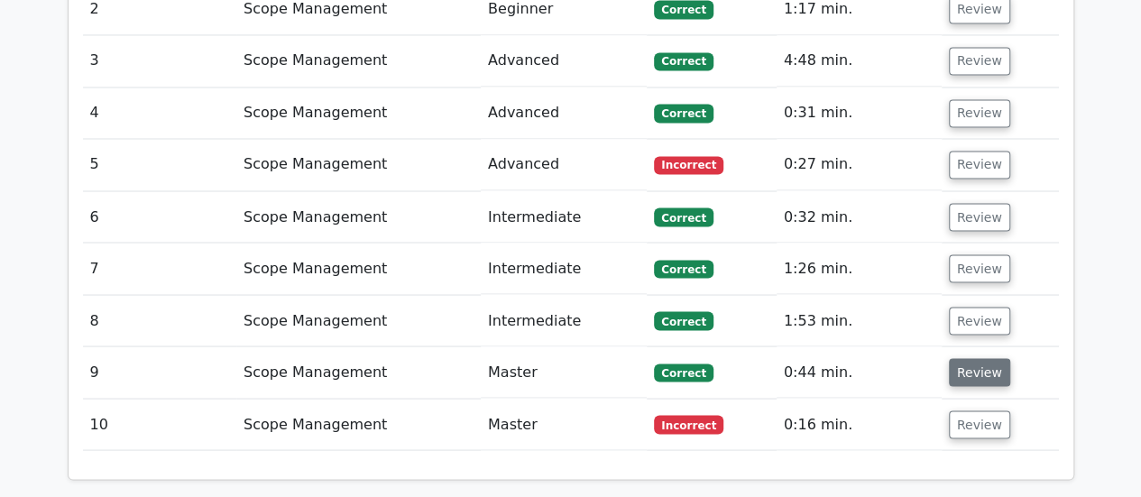
scroll to position [1624, 0]
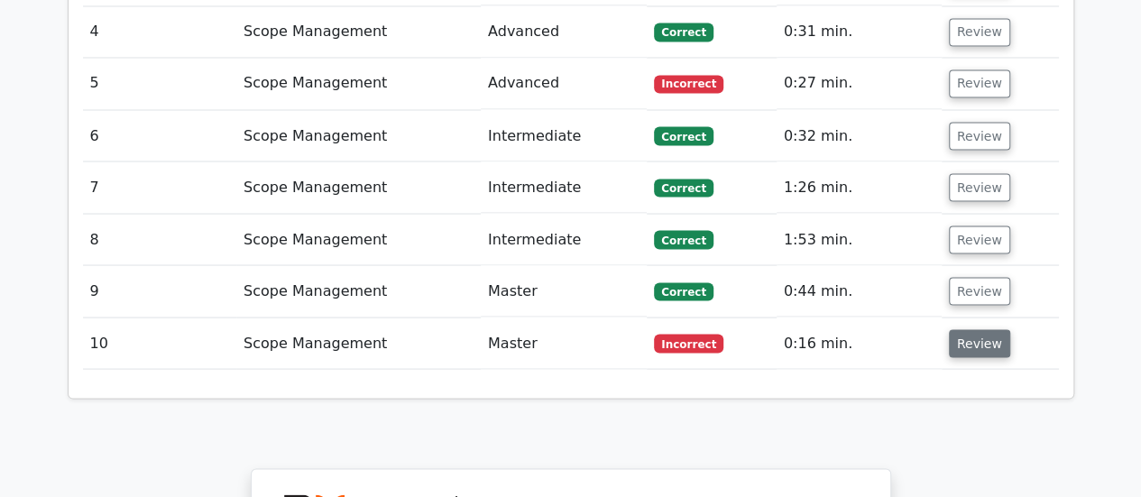
click at [969, 329] on button "Review" at bounding box center [979, 343] width 61 height 28
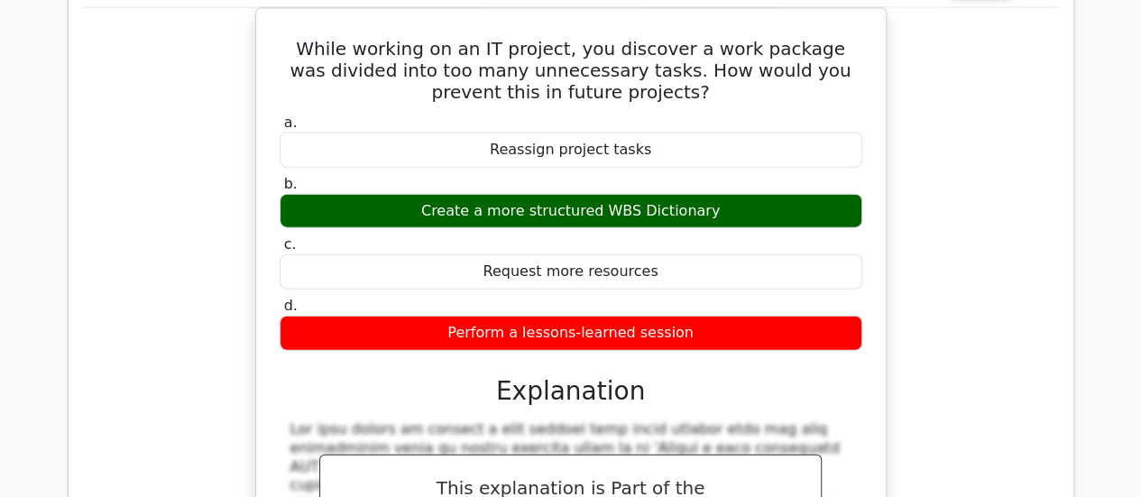
scroll to position [1714, 0]
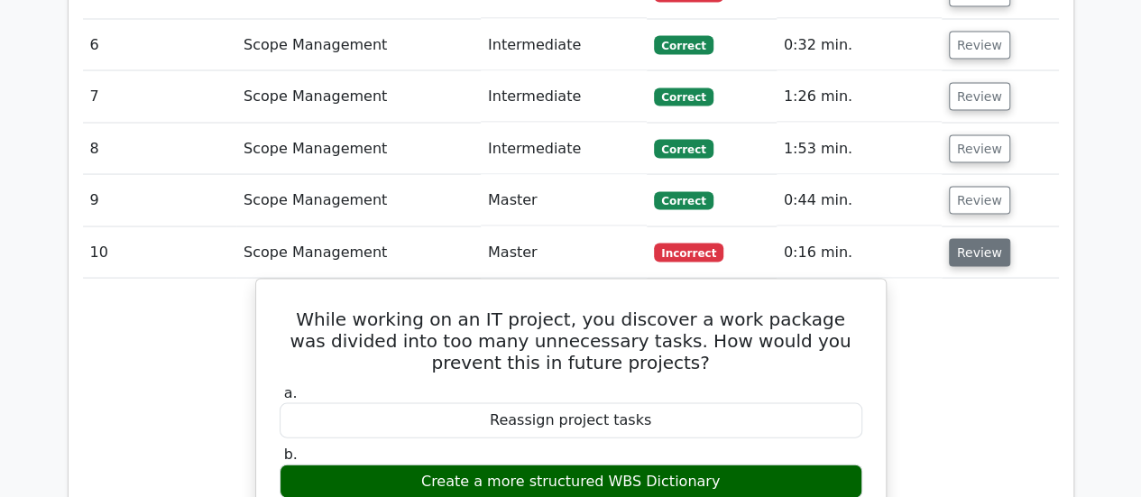
click at [972, 239] on button "Review" at bounding box center [979, 253] width 61 height 28
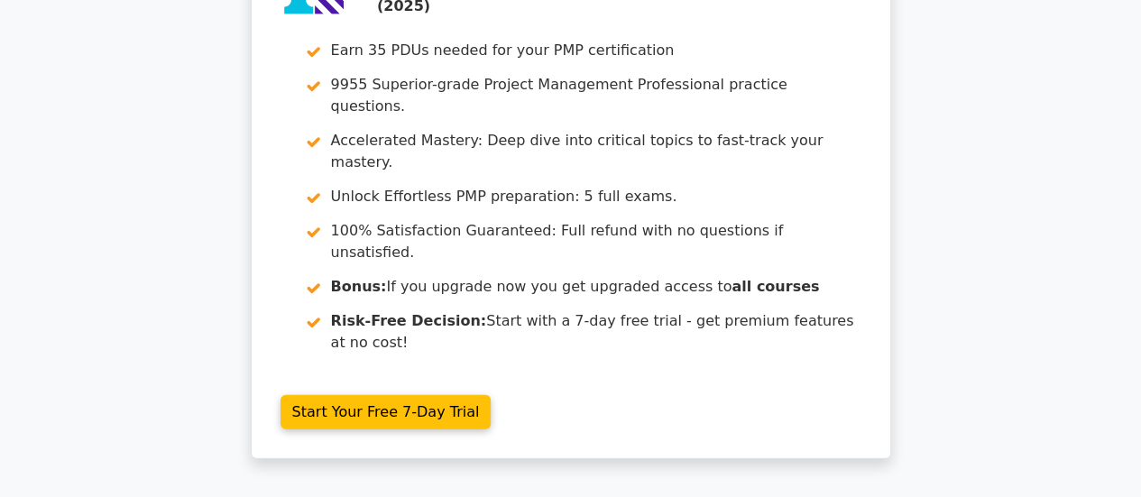
scroll to position [2166, 0]
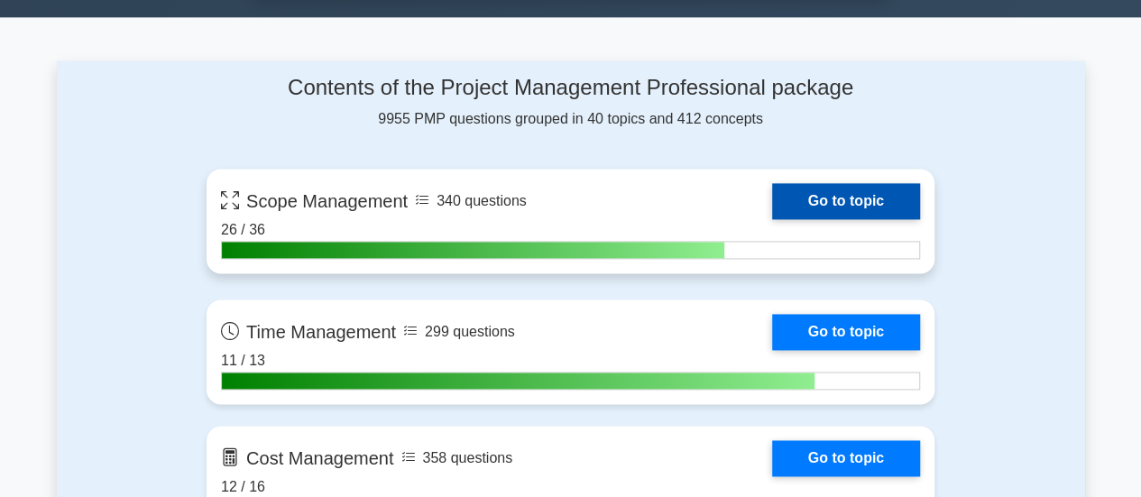
scroll to position [1173, 0]
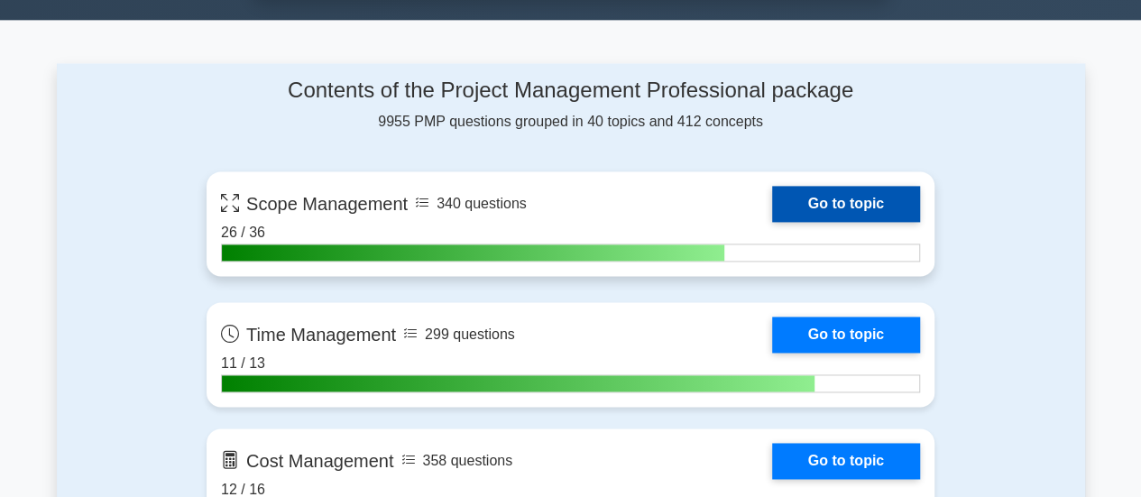
click at [874, 195] on link "Go to topic" at bounding box center [846, 204] width 148 height 36
